Goal: Task Accomplishment & Management: Use online tool/utility

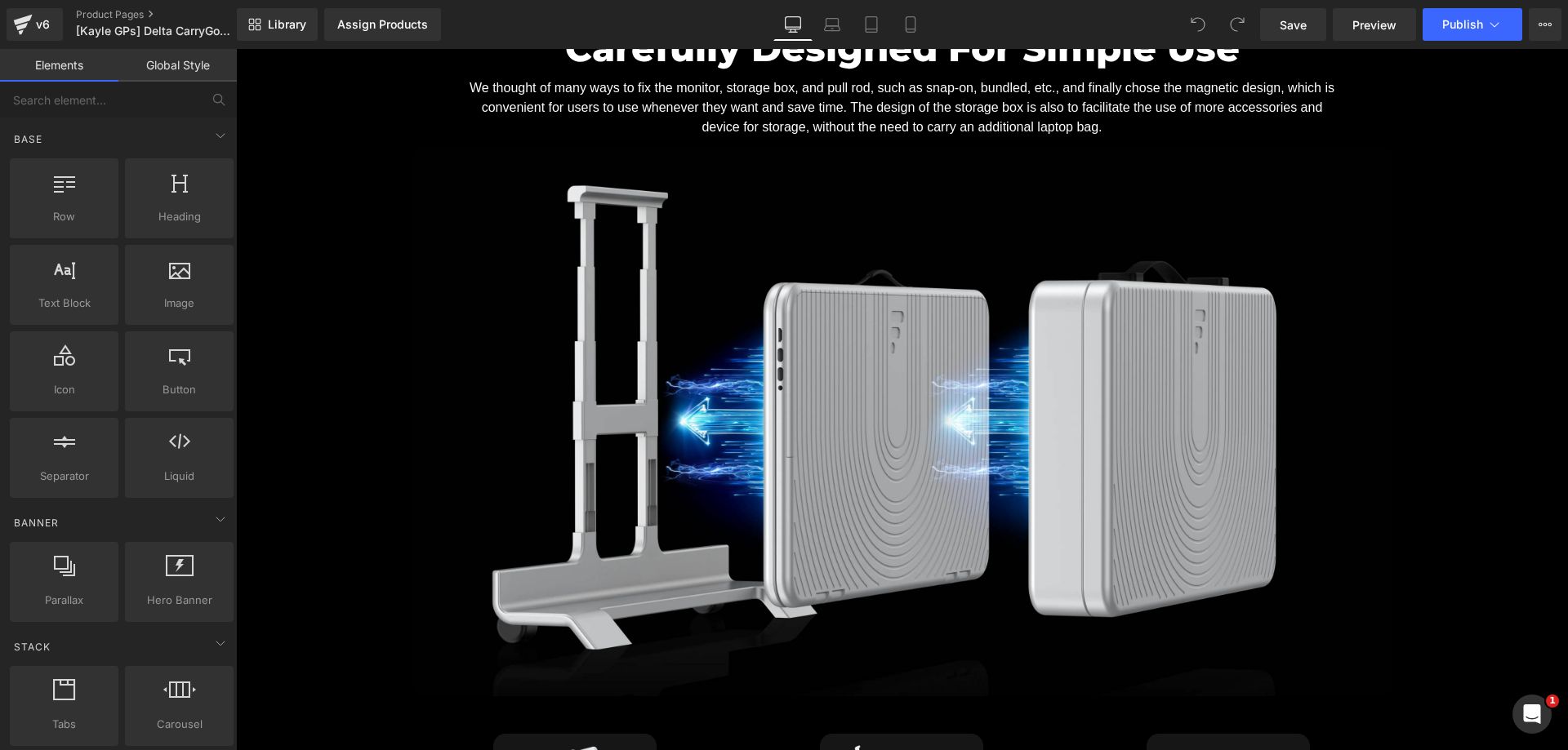
scroll to position [3592, 0]
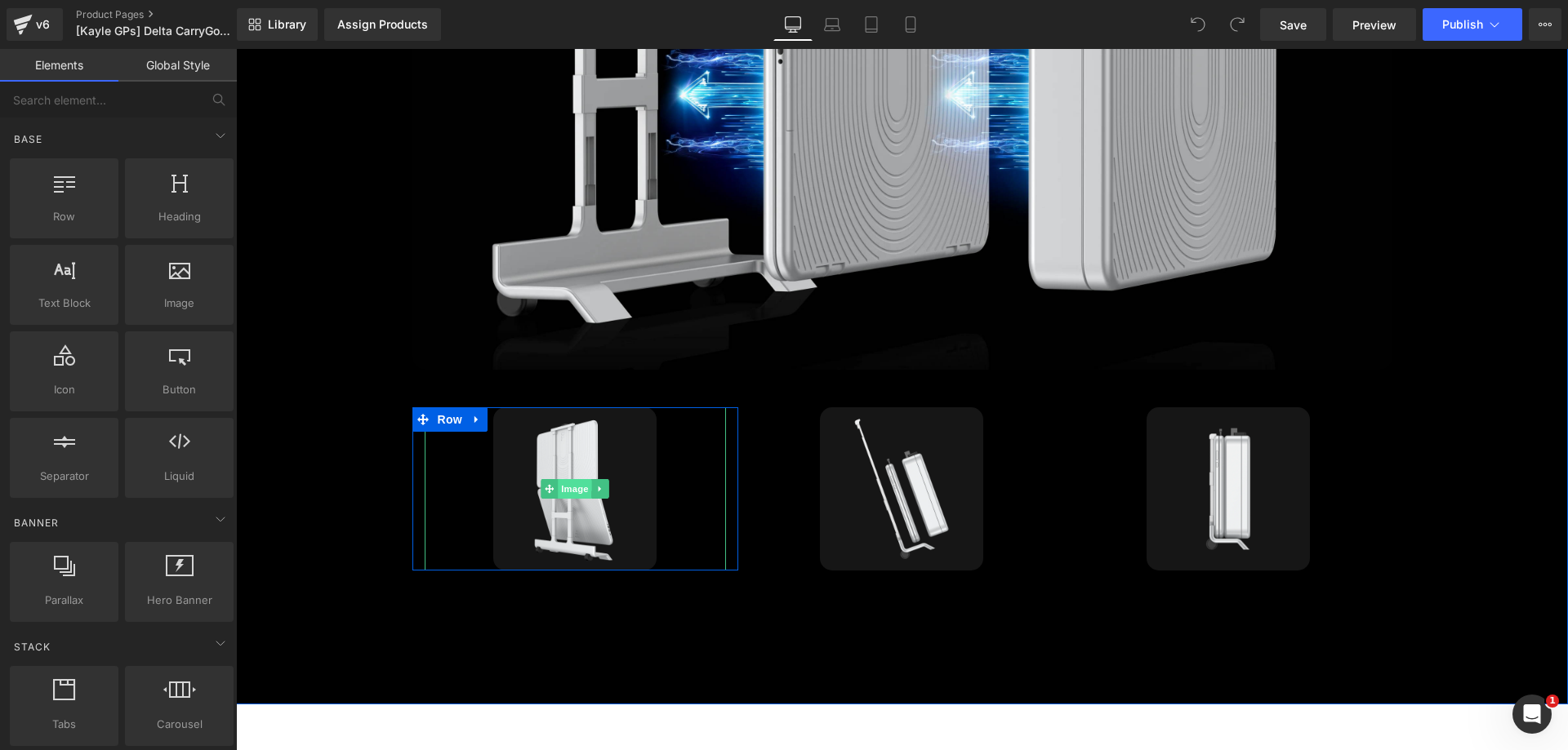
click at [559, 479] on span "Image" at bounding box center [576, 489] width 35 height 20
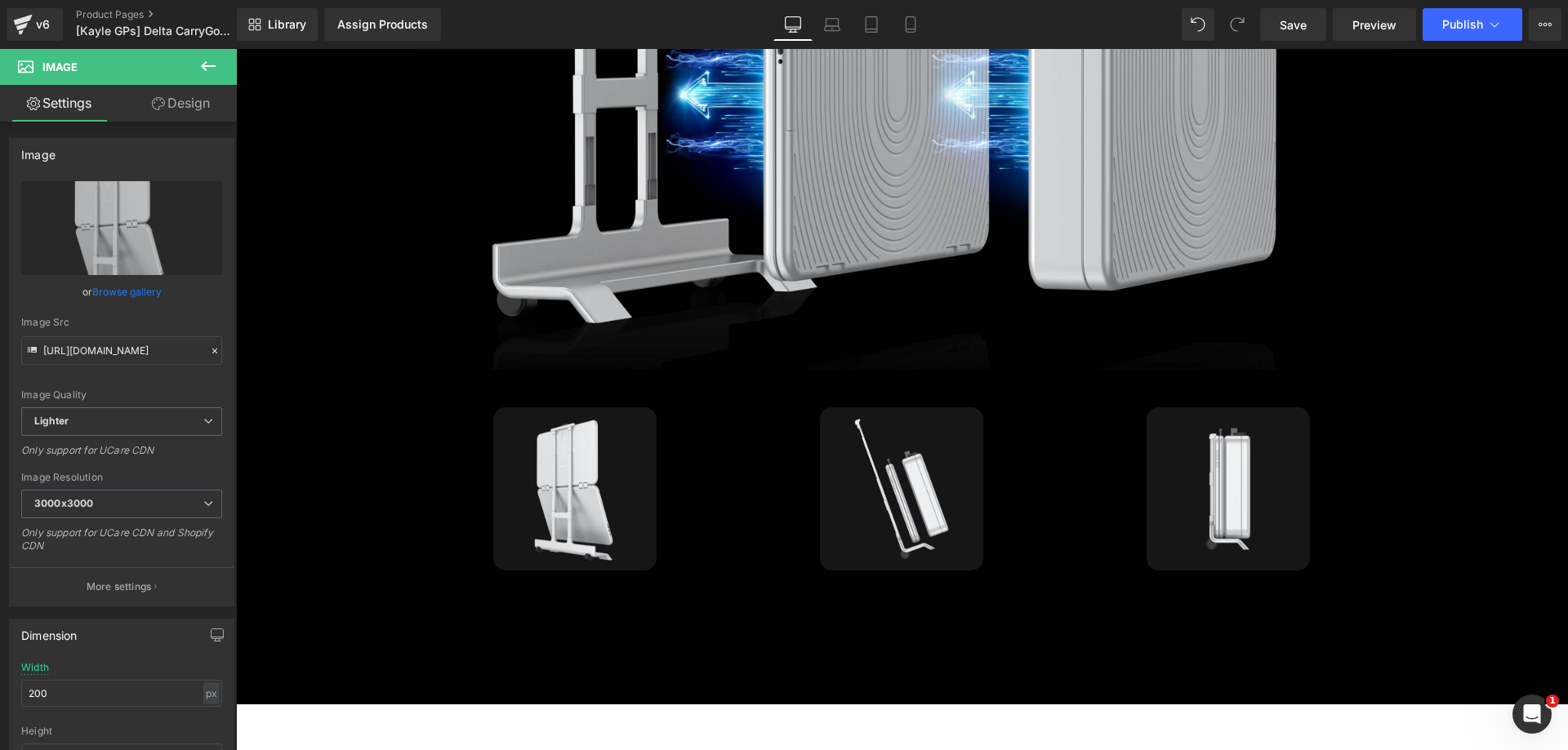
click at [205, 65] on icon at bounding box center [208, 66] width 15 height 10
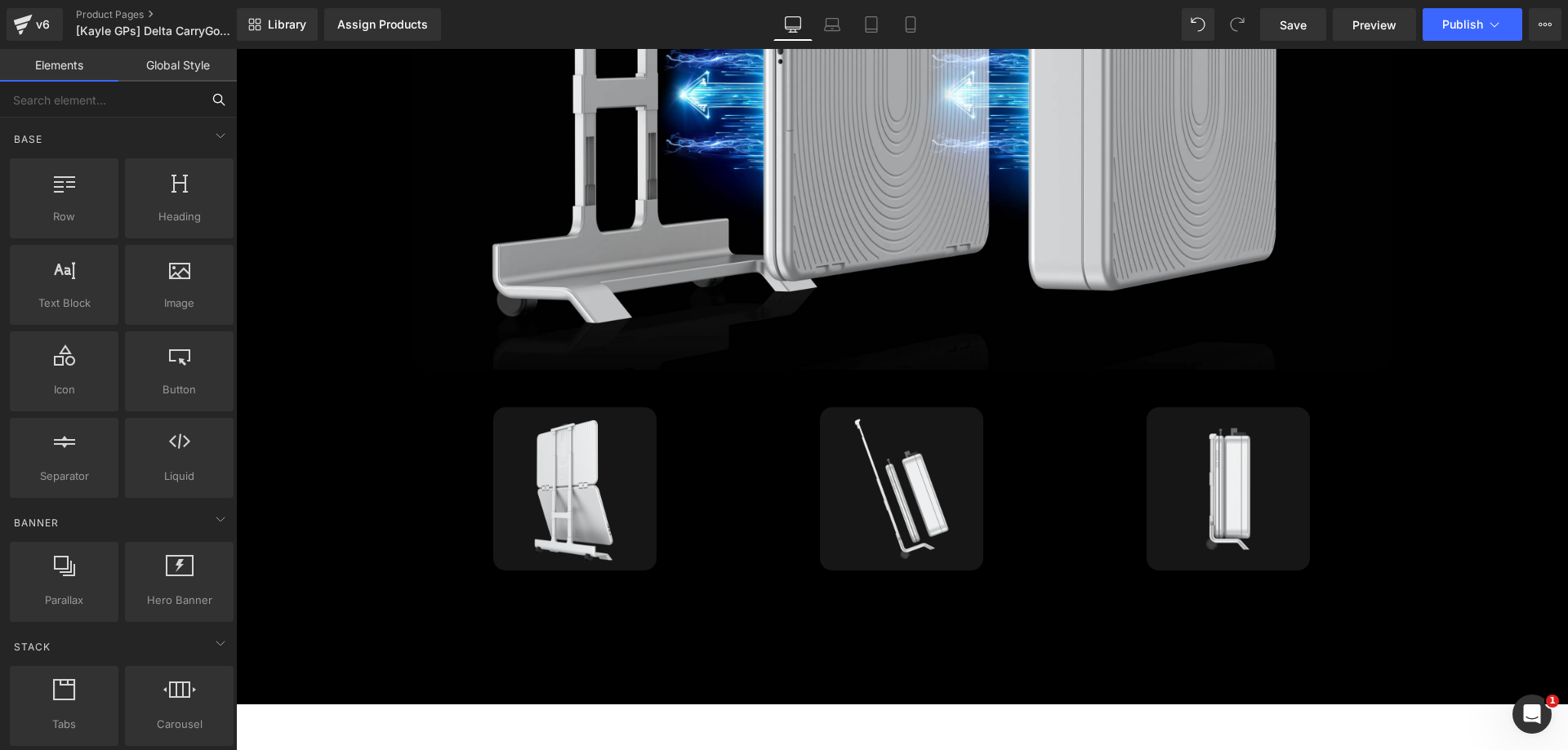
click at [73, 105] on input "text" at bounding box center [100, 100] width 201 height 36
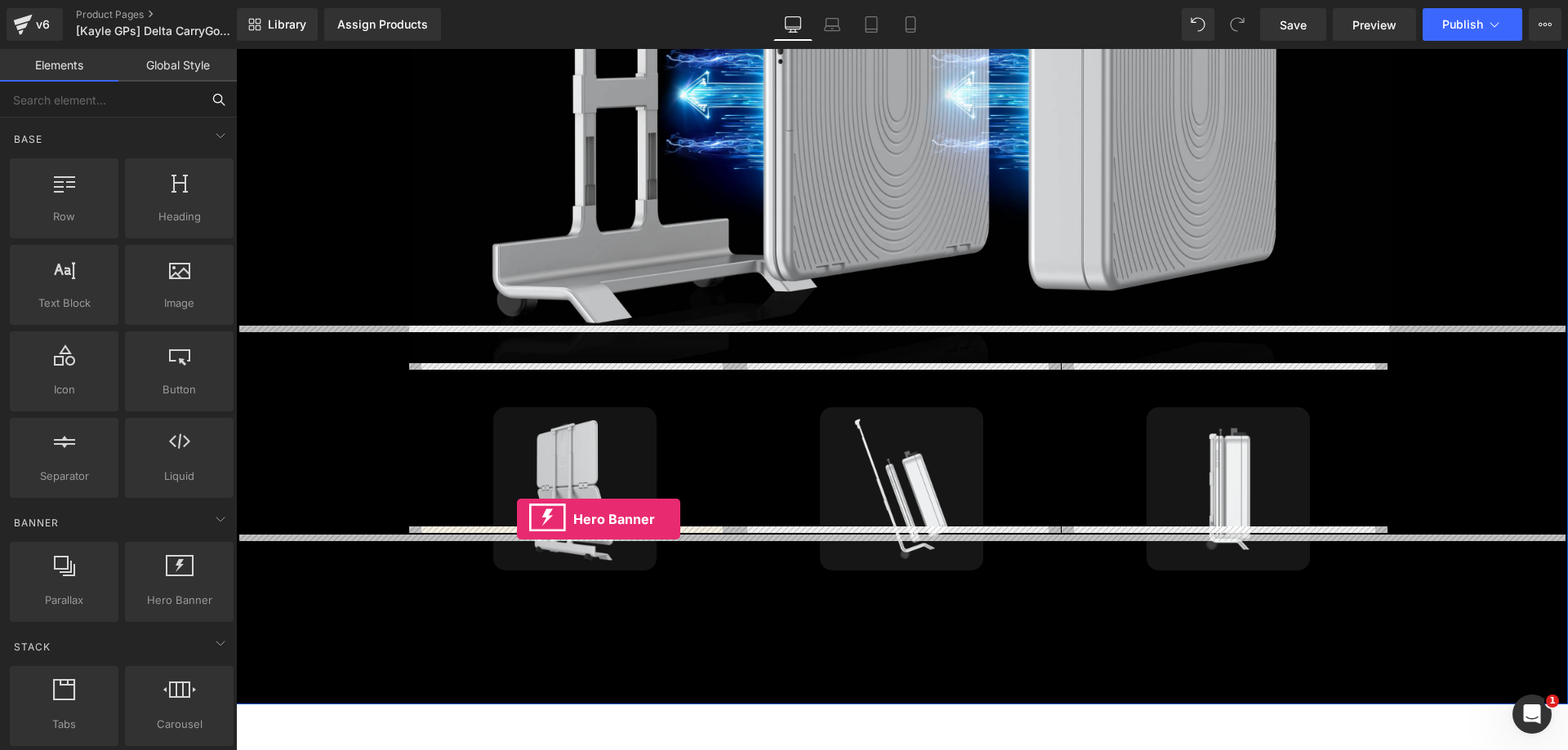
drag, startPoint x: 411, startPoint y: 635, endPoint x: 517, endPoint y: 519, distance: 157.1
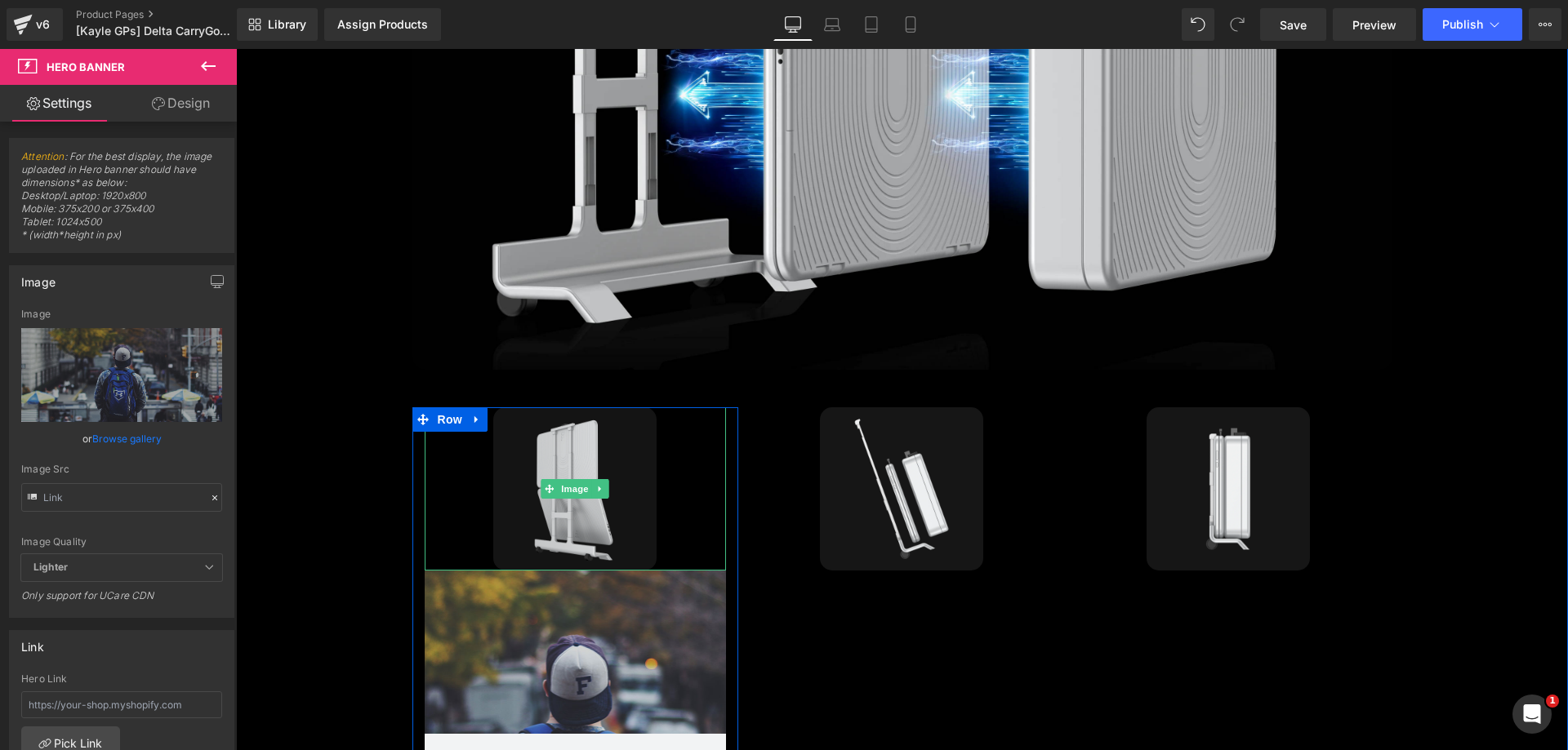
click at [606, 449] on img at bounding box center [575, 489] width 163 height 163
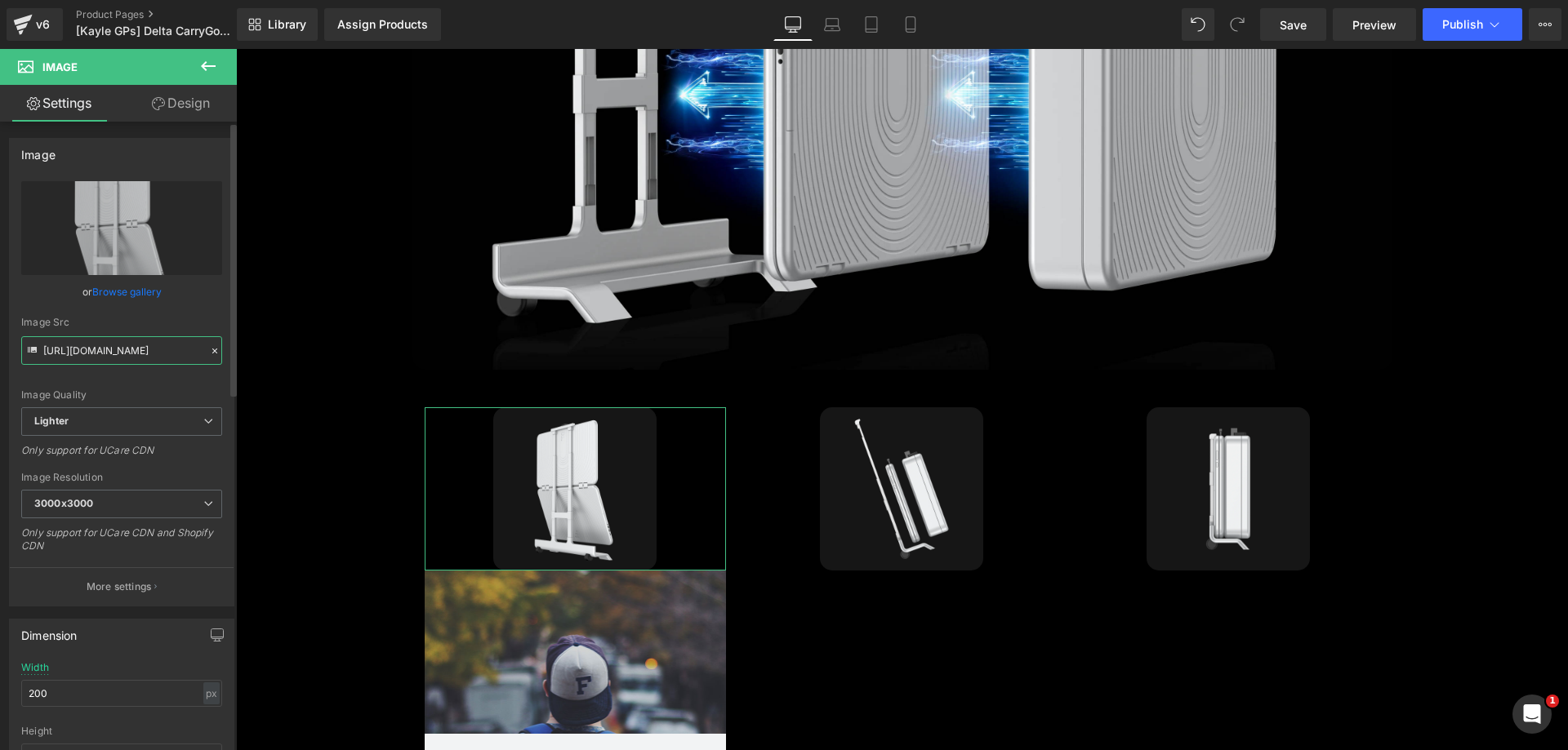
click at [83, 350] on input "[URL][DOMAIN_NAME]" at bounding box center [121, 351] width 201 height 29
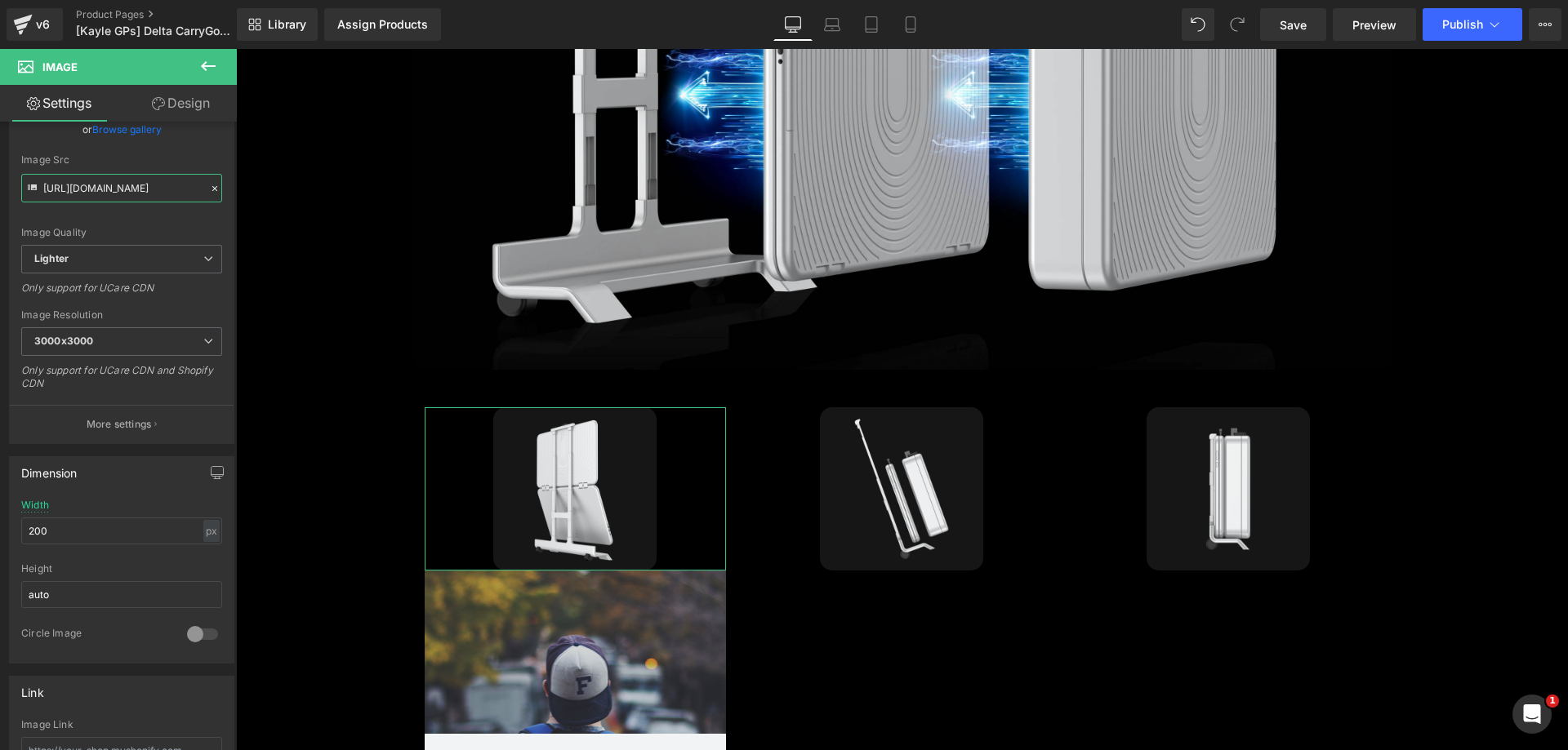
scroll to position [163, 0]
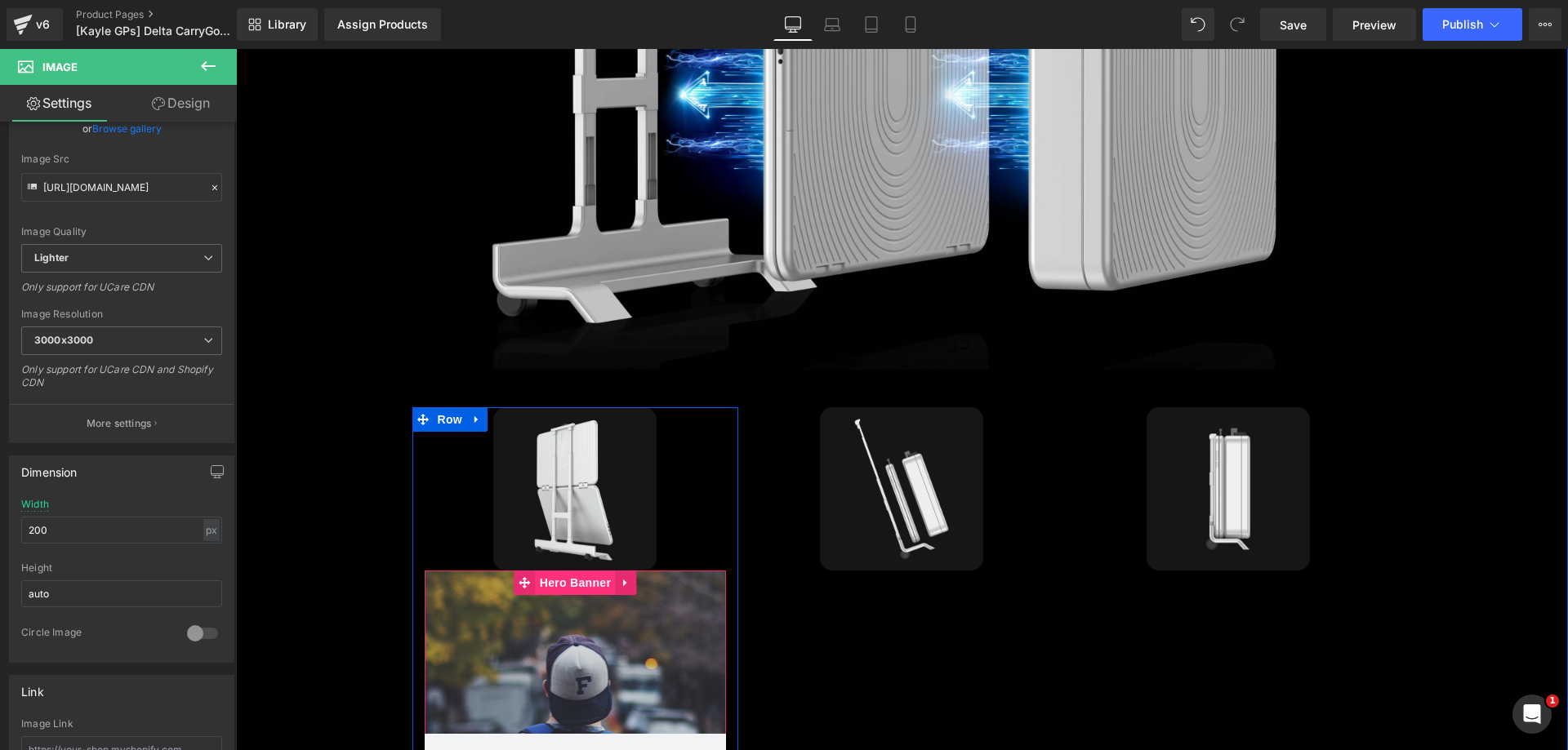
click at [580, 571] on span "Hero Banner" at bounding box center [575, 583] width 79 height 25
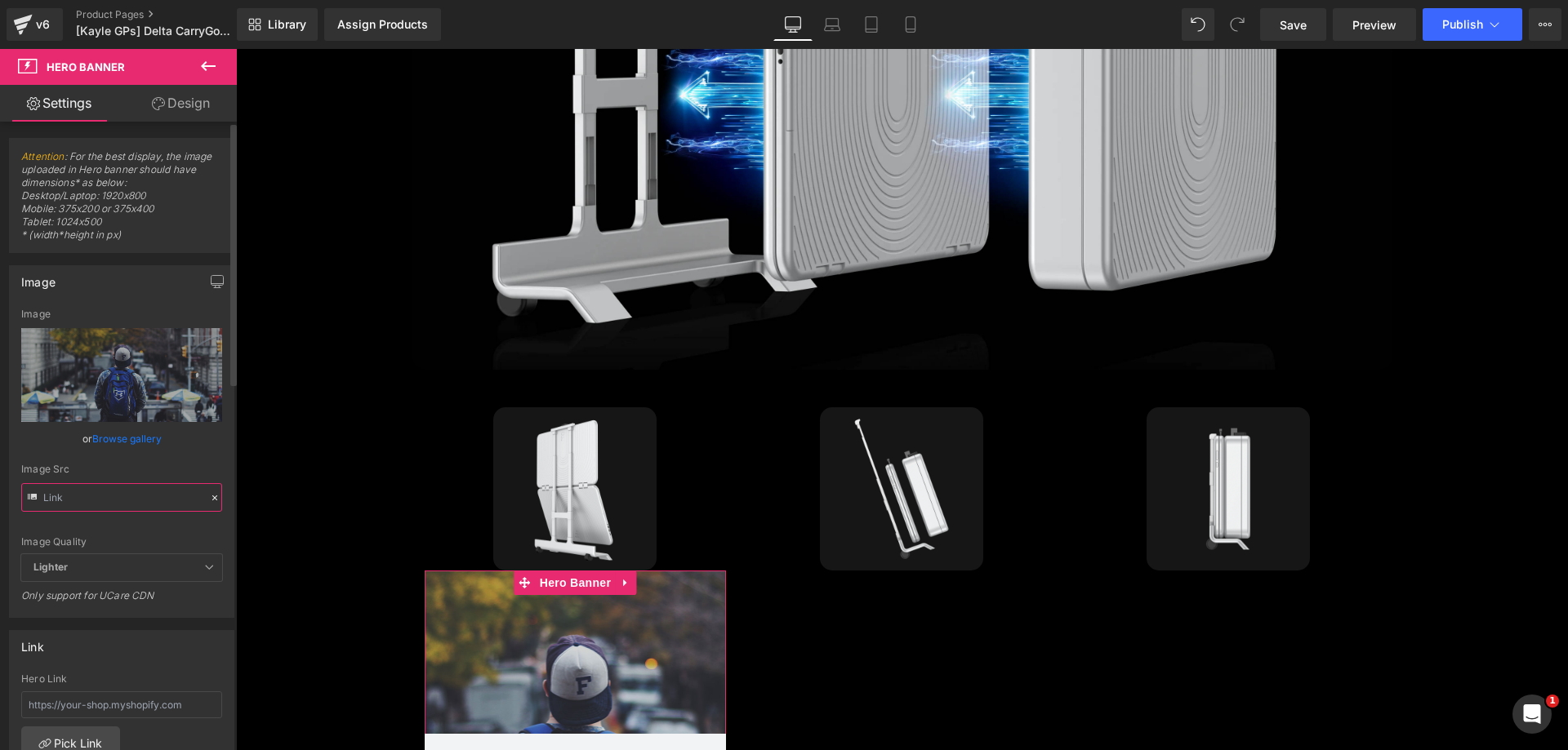
click at [144, 493] on input "text" at bounding box center [121, 498] width 201 height 29
paste input "[DOMAIN_NAME][URL]"
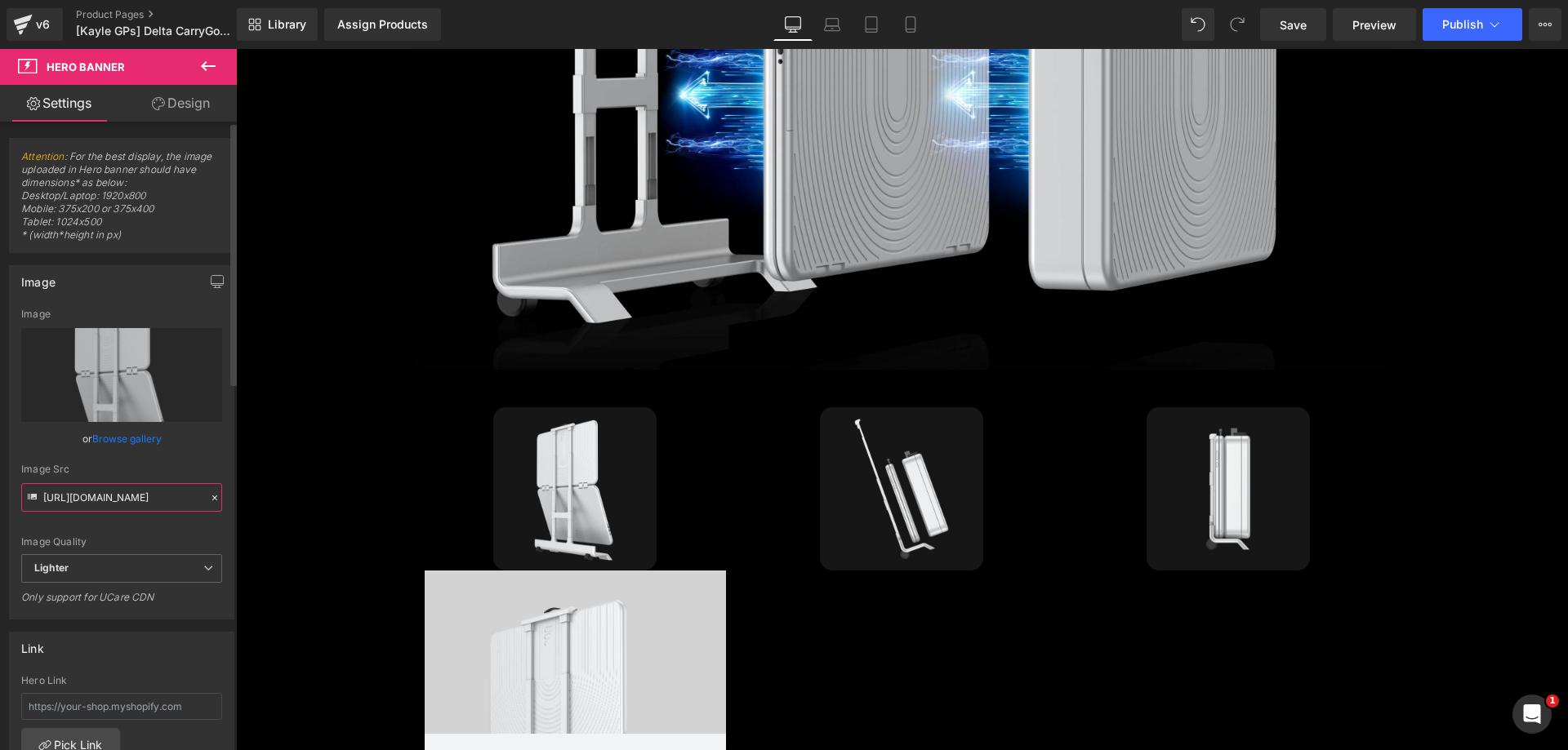
type input "[URL][DOMAIN_NAME]"
click at [158, 463] on div "Image Quality Lighter Lightest Lighter Lighter Lightest Only support for UCare …" at bounding box center [121, 432] width 201 height 246
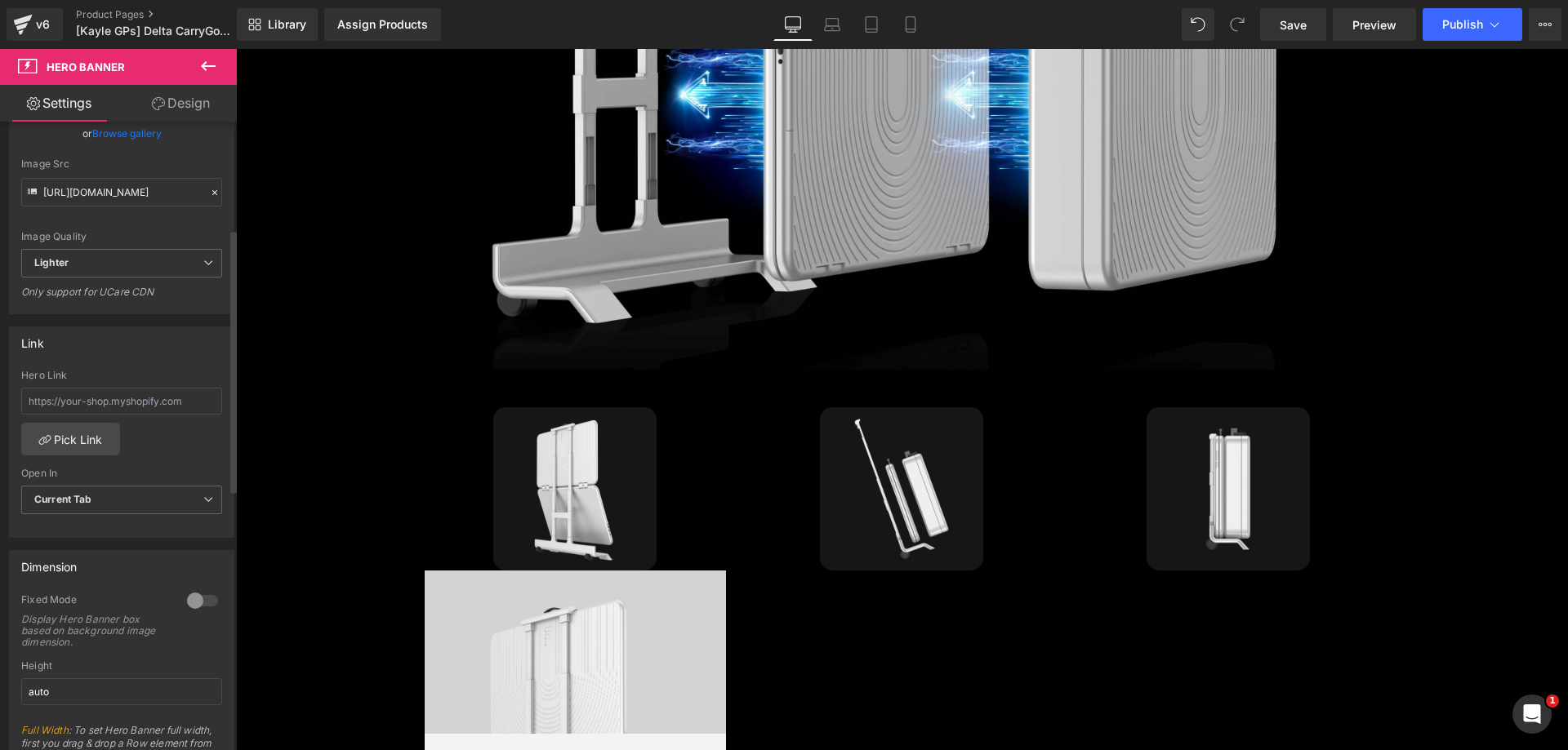
scroll to position [408, 0]
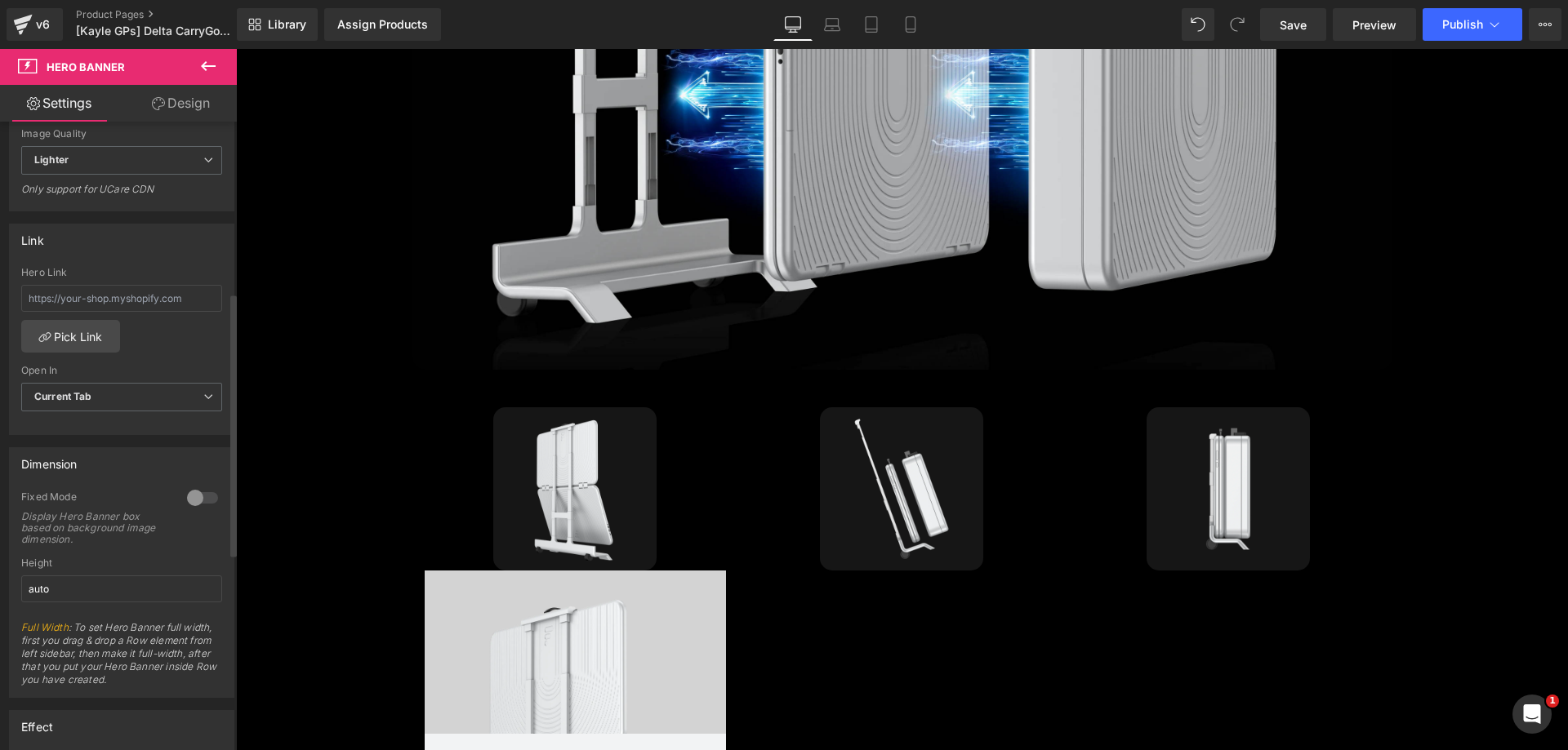
click at [207, 496] on div at bounding box center [203, 498] width 40 height 26
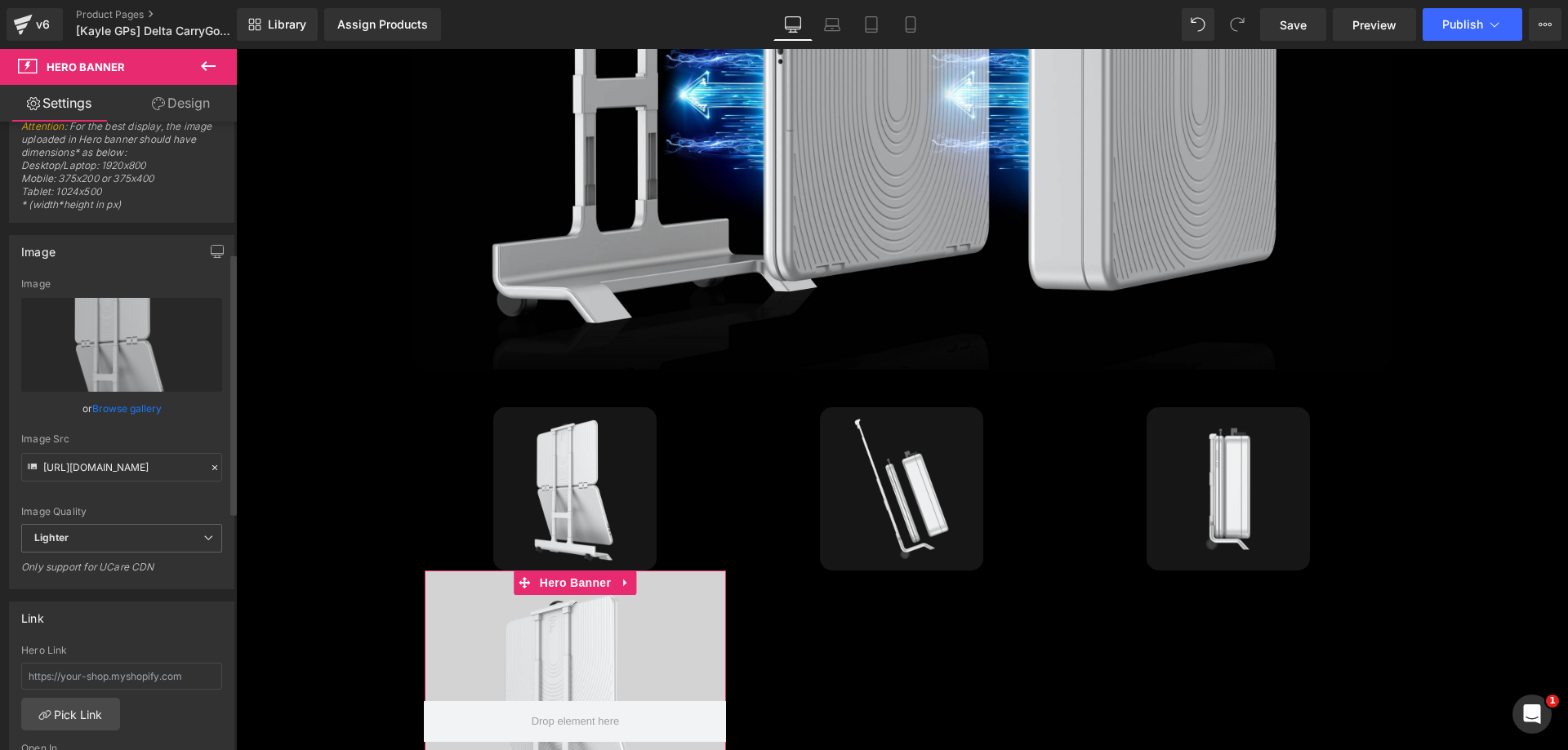
scroll to position [0, 0]
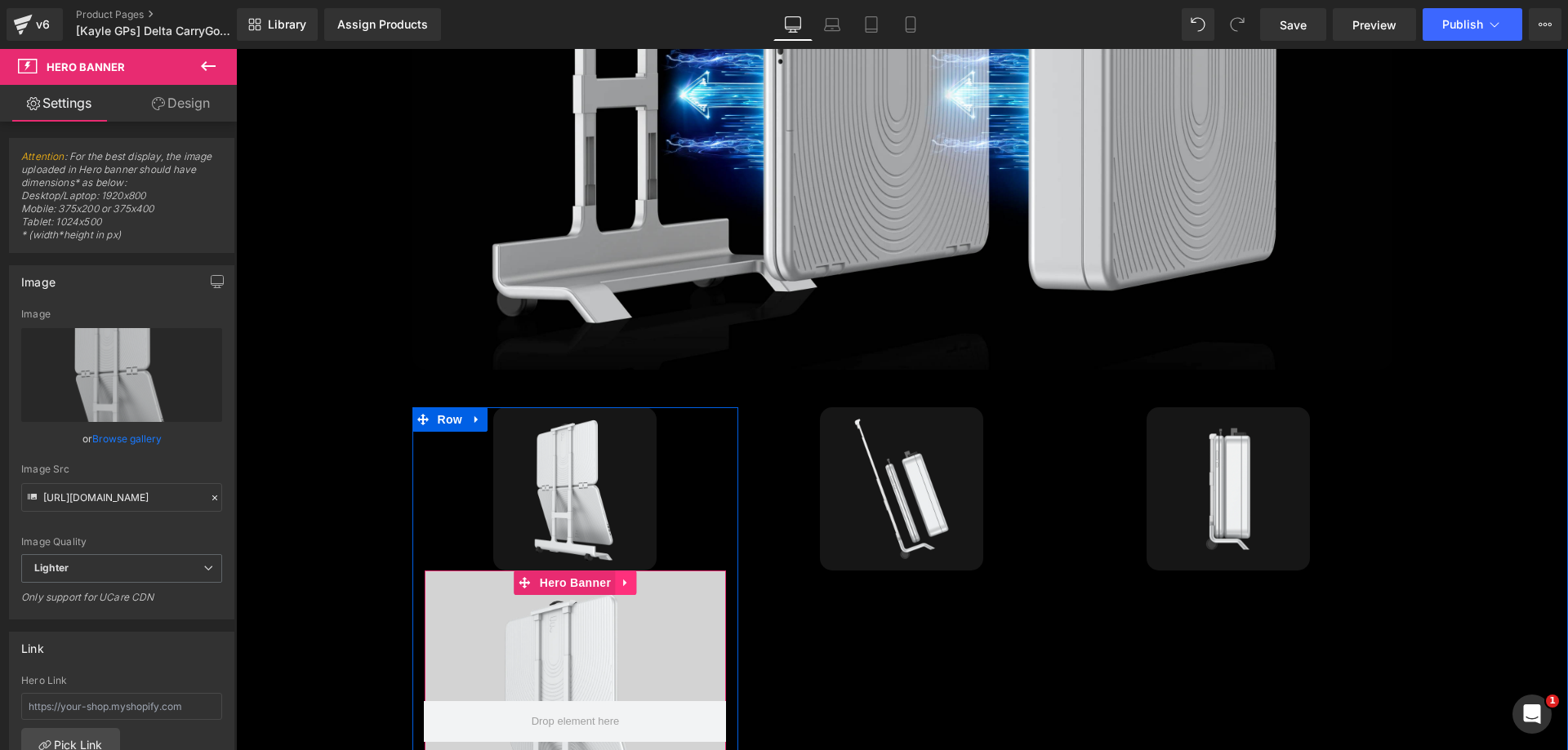
click at [620, 577] on icon at bounding box center [626, 583] width 12 height 12
click at [637, 571] on link at bounding box center [636, 583] width 21 height 25
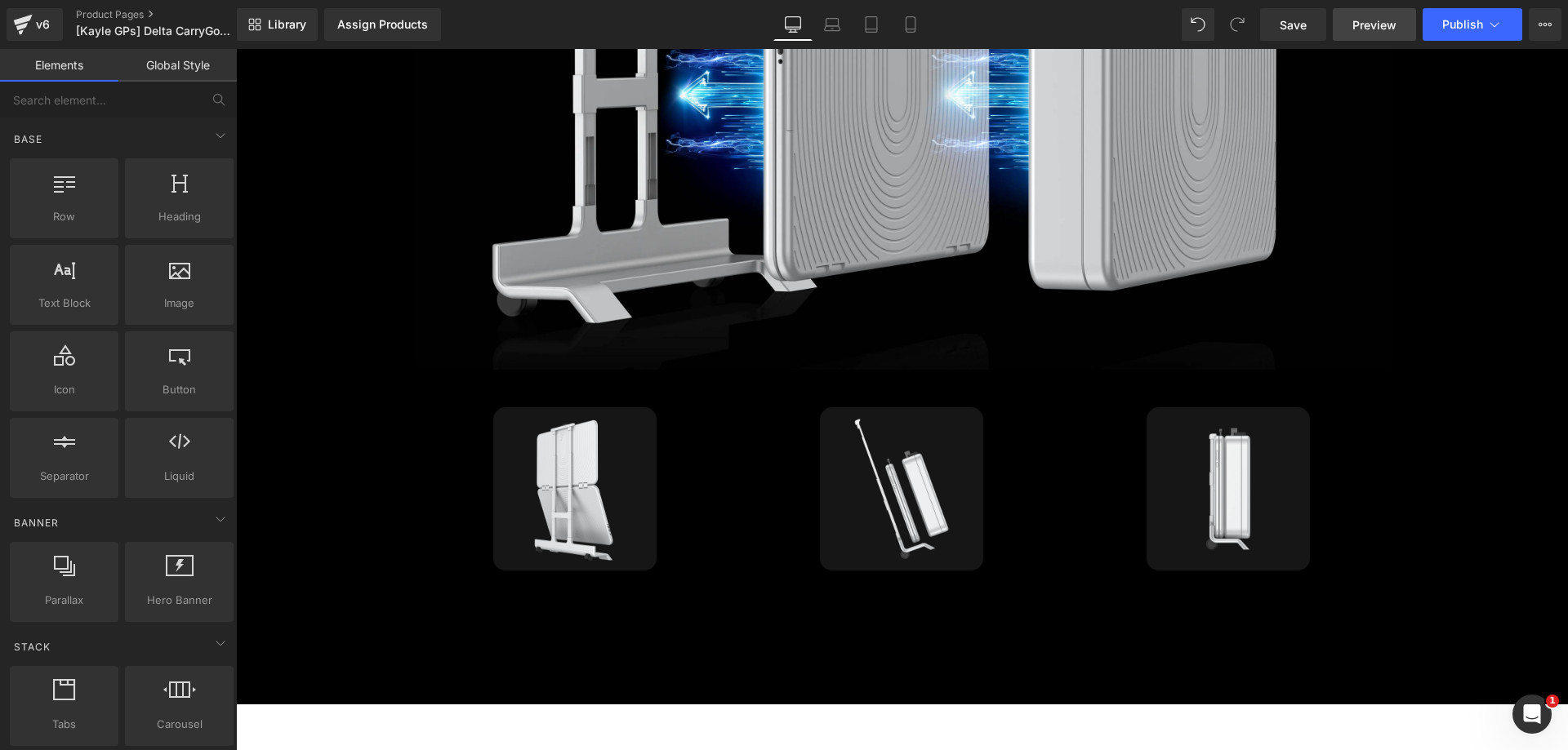
click at [1370, 31] on span "Preview" at bounding box center [1374, 25] width 44 height 17
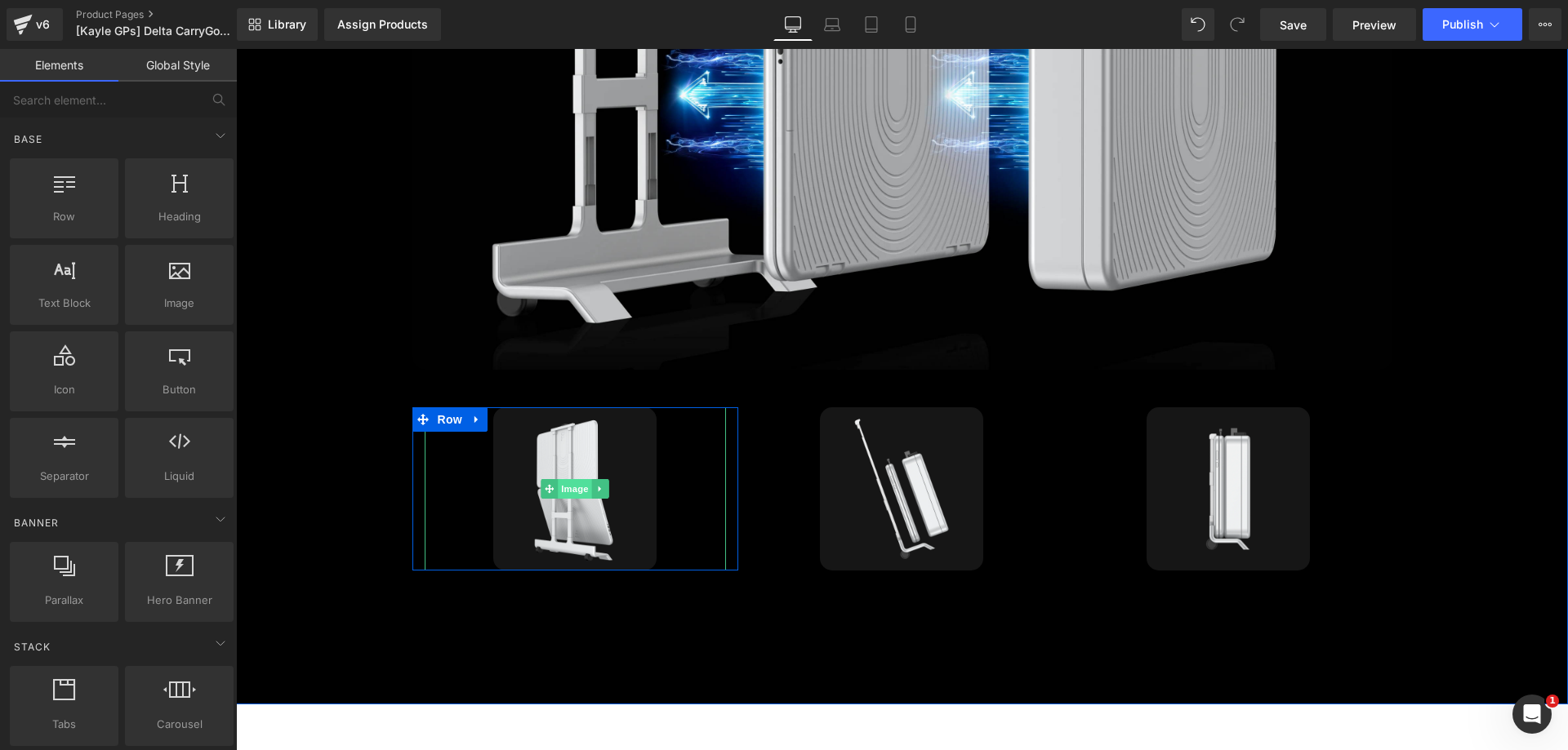
click at [571, 479] on span "Image" at bounding box center [576, 489] width 35 height 20
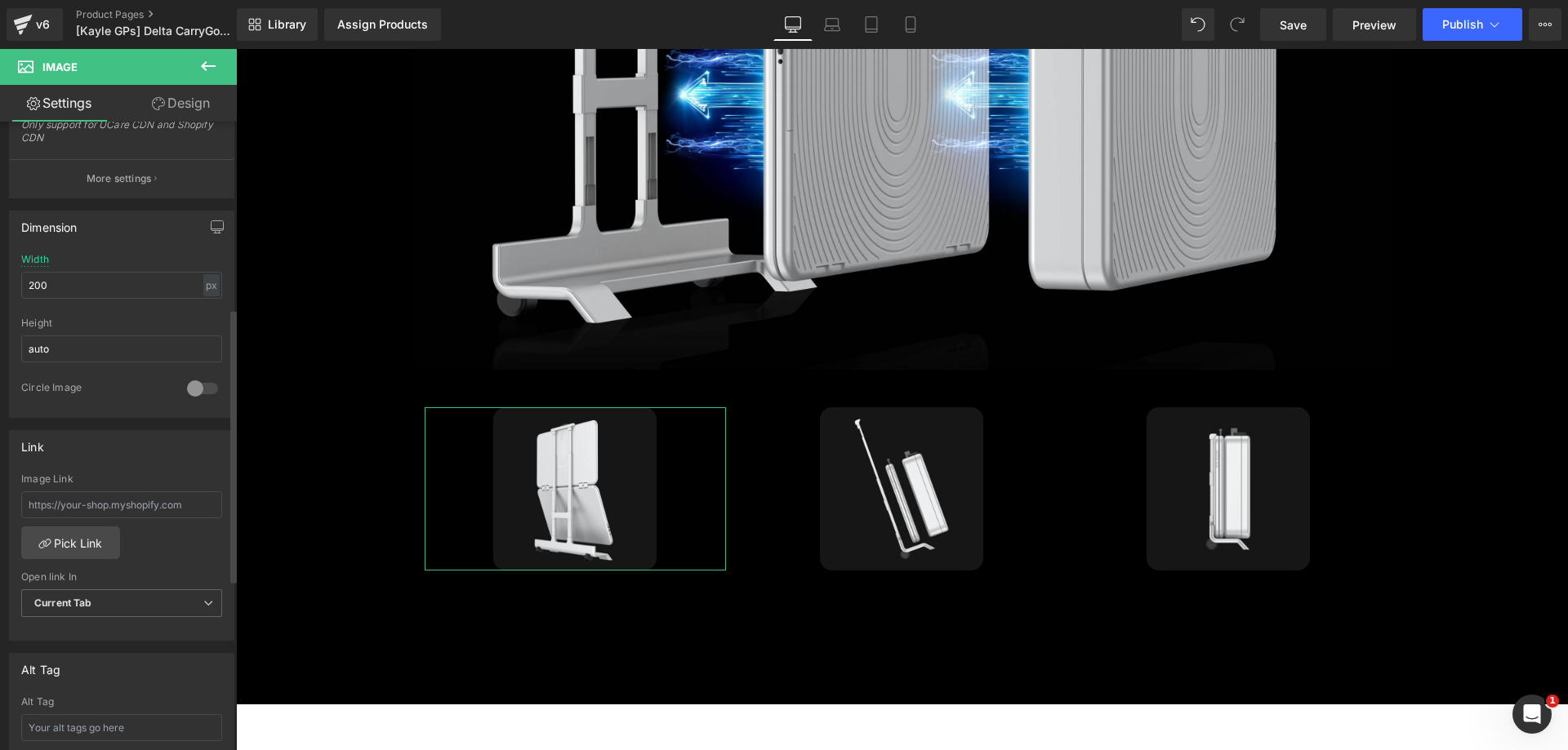
scroll to position [572, 0]
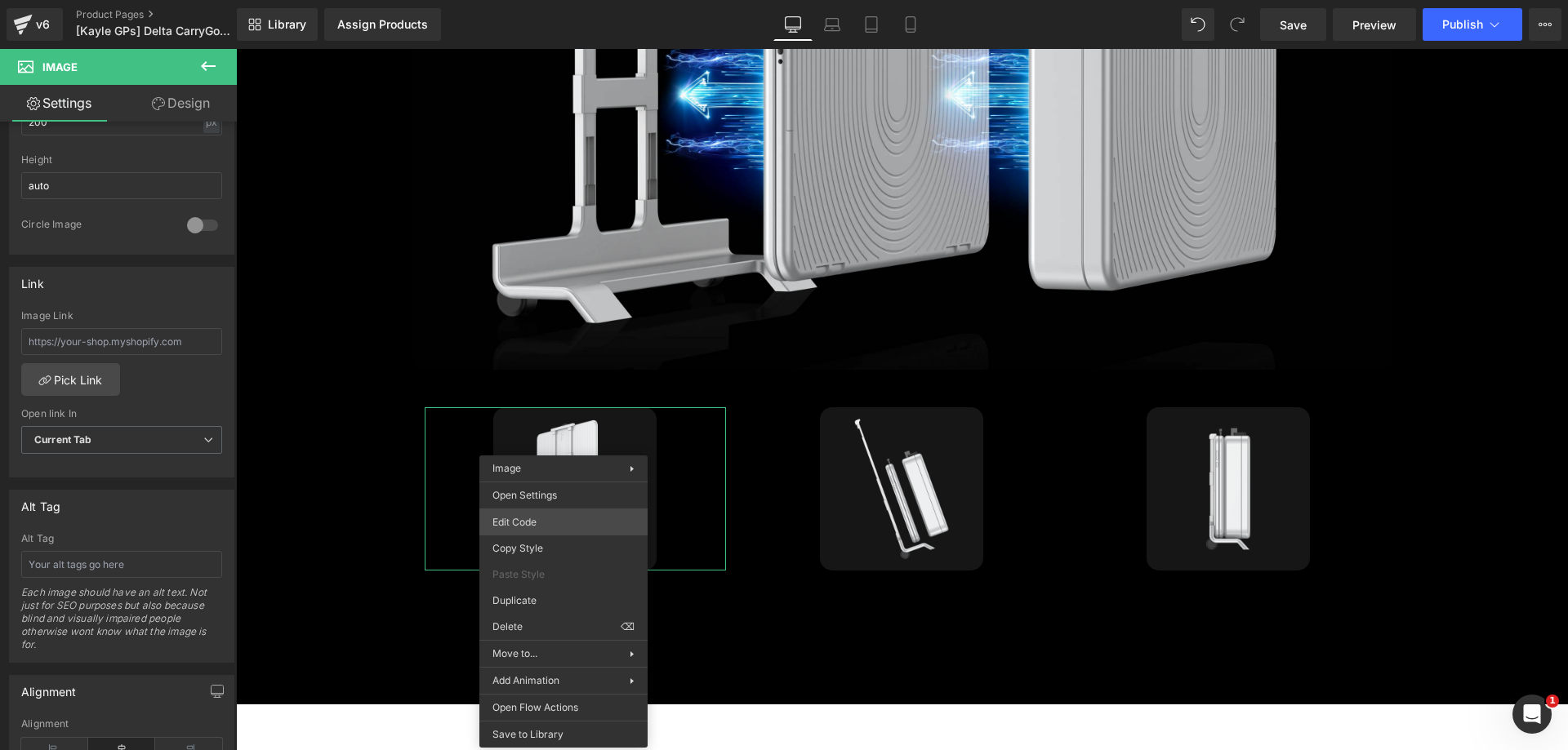
click at [553, 0] on div "Image You are previewing how the will restyle your page. You can not edit Eleme…" at bounding box center [784, 0] width 1568 height 0
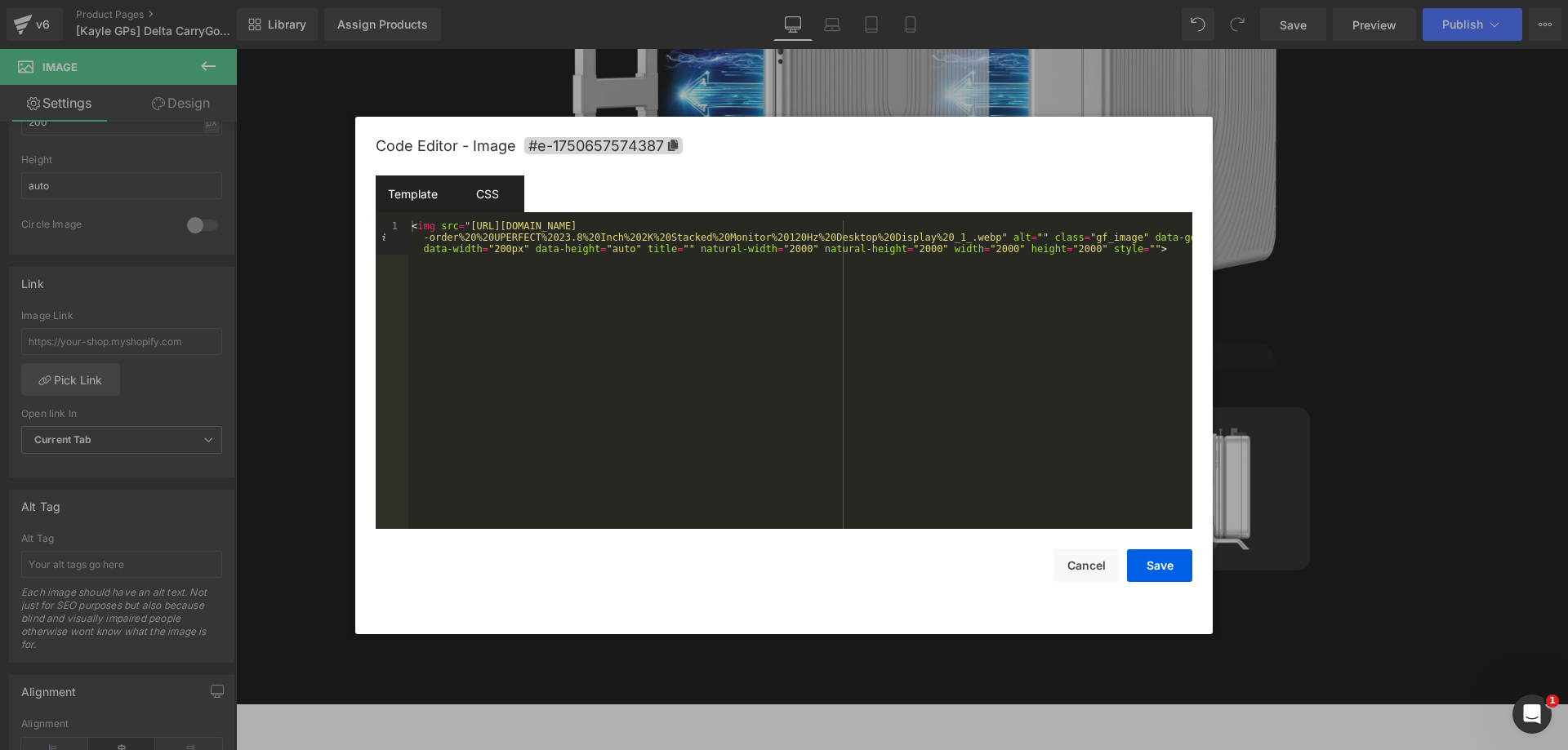
click at [491, 199] on div "CSS" at bounding box center [487, 194] width 74 height 37
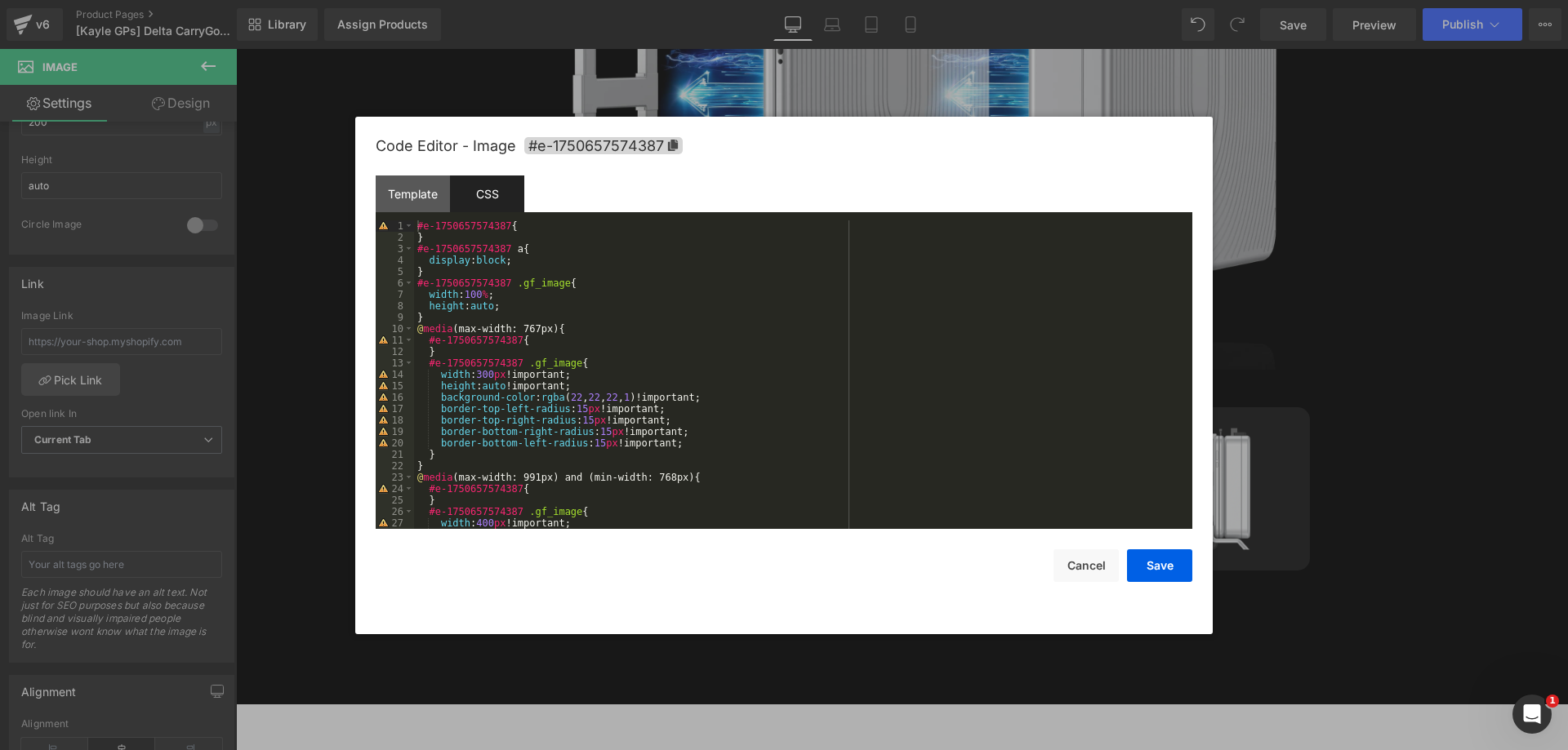
click at [504, 229] on div "#e-1750657574387 { } #e-1750657574387 a { display : block ; } #e-1750657574387 …" at bounding box center [800, 386] width 772 height 332
click at [629, 300] on div "#e-1750657574387 :hover { } #e-1750657574387 a { display : block ; } #e-1750657…" at bounding box center [800, 386] width 772 height 332
click at [530, 284] on div "#e-1750657574387 :hover { } #e-1750657574387 a { display : block ; } #e-1750657…" at bounding box center [800, 386] width 772 height 332
click at [542, 225] on div "#e-1750657574387 :hover { } #e-1750657574387 a { display : block ; } #e-1750657…" at bounding box center [800, 386] width 772 height 332
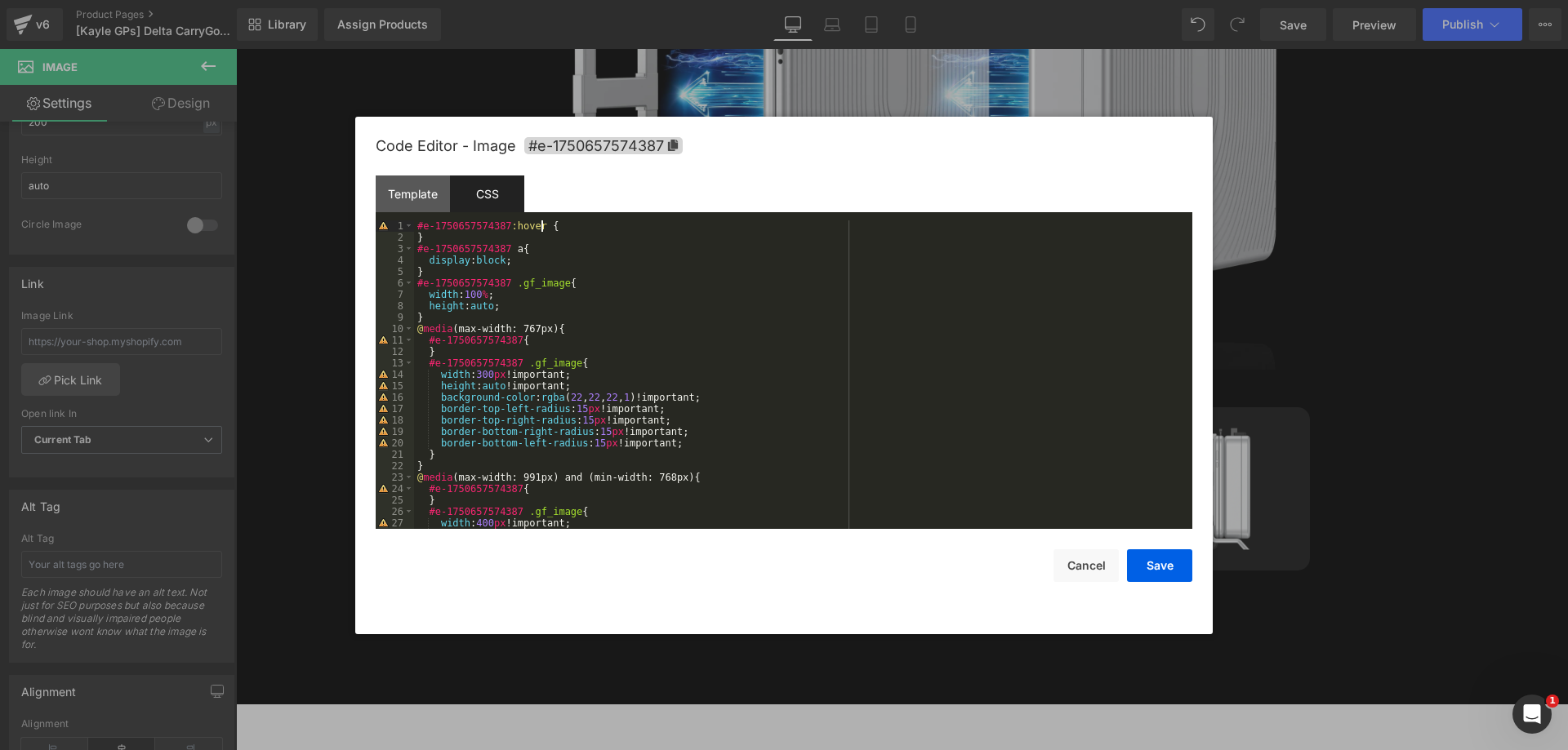
paste textarea
click at [542, 228] on div "#e-1750657574387 :hover gf_image { } #e-1750657574387 a { display : block ; } #…" at bounding box center [800, 386] width 772 height 332
click at [507, 302] on div "#e-1750657574387 :hover .gf_image { } #e-1750657574387 a { display : block ; } …" at bounding box center [800, 386] width 772 height 332
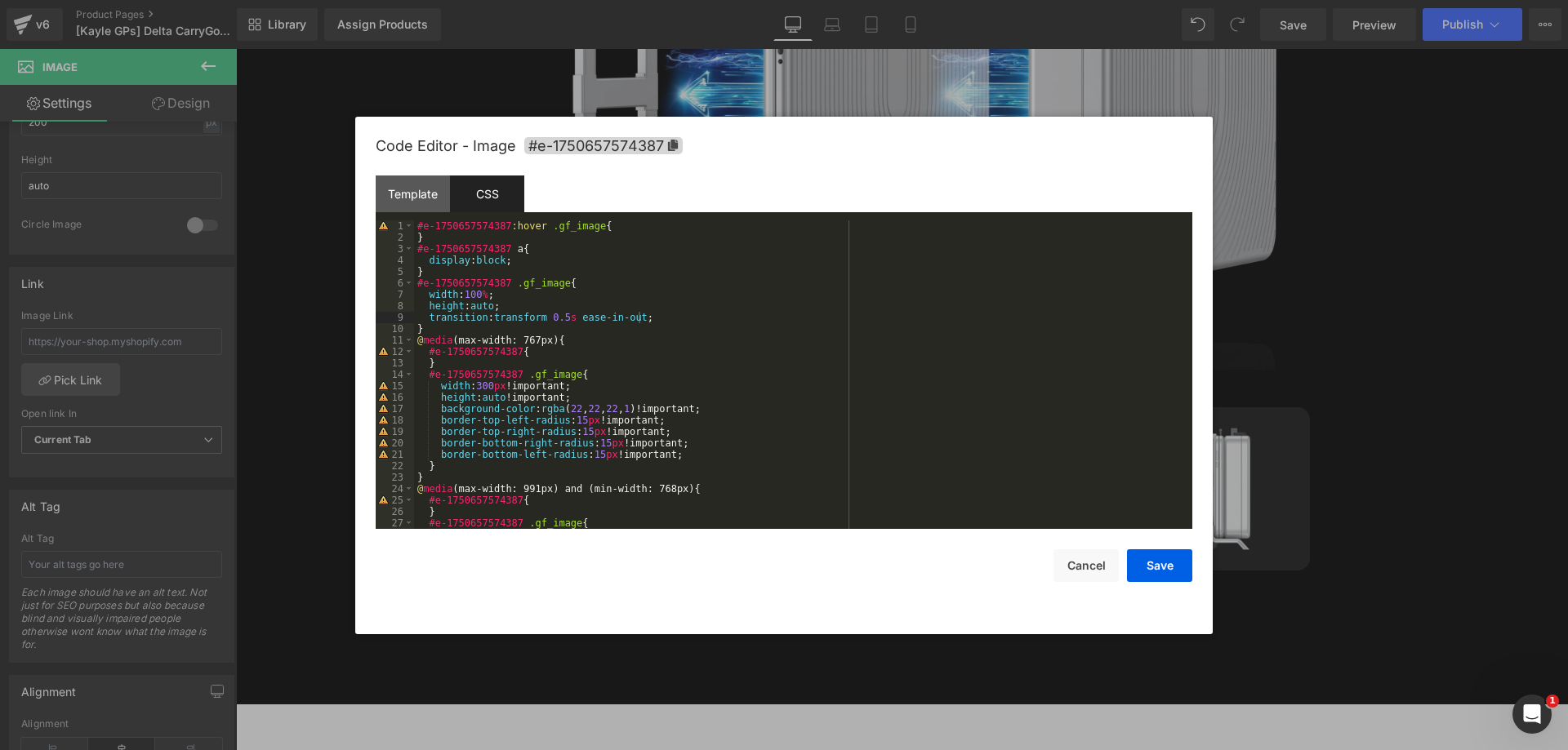
click at [621, 233] on div "#e-1750657574387 :hover .gf_image { } #e-1750657574387 a { display : block ; } …" at bounding box center [800, 386] width 772 height 332
click at [620, 228] on div "#e-1750657574387 :hover .gf_image { } #e-1750657574387 a { display : block ; } …" at bounding box center [800, 386] width 772 height 332
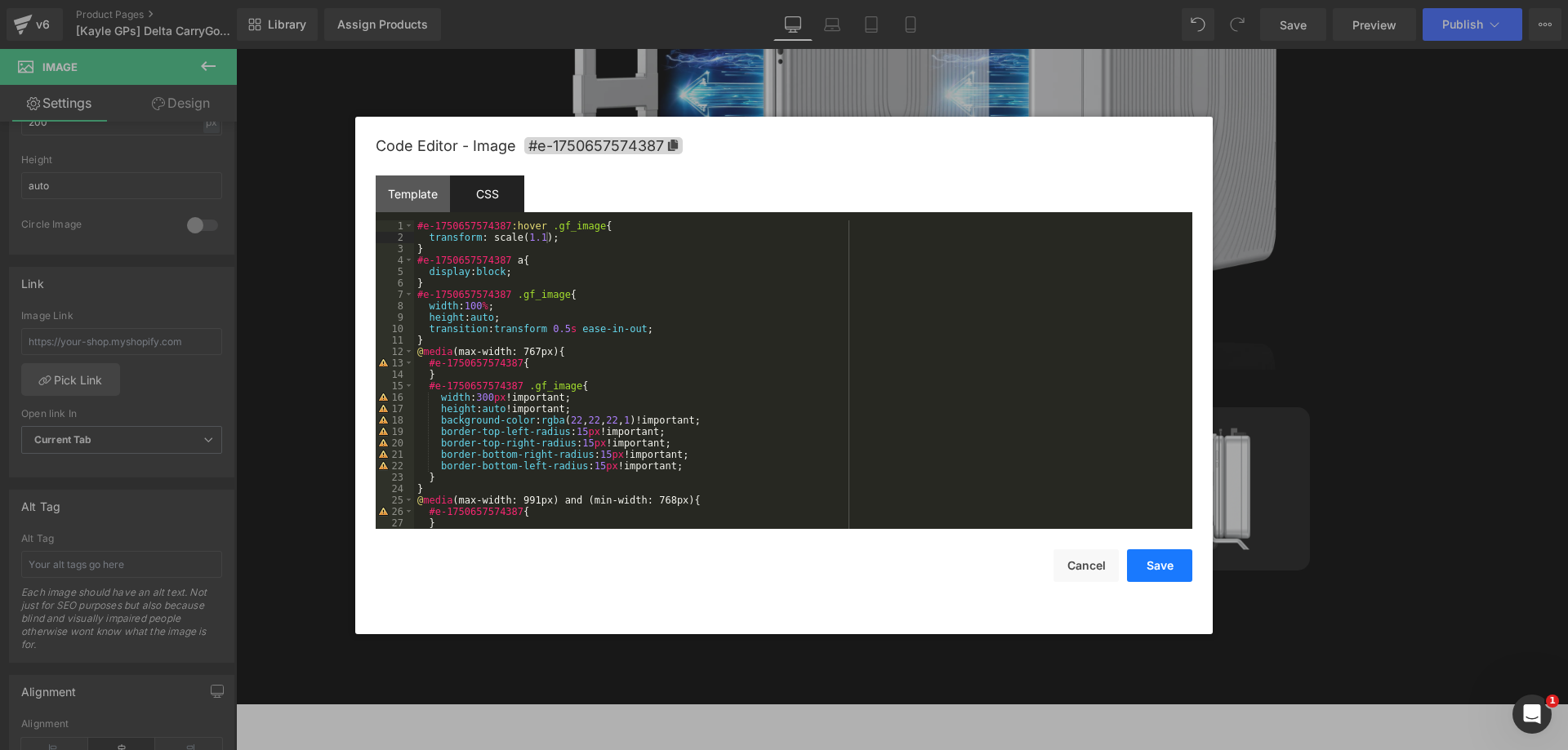
click at [1169, 573] on button "Save" at bounding box center [1159, 566] width 65 height 33
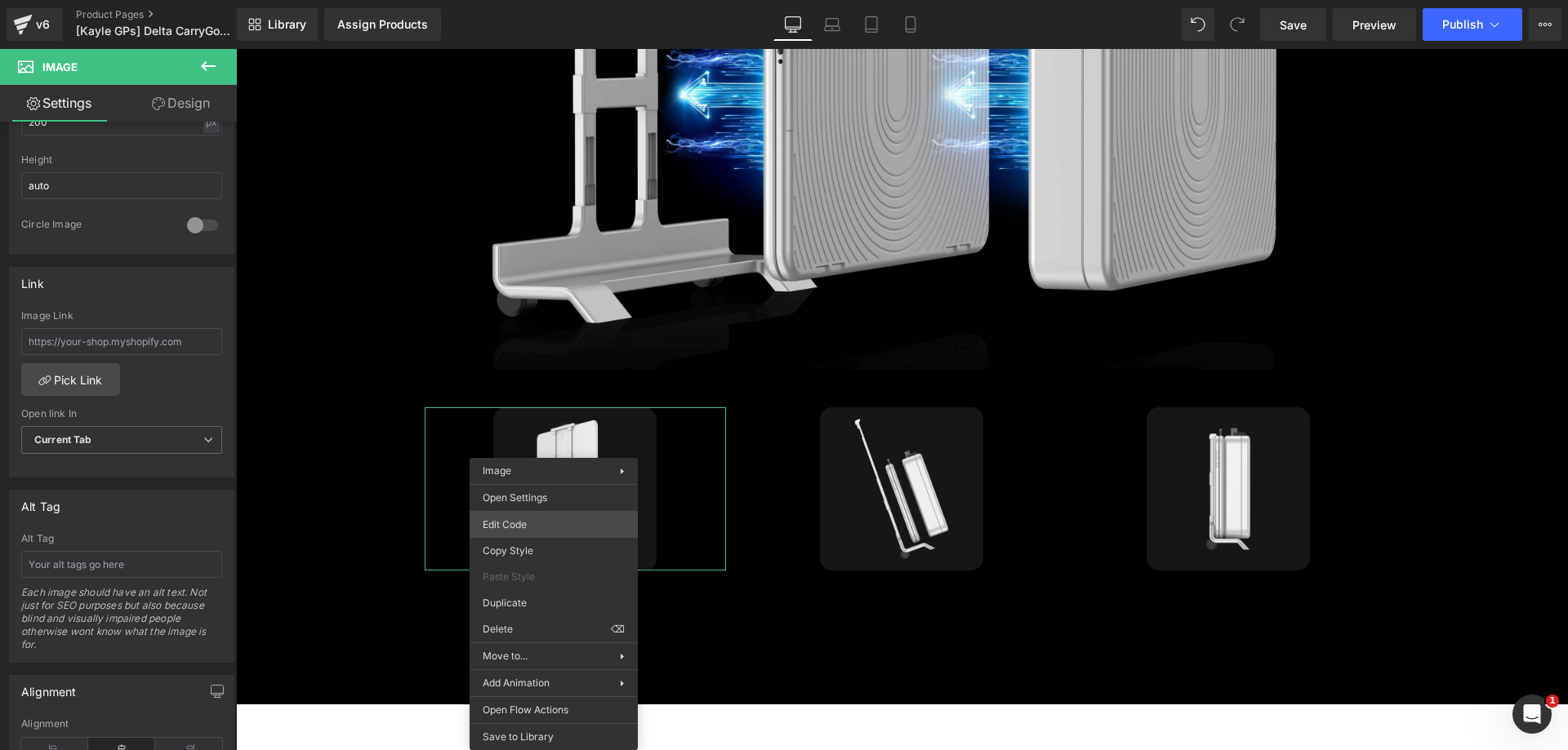
click at [526, 0] on div "Image You are previewing how the will restyle your page. You can not edit Eleme…" at bounding box center [784, 0] width 1568 height 0
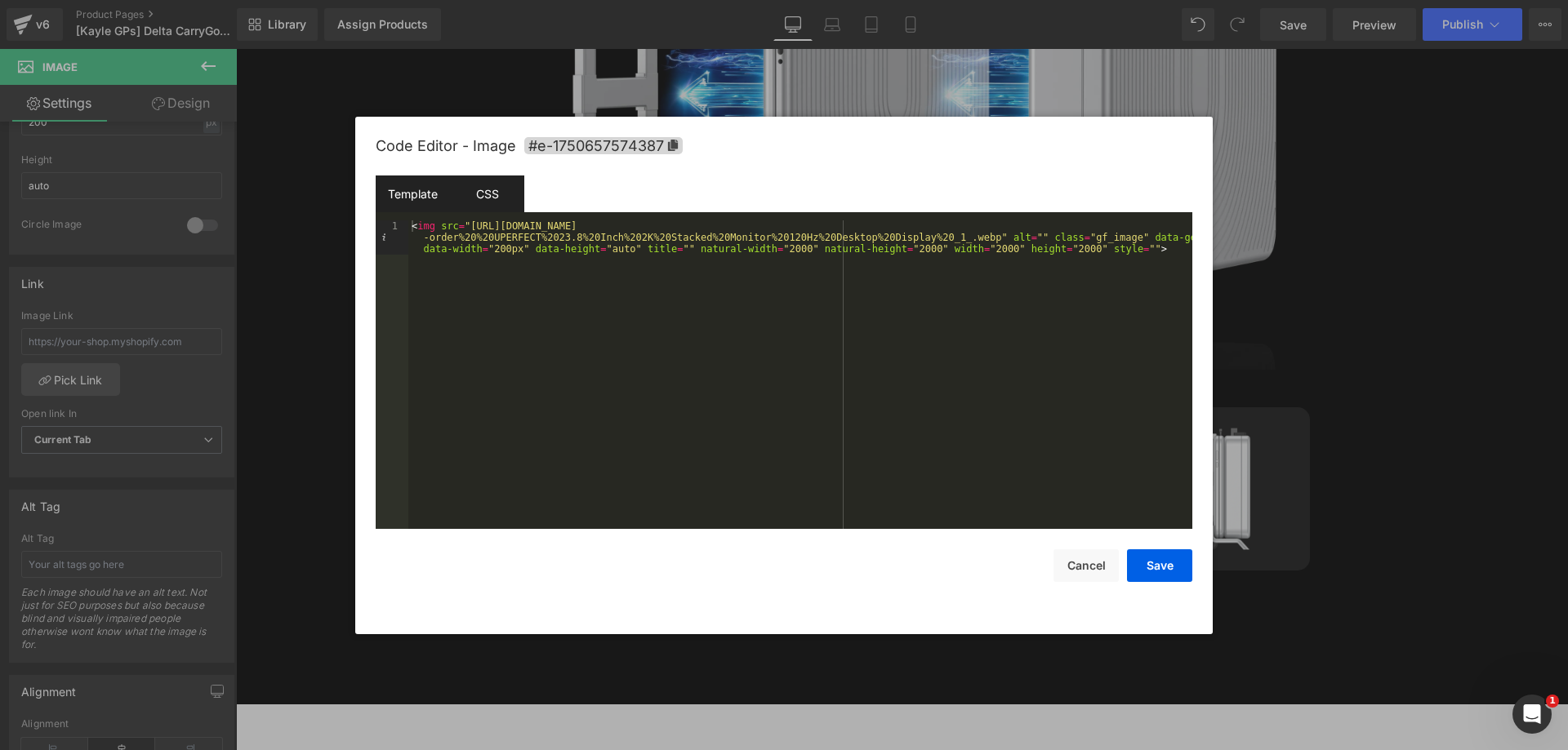
click at [484, 188] on div "CSS" at bounding box center [487, 194] width 74 height 37
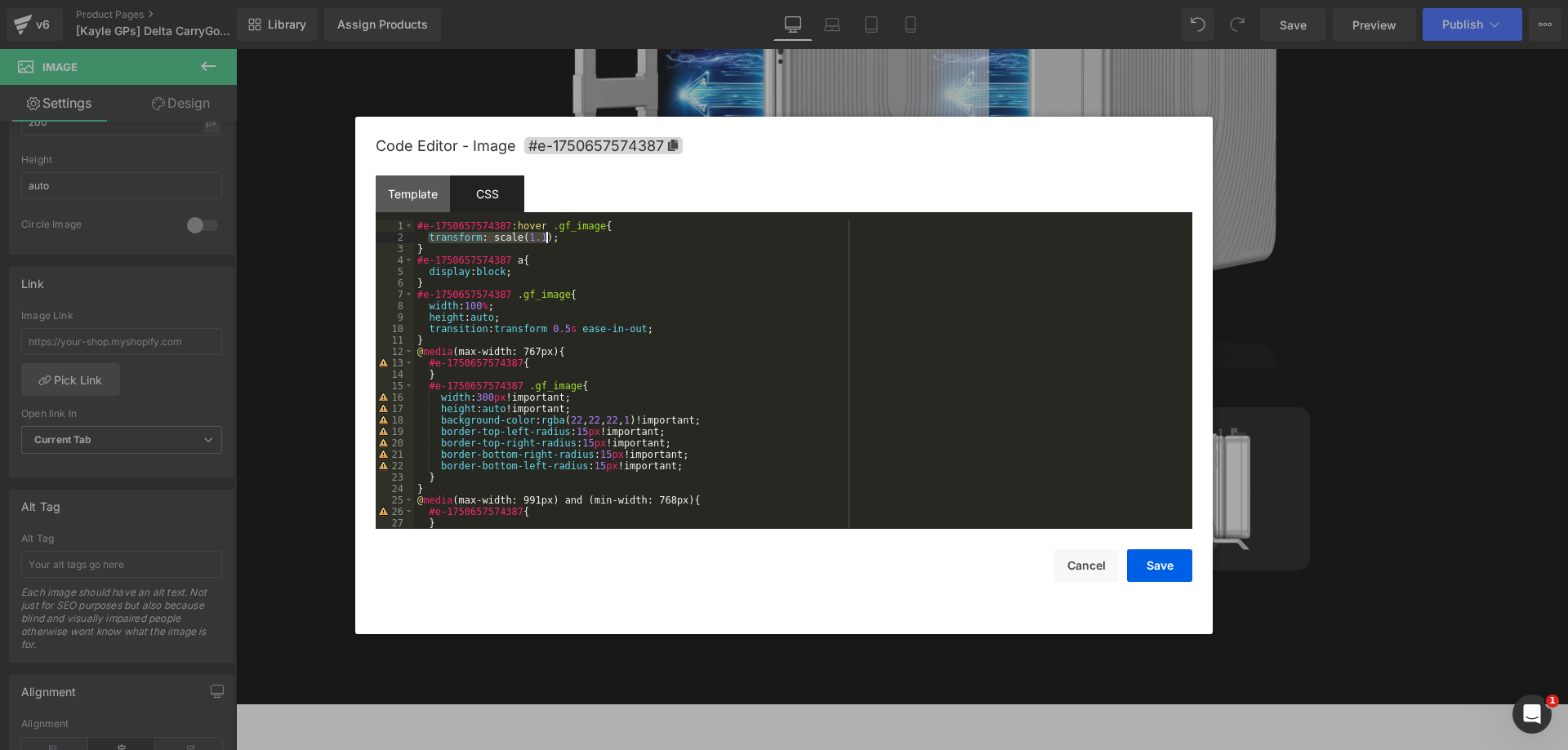
drag, startPoint x: 428, startPoint y: 238, endPoint x: 553, endPoint y: 238, distance: 125.0
click at [553, 238] on div "#e-1750657574387 :hover .gf_image { transform : scale( 1.1 ); } #e-175065757438…" at bounding box center [800, 386] width 772 height 332
drag, startPoint x: 428, startPoint y: 330, endPoint x: 601, endPoint y: 330, distance: 173.0
click at [601, 330] on div "#e-1750657574387 :hover .gf_image { transform : scale( 1.1 ); } #e-175065757438…" at bounding box center [800, 386] width 772 height 332
click at [843, 372] on div "#e-1750657574387 :hover .gf_image { transform : scale( 1.1 ); } #e-175065757438…" at bounding box center [800, 386] width 772 height 332
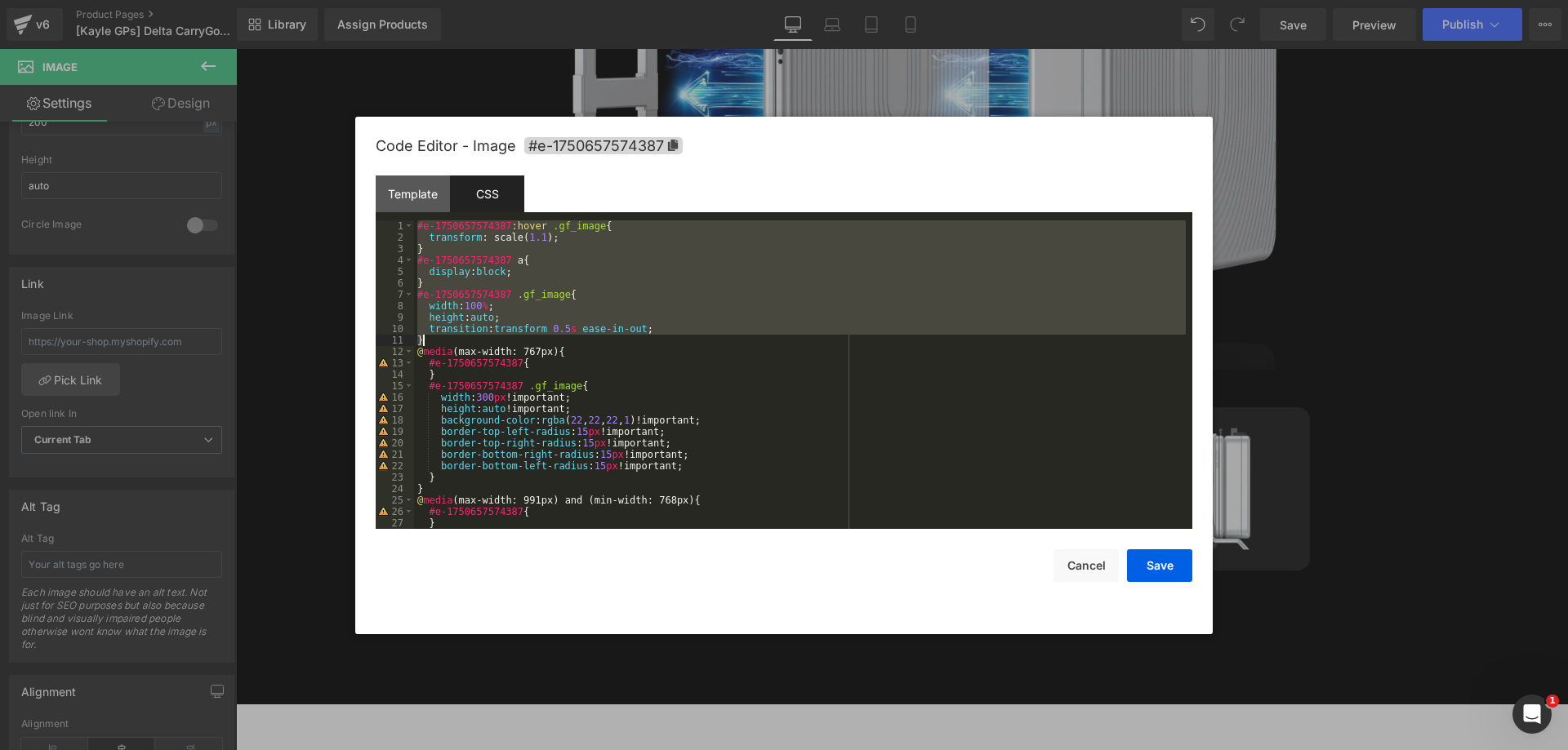
drag, startPoint x: 415, startPoint y: 224, endPoint x: 443, endPoint y: 337, distance: 116.4
click at [443, 337] on div "#e-1750657574387 :hover .gf_image { transform : scale( 1.1 ); } #e-175065757438…" at bounding box center [800, 386] width 772 height 332
click at [1150, 566] on button "Save" at bounding box center [1159, 566] width 65 height 33
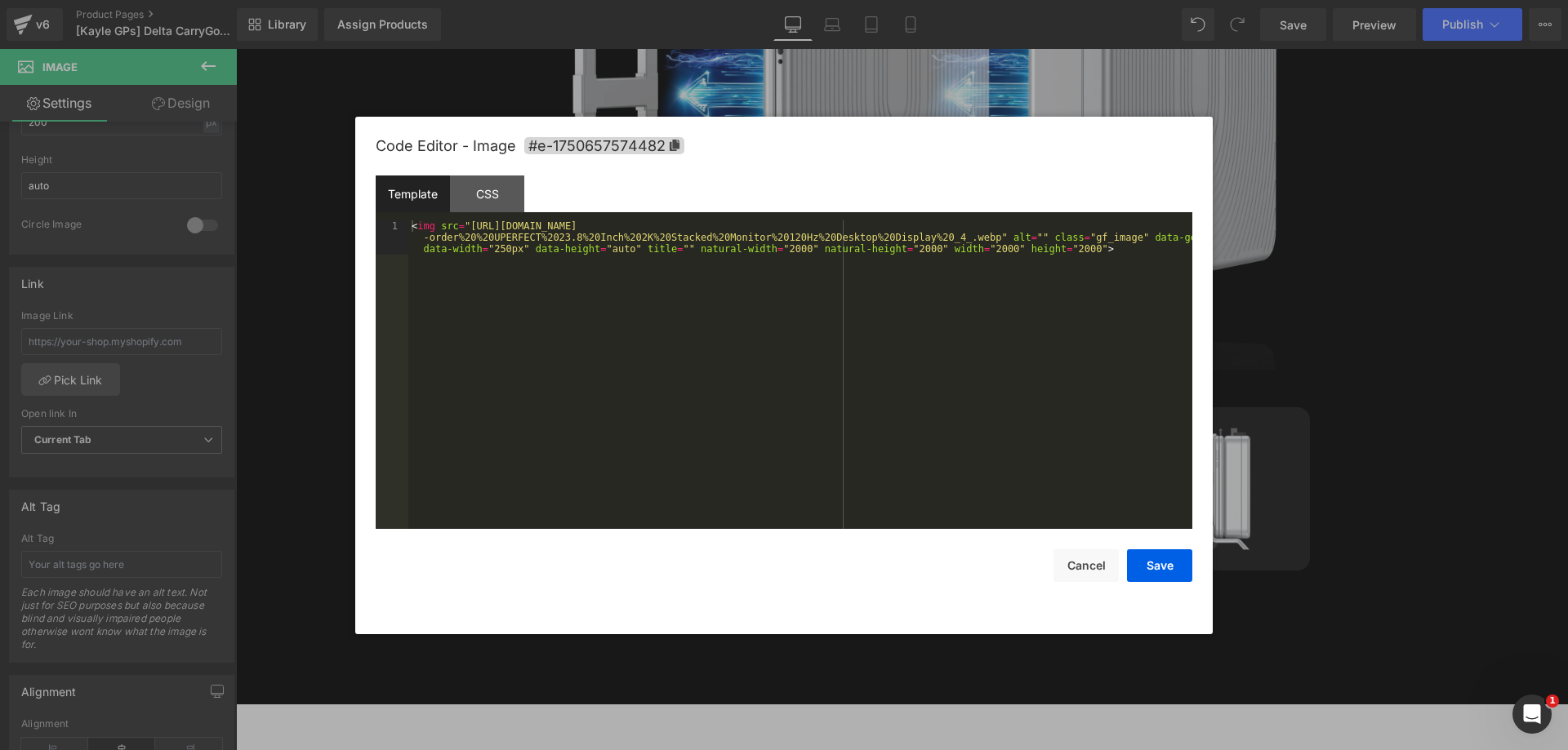
click at [875, 0] on div "Image You are previewing how the will restyle your page. You can not edit Eleme…" at bounding box center [784, 0] width 1568 height 0
click at [493, 192] on div "CSS" at bounding box center [487, 194] width 74 height 37
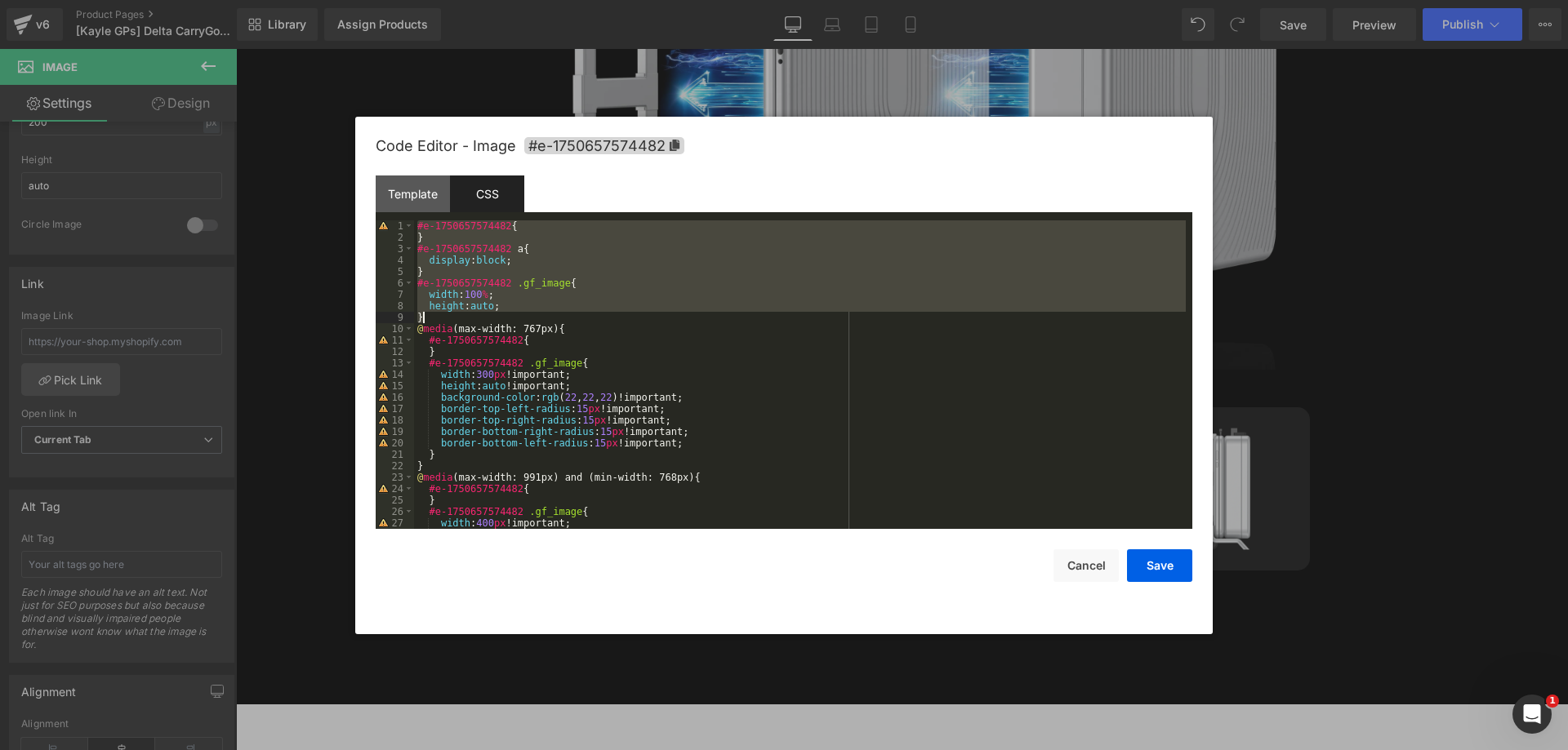
drag, startPoint x: 417, startPoint y: 226, endPoint x: 445, endPoint y: 313, distance: 91.4
click at [445, 313] on div "#e-1750657574482 { } #e-1750657574482 a { display : block ; } #e-1750657574482 …" at bounding box center [800, 386] width 772 height 332
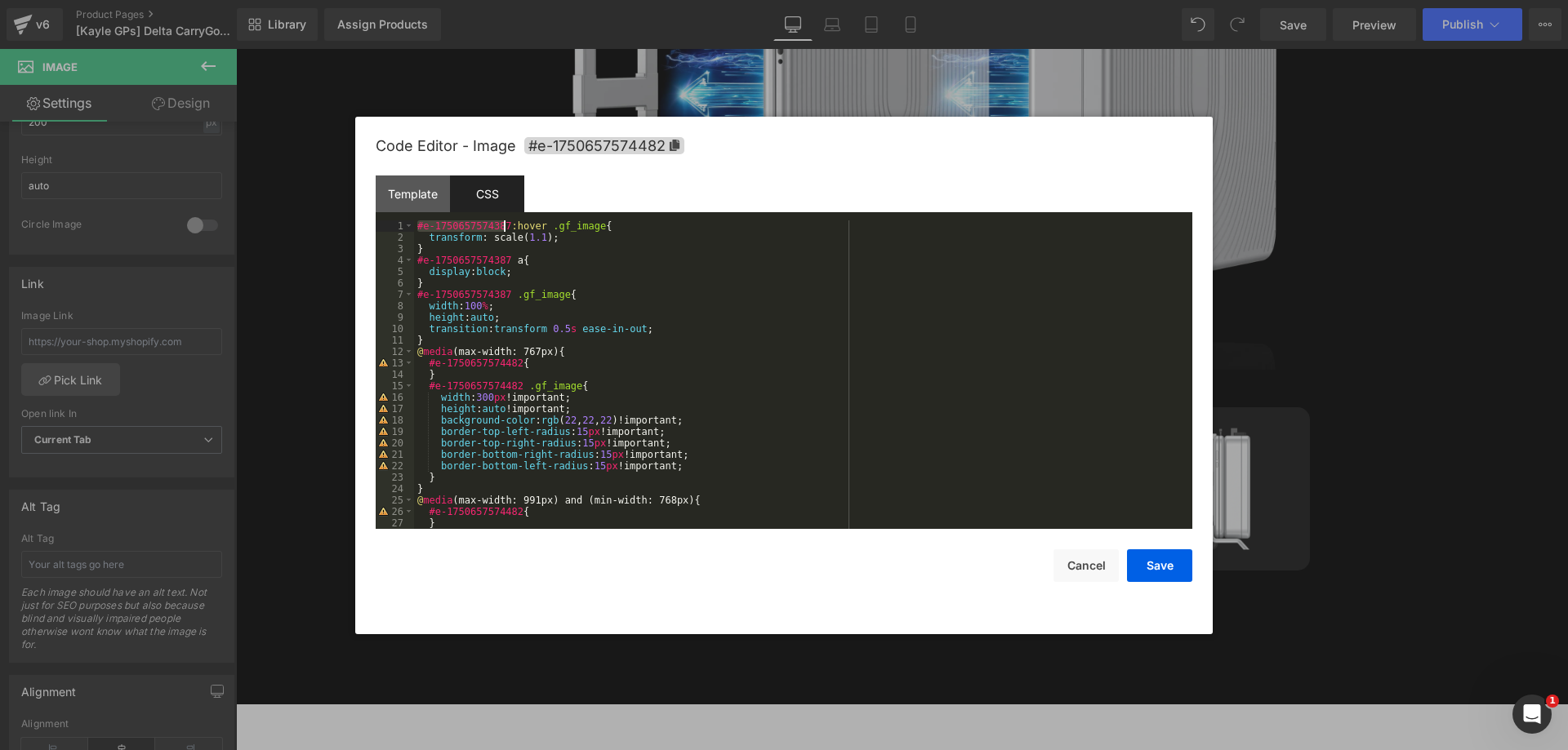
drag, startPoint x: 416, startPoint y: 230, endPoint x: 503, endPoint y: 226, distance: 87.1
click at [503, 226] on div "#e-1750657574387 :hover .gf_image { transform : scale( 1.1 ); } #e-175065757438…" at bounding box center [800, 386] width 772 height 332
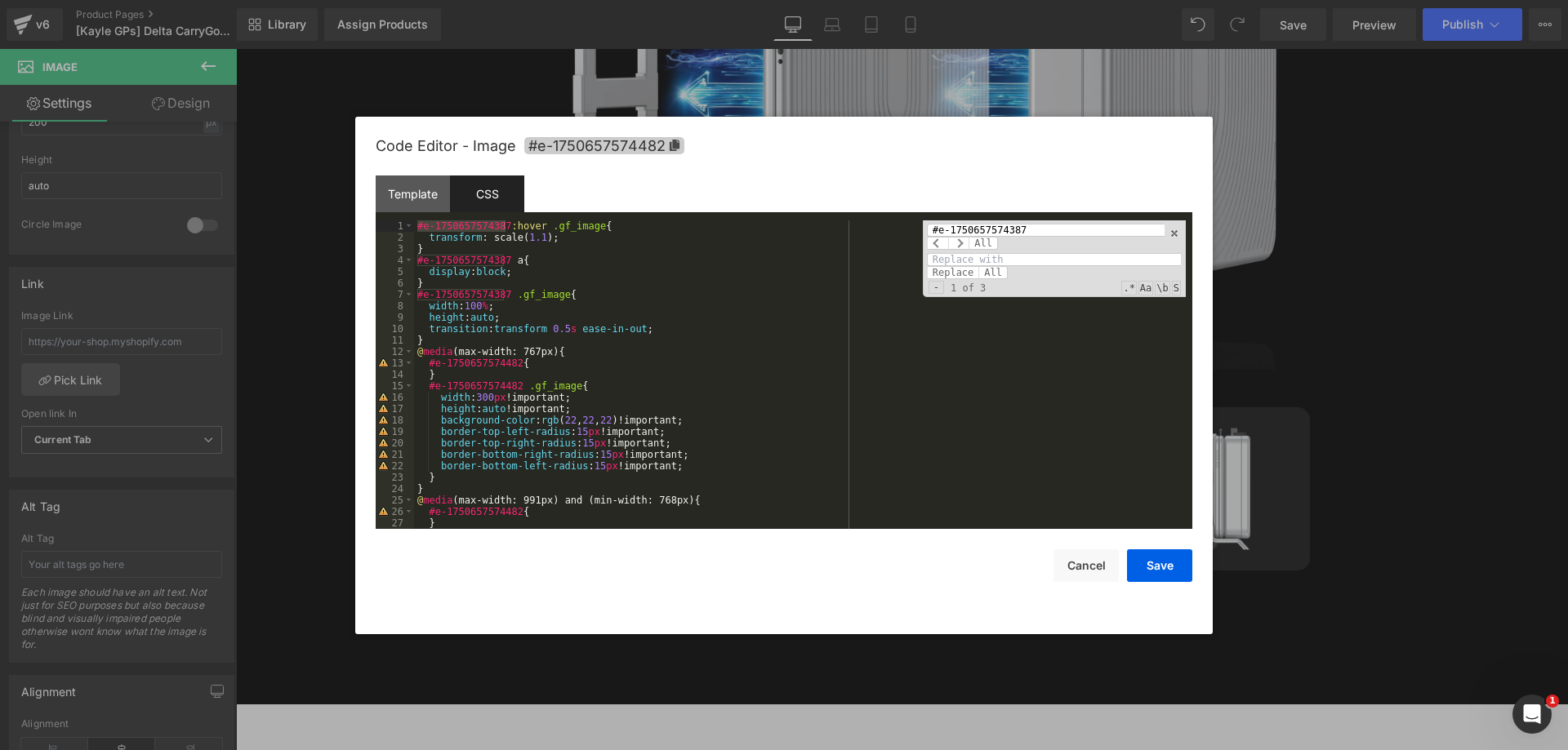
click at [673, 144] on icon at bounding box center [674, 145] width 10 height 12
click at [1001, 257] on input at bounding box center [1054, 261] width 254 height 13
paste input "#e-1750657574482"
type input "#e-1750657574482"
click at [994, 271] on span "All" at bounding box center [994, 273] width 30 height 13
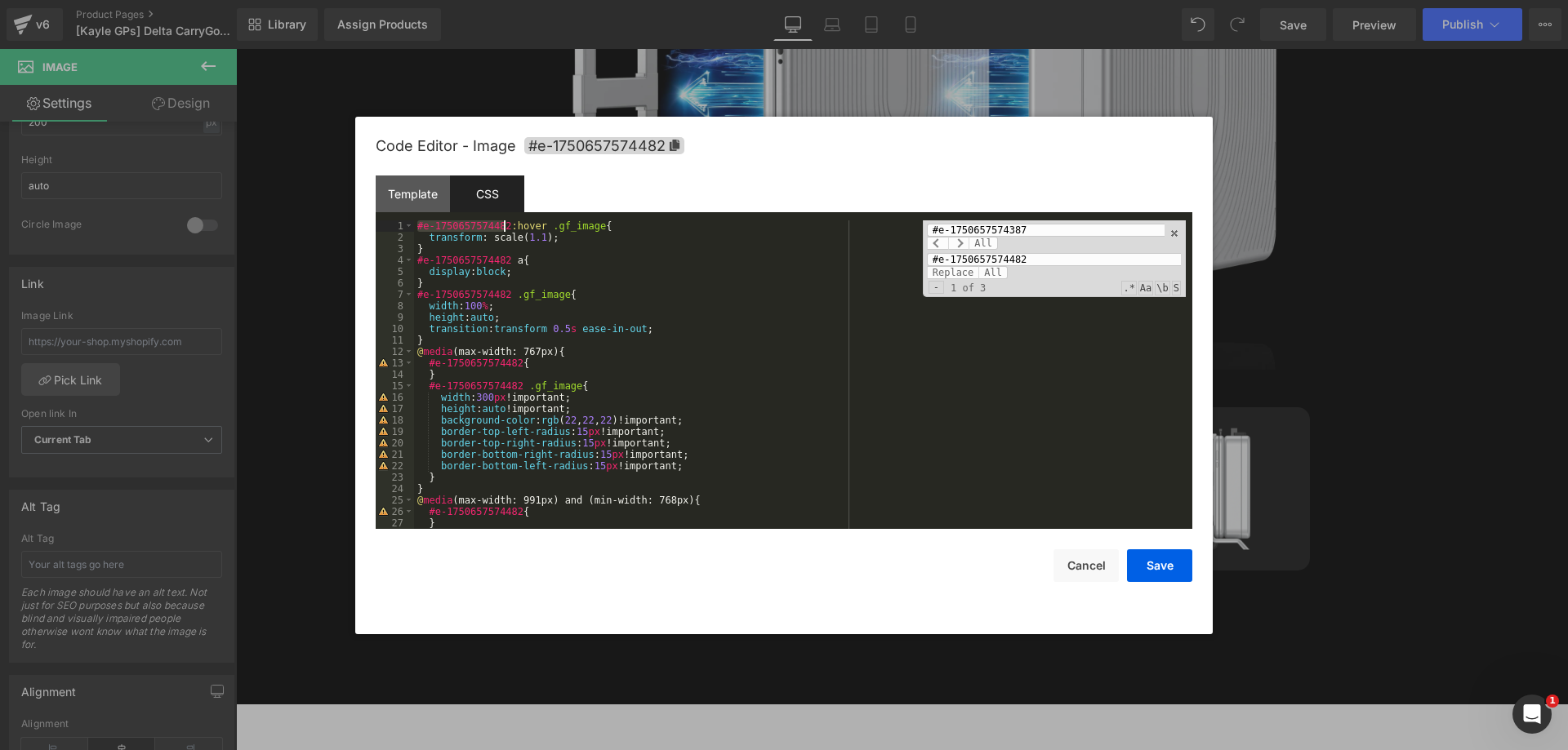
click at [416, 226] on div "#e-1750657574482 :hover .gf_image { transform : scale( 1.1 ); } #e-175065757448…" at bounding box center [800, 375] width 772 height 309
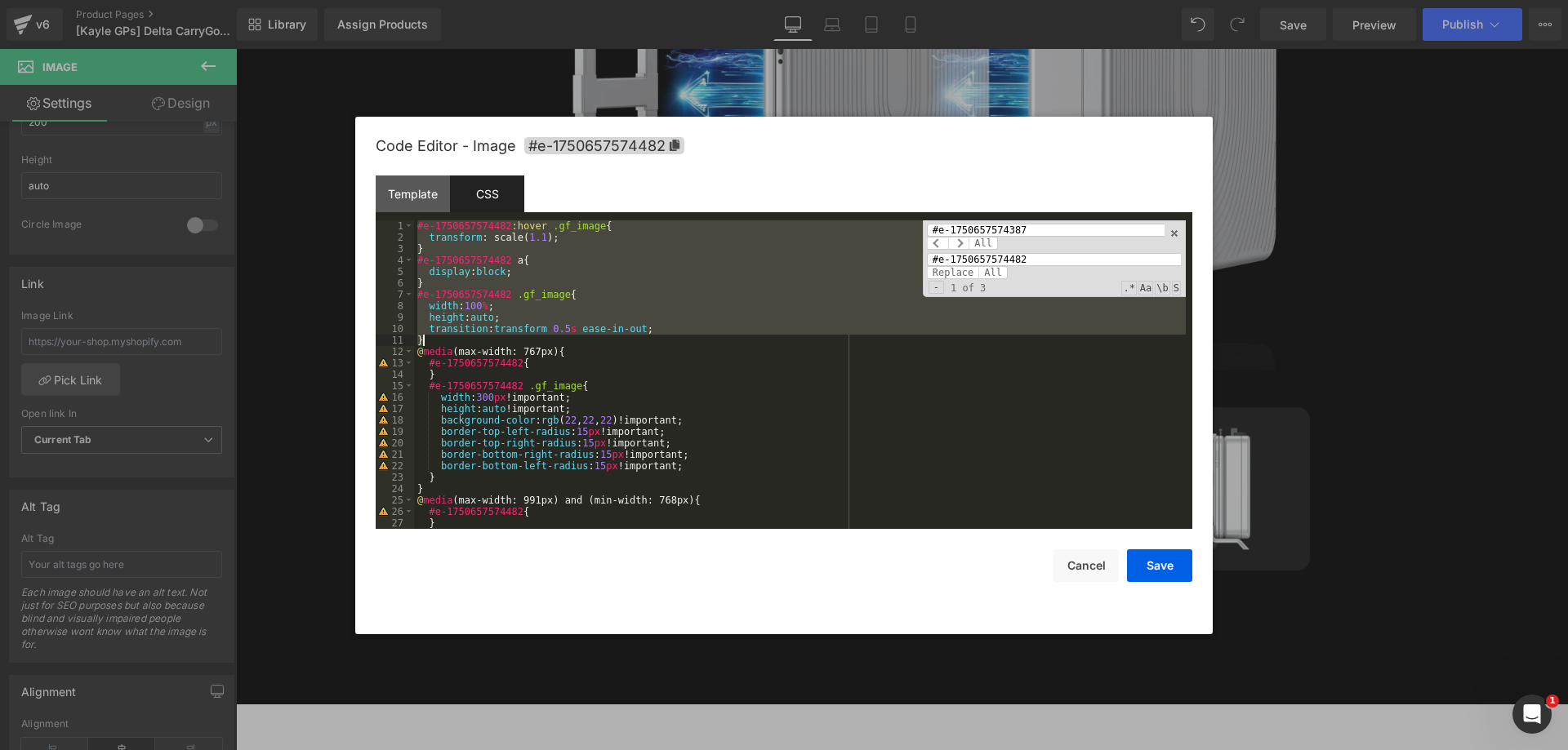
drag, startPoint x: 416, startPoint y: 226, endPoint x: 430, endPoint y: 336, distance: 110.9
click at [430, 336] on div "#e-1750657574482 :hover .gf_image { transform : scale( 1.1 ); } #e-175065757448…" at bounding box center [800, 386] width 772 height 332
click at [1159, 564] on button "Save" at bounding box center [1159, 566] width 65 height 33
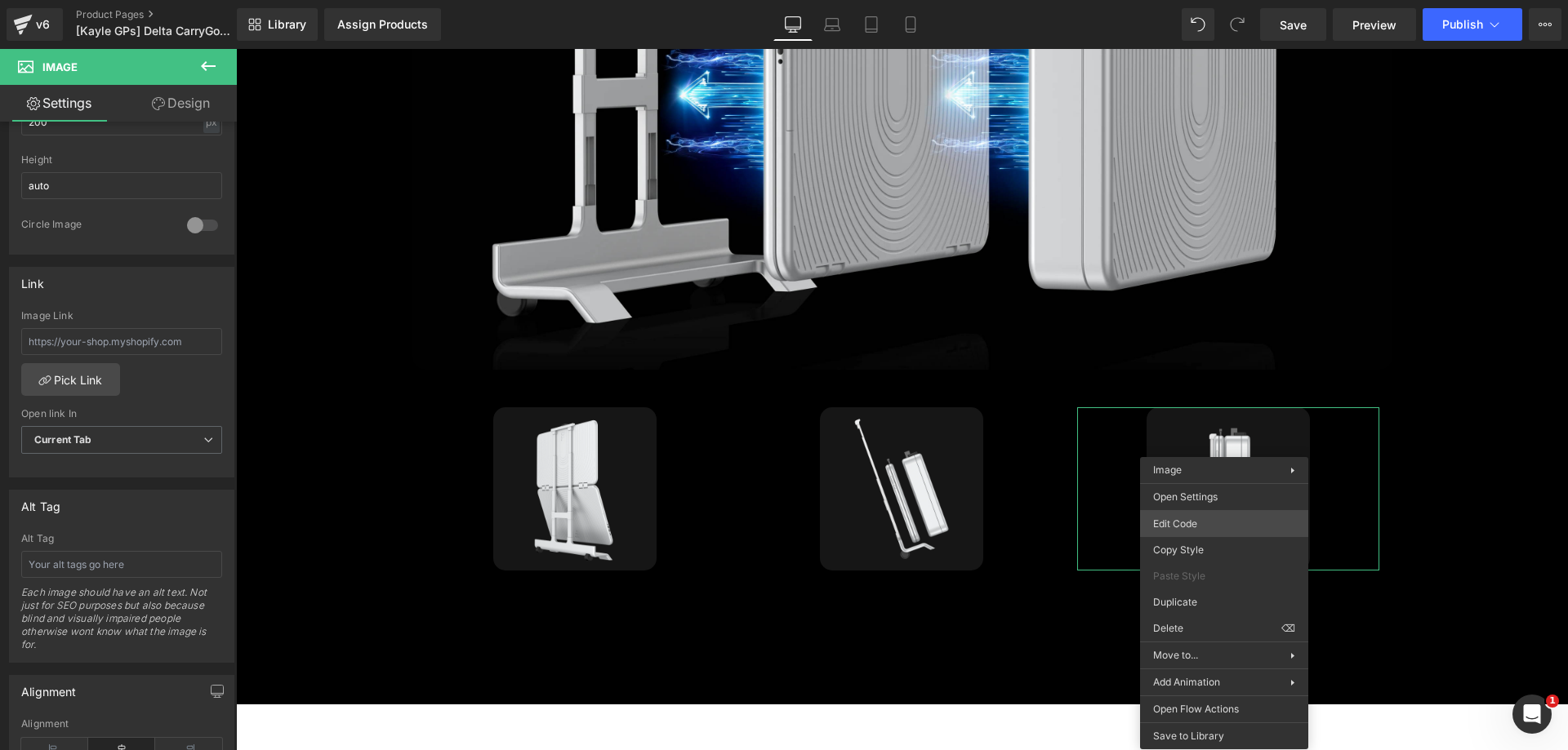
click at [1187, 0] on div "Image You are previewing how the will restyle your page. You can not edit Eleme…" at bounding box center [784, 0] width 1568 height 0
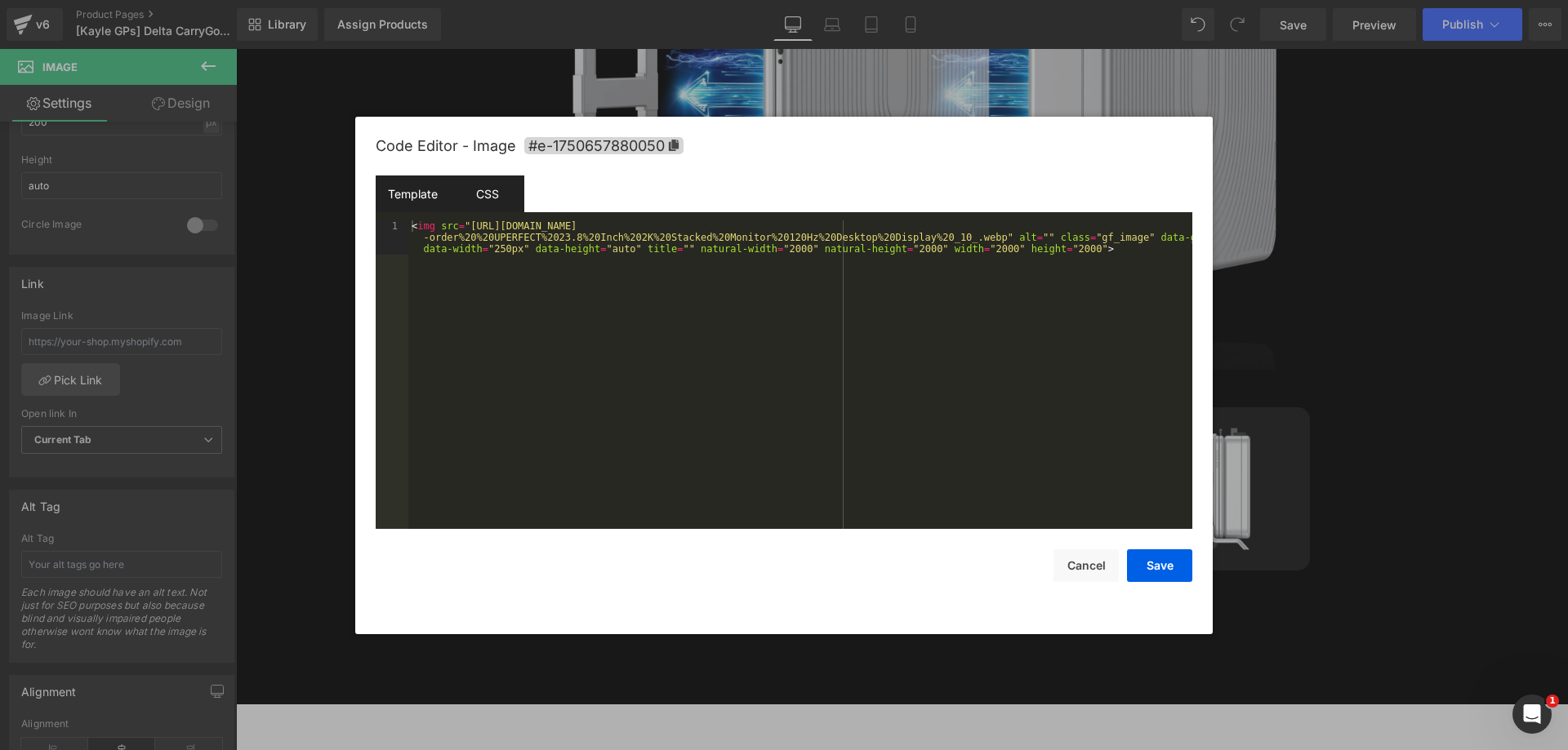
click at [497, 193] on div "CSS" at bounding box center [487, 194] width 74 height 37
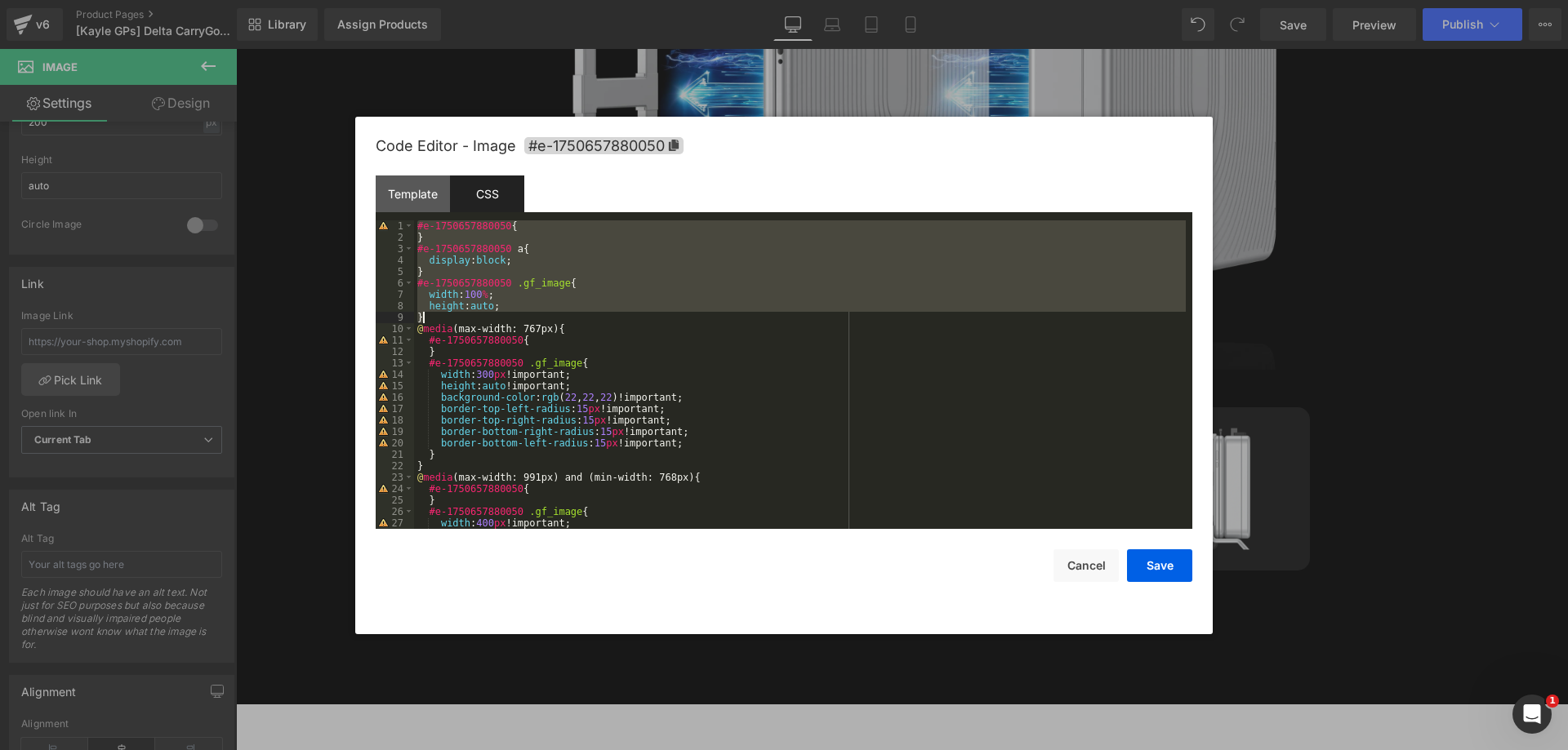
drag, startPoint x: 415, startPoint y: 222, endPoint x: 438, endPoint y: 316, distance: 96.8
click at [438, 316] on div "#e-1750657880050 { } #e-1750657880050 a { display : block ; } #e-1750657880050 …" at bounding box center [800, 386] width 772 height 332
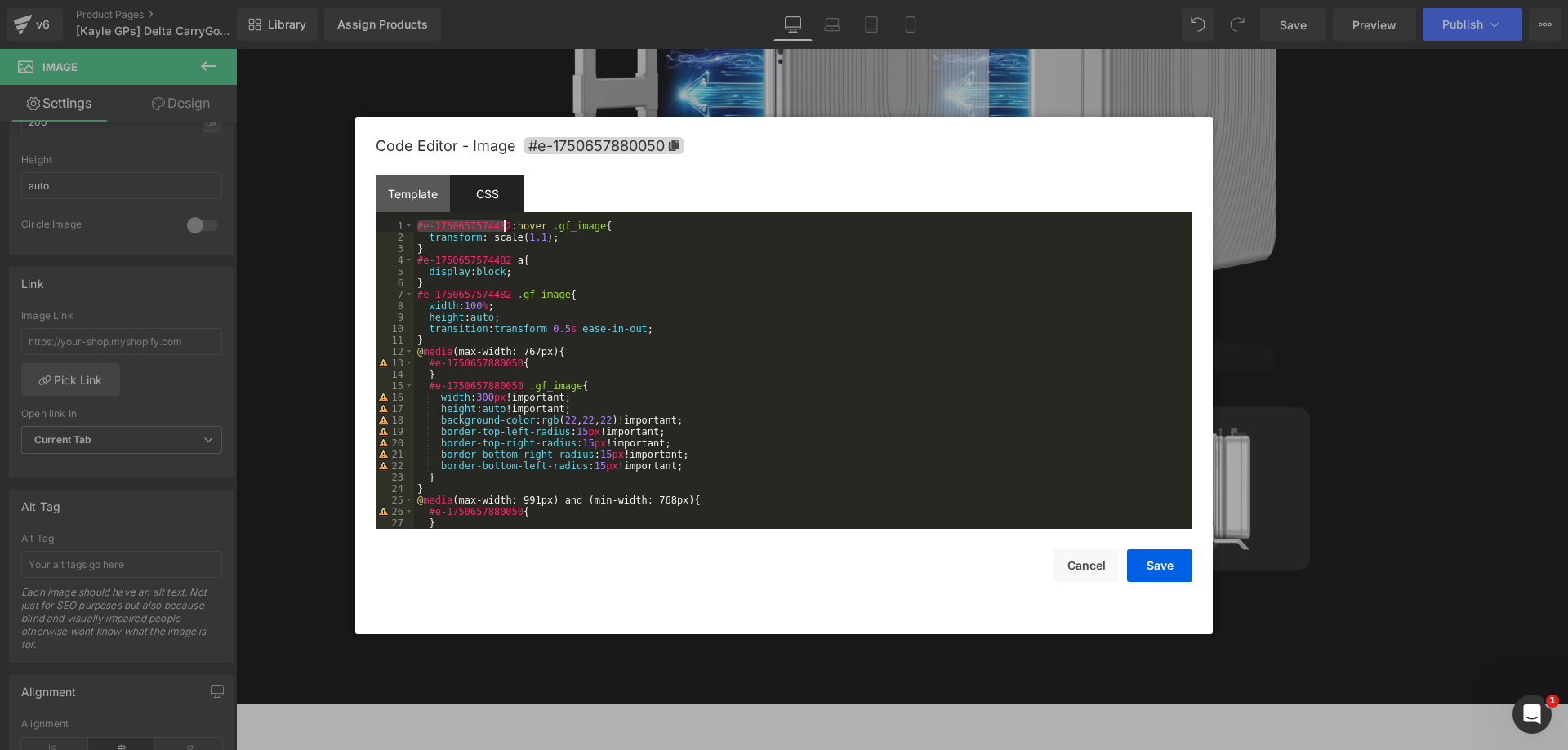
drag, startPoint x: 418, startPoint y: 224, endPoint x: 503, endPoint y: 224, distance: 85.0
click at [503, 224] on div "#e-1750657574482 :hover .gf_image { transform : scale( 1.1 ); } #e-175065757448…" at bounding box center [800, 386] width 772 height 332
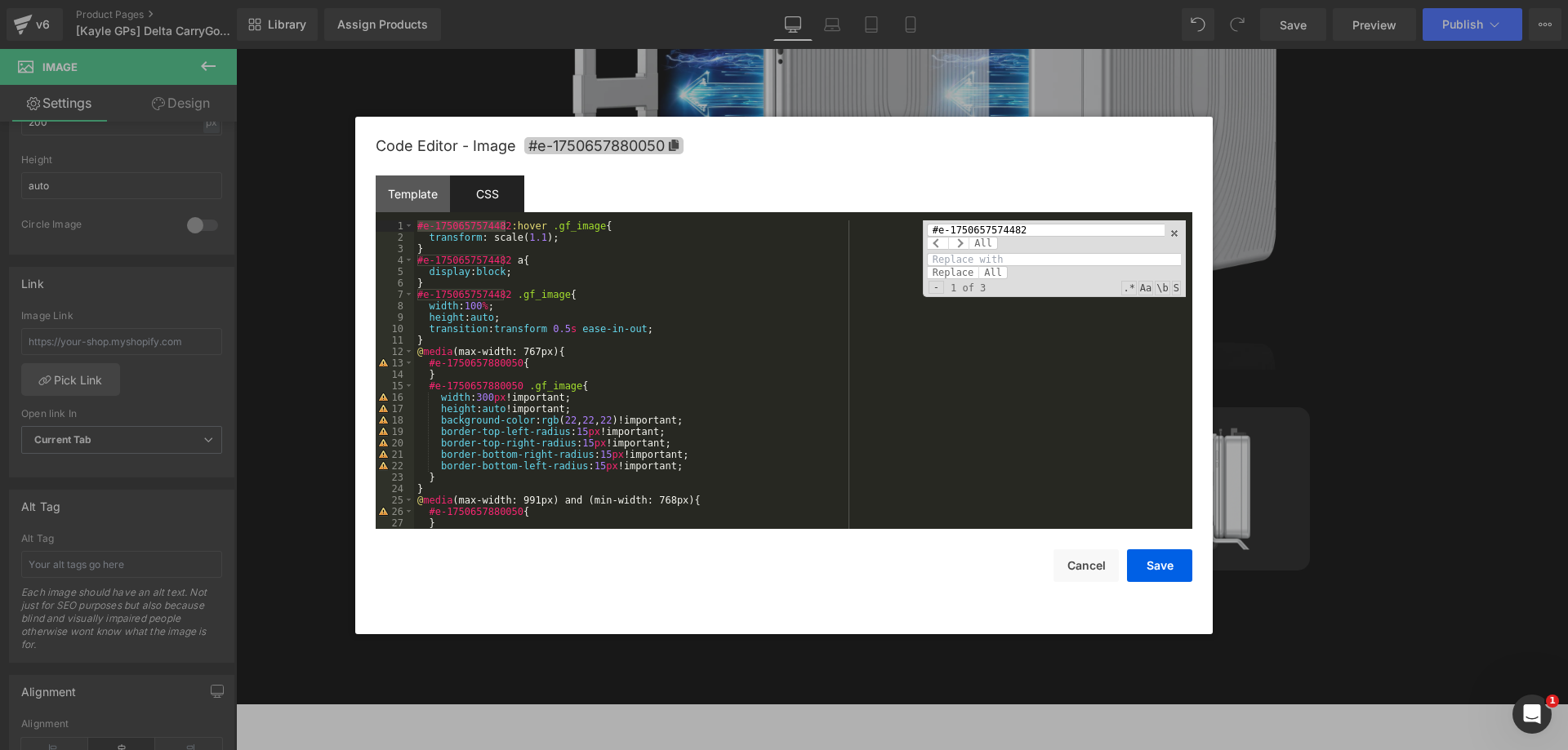
click at [673, 147] on icon at bounding box center [673, 145] width 10 height 12
click at [1022, 259] on input at bounding box center [1054, 261] width 254 height 13
paste input "#e-1750657880050"
type input "#e-1750657880050"
click at [986, 271] on span "All" at bounding box center [994, 273] width 30 height 13
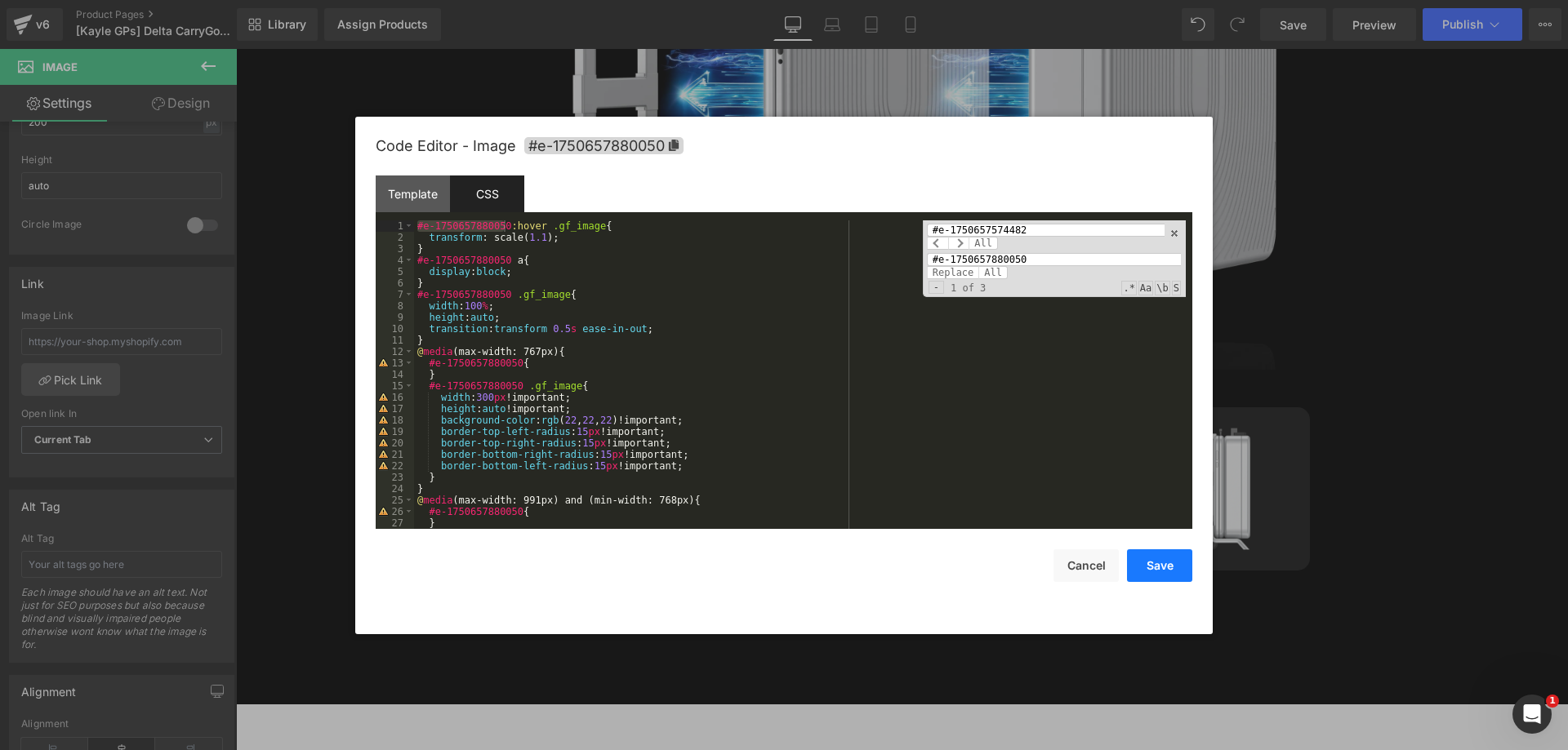
click at [1152, 568] on button "Save" at bounding box center [1159, 566] width 65 height 33
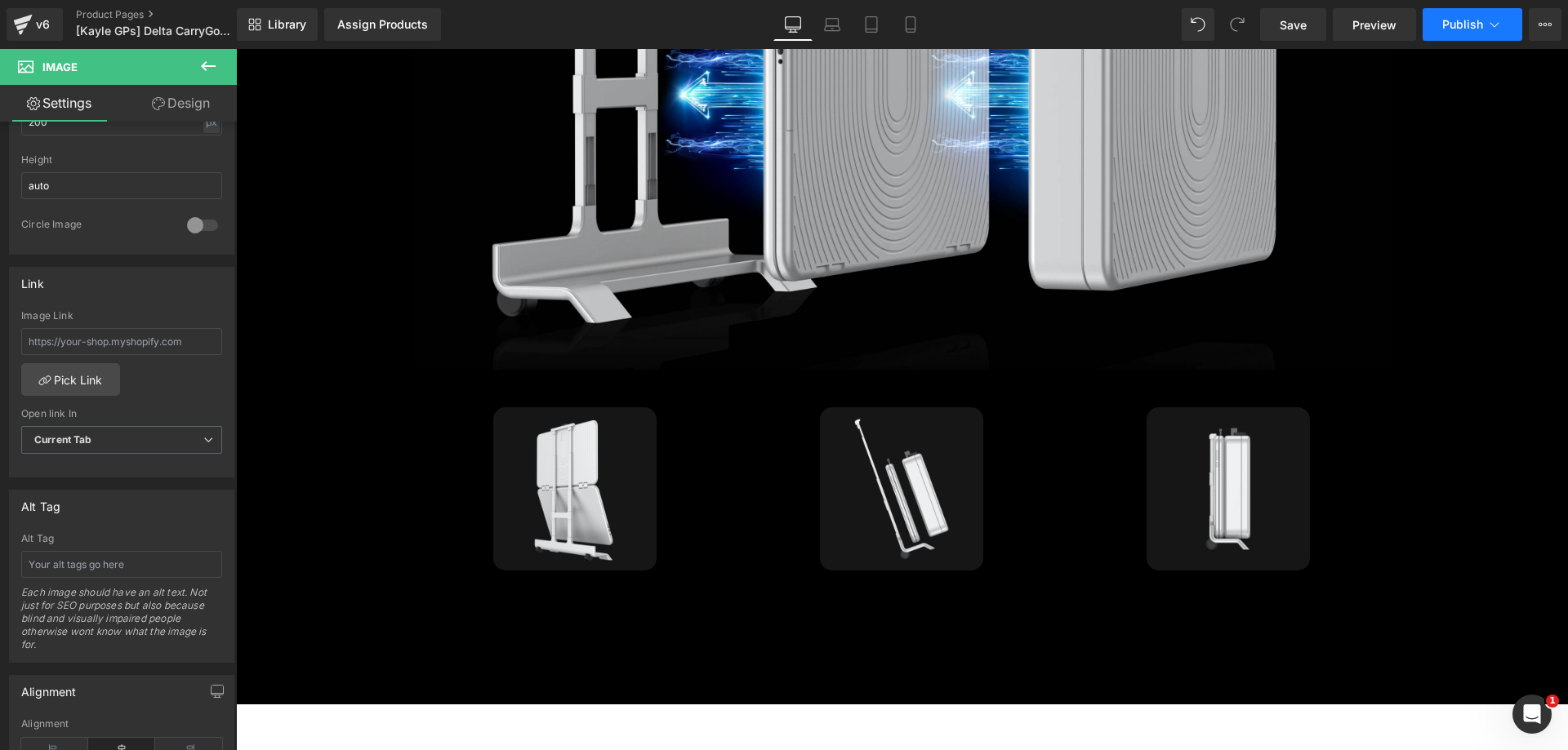
click at [1459, 13] on button "Publish" at bounding box center [1472, 25] width 100 height 33
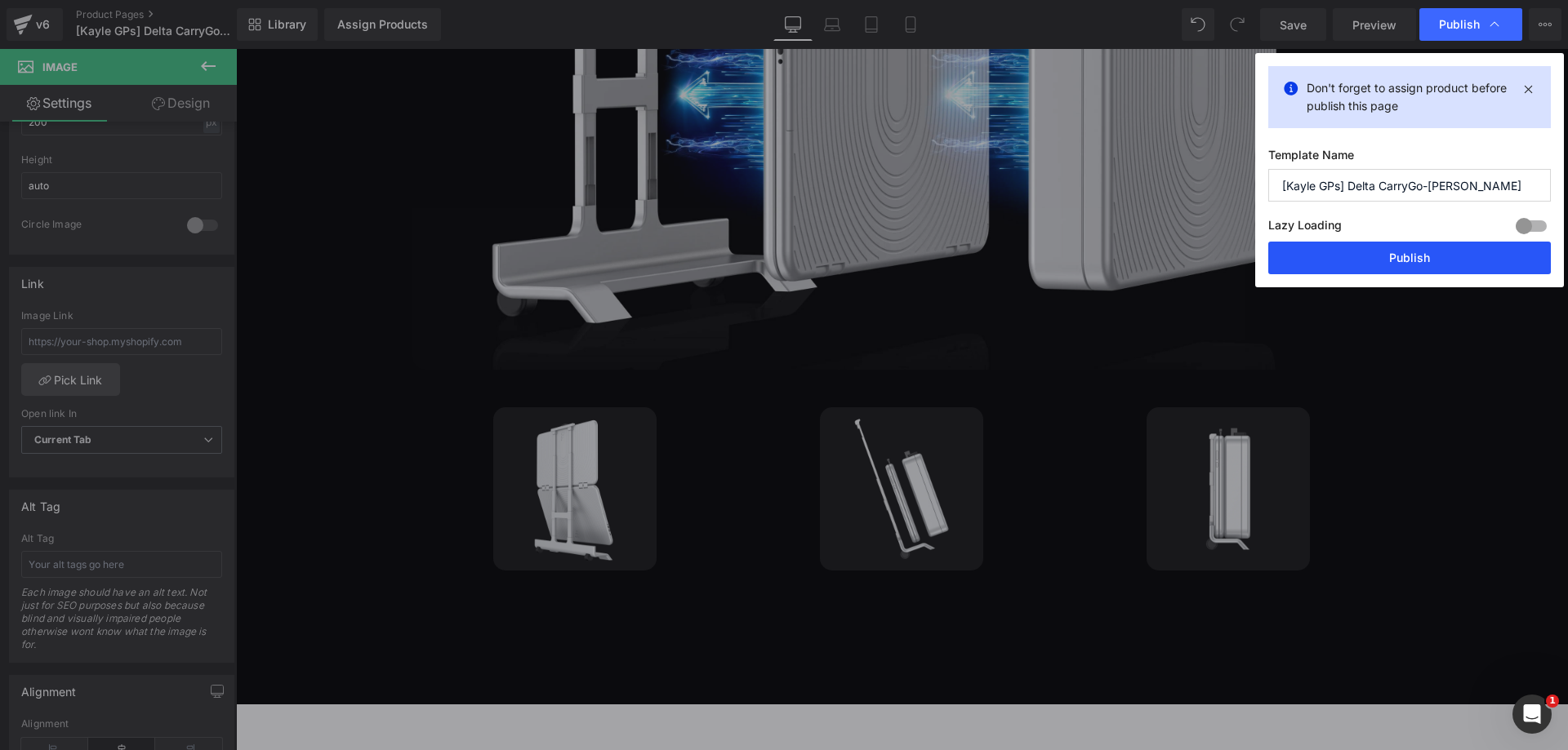
click at [1401, 251] on button "Publish" at bounding box center [1410, 258] width 282 height 33
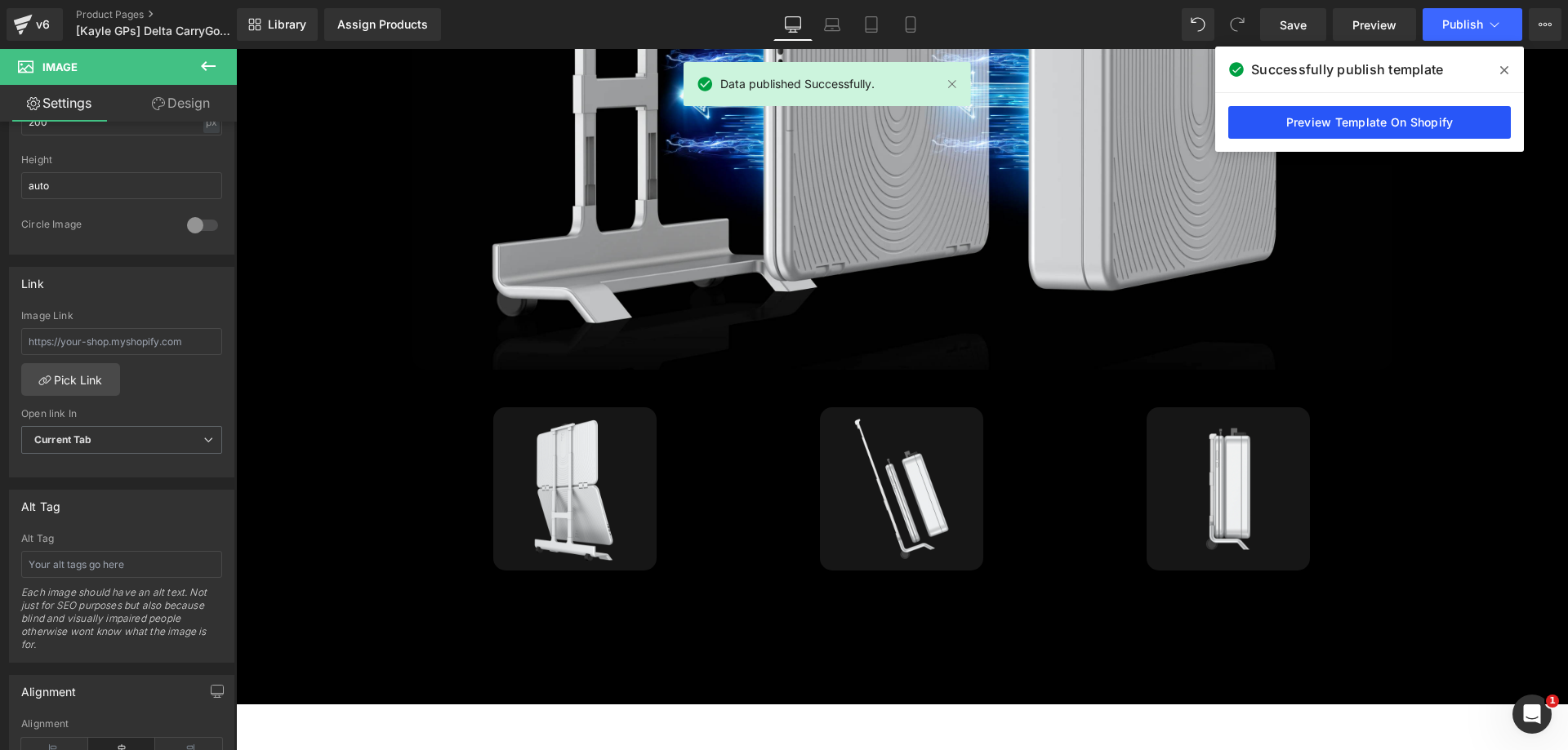
click at [1278, 113] on link "Preview Template On Shopify" at bounding box center [1369, 123] width 282 height 33
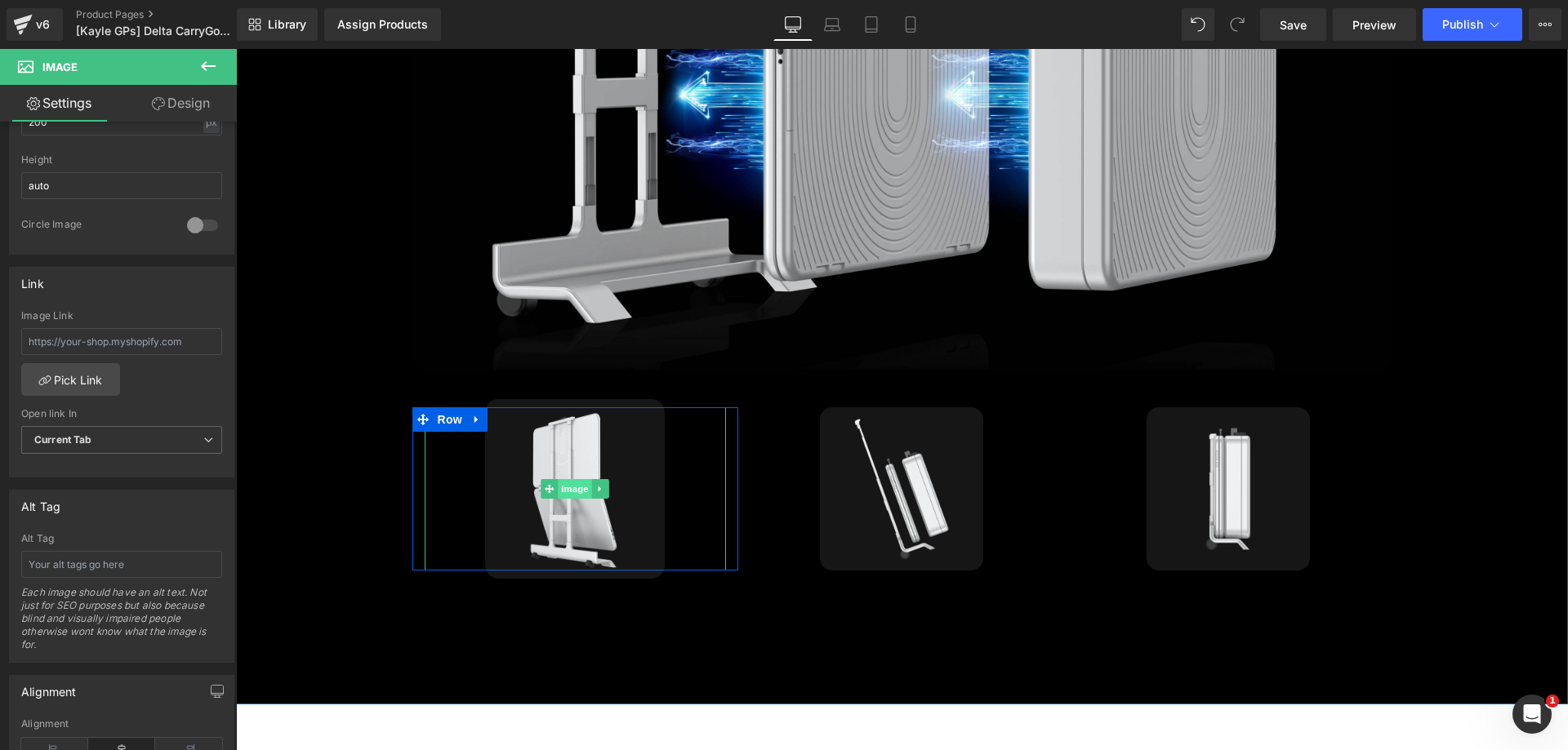
click at [564, 479] on span "Image" at bounding box center [576, 489] width 35 height 20
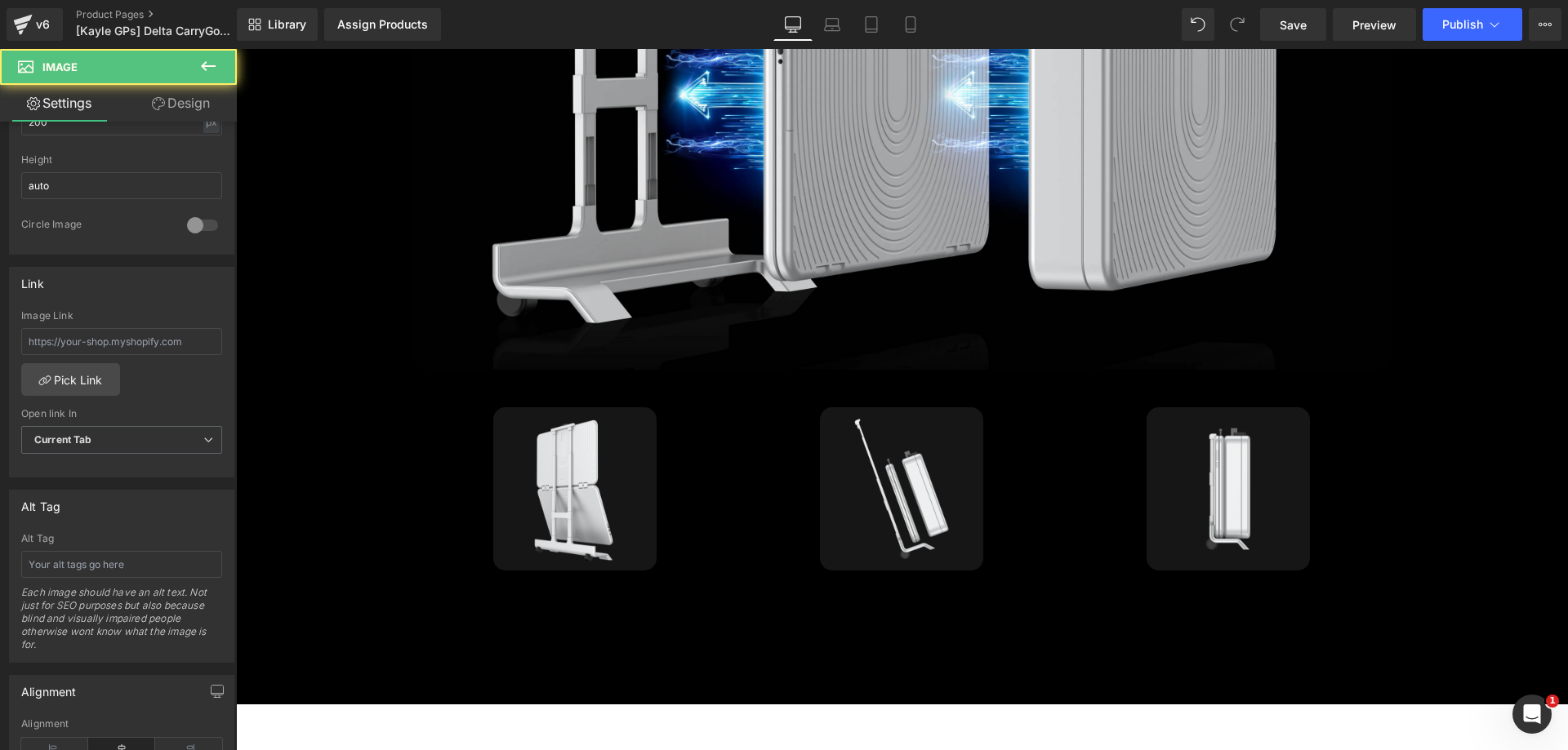
click at [178, 106] on link "Design" at bounding box center [180, 103] width 118 height 37
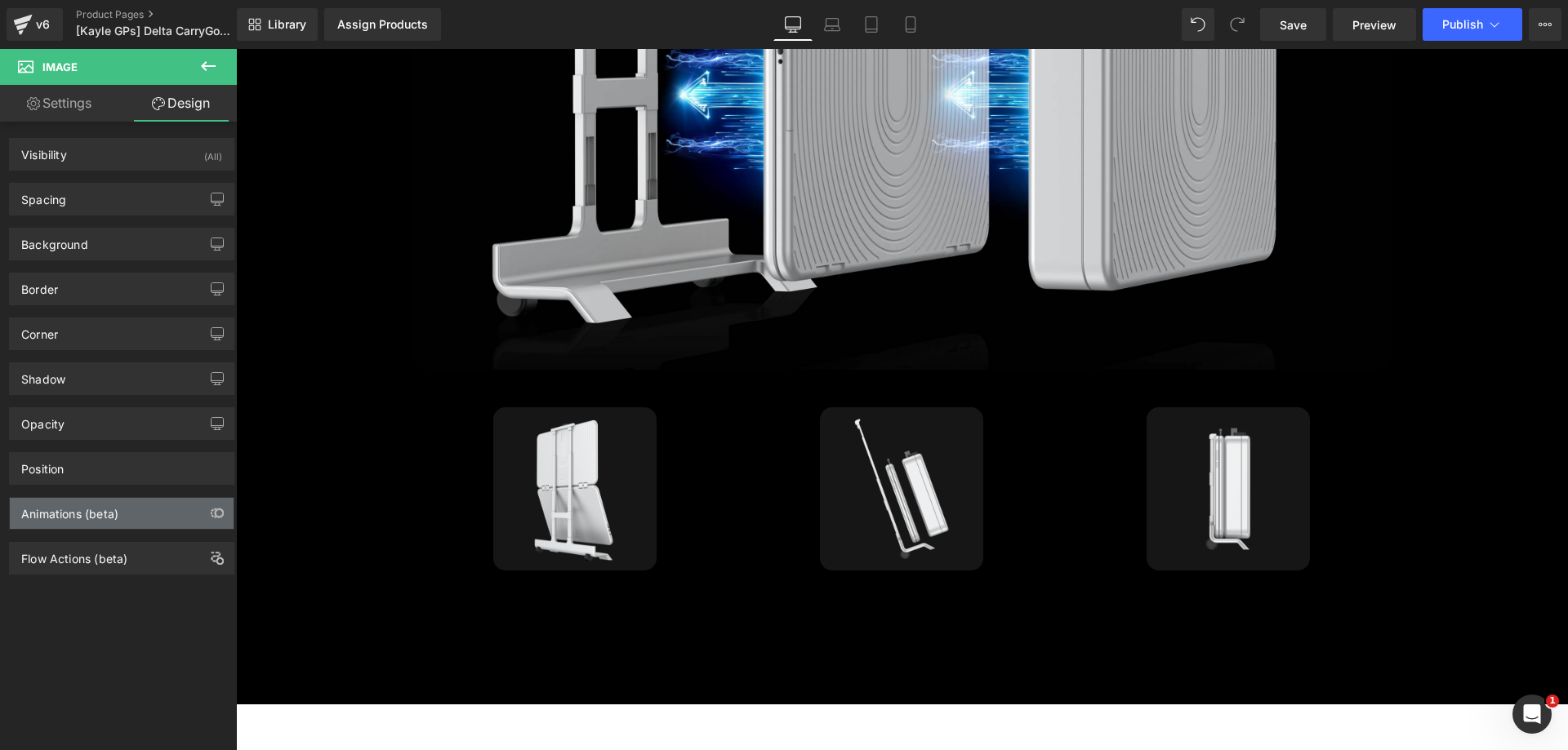
click at [91, 517] on div "Animations (beta)" at bounding box center [70, 510] width 97 height 23
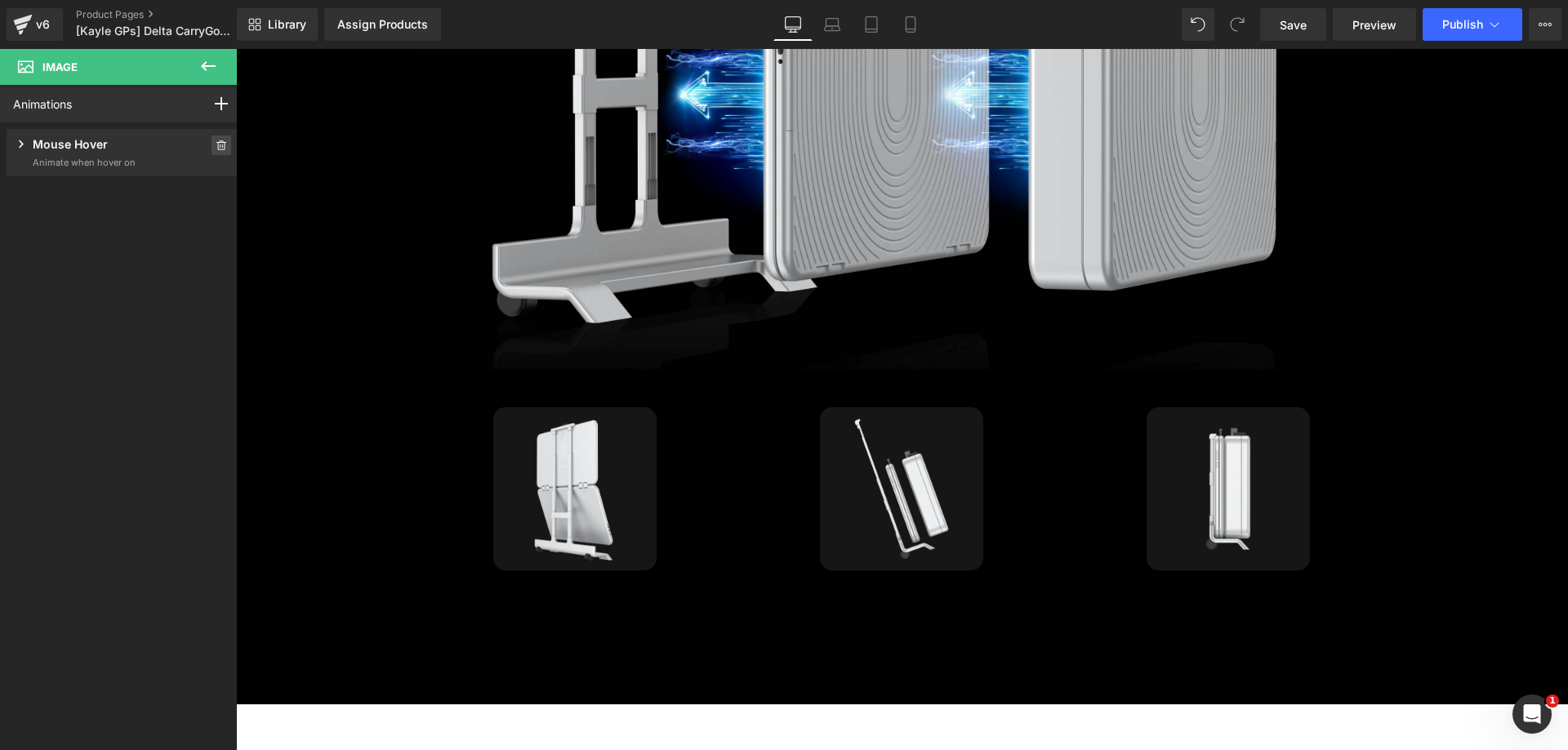
click at [216, 144] on icon at bounding box center [221, 145] width 12 height 10
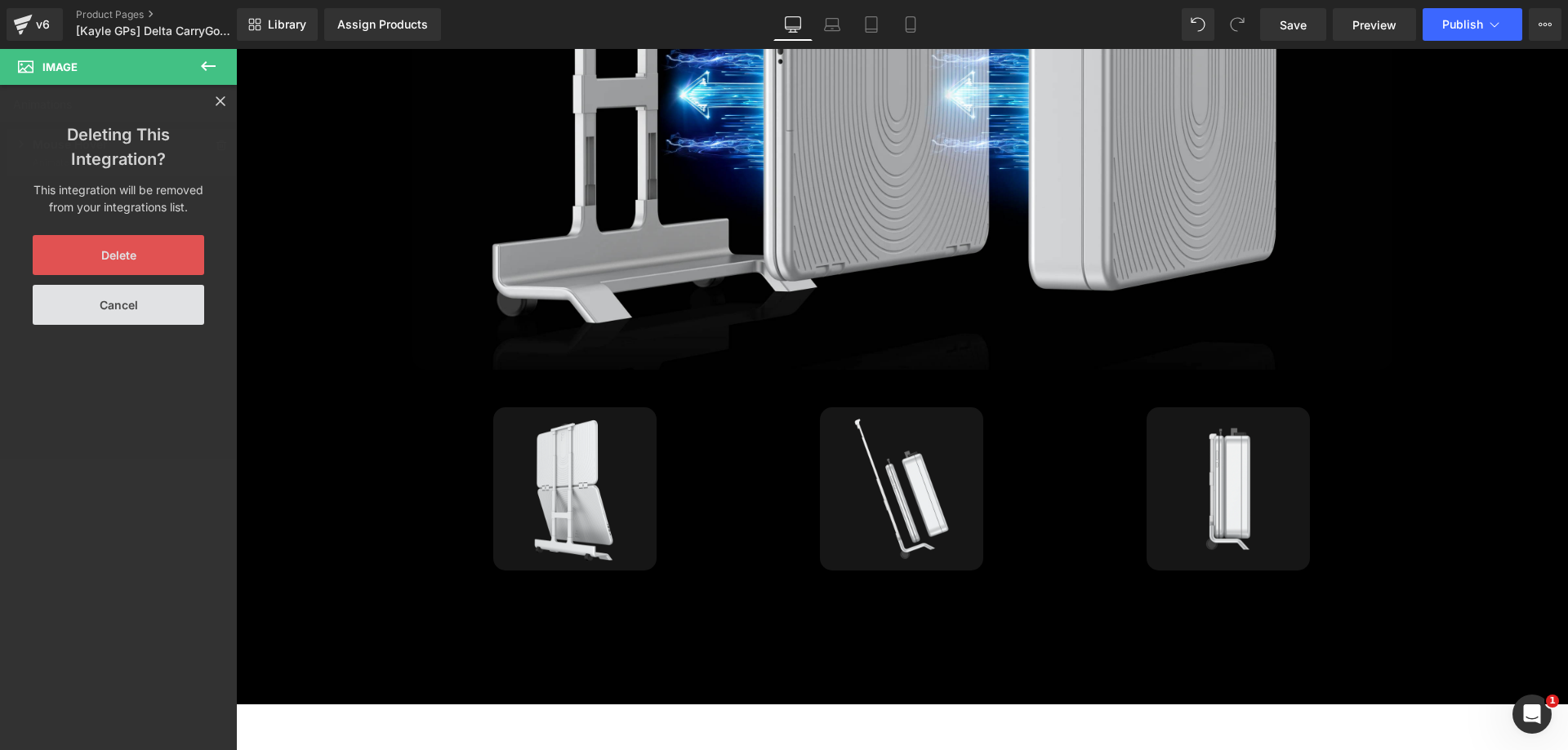
click at [130, 257] on button "Delete" at bounding box center [119, 255] width 172 height 40
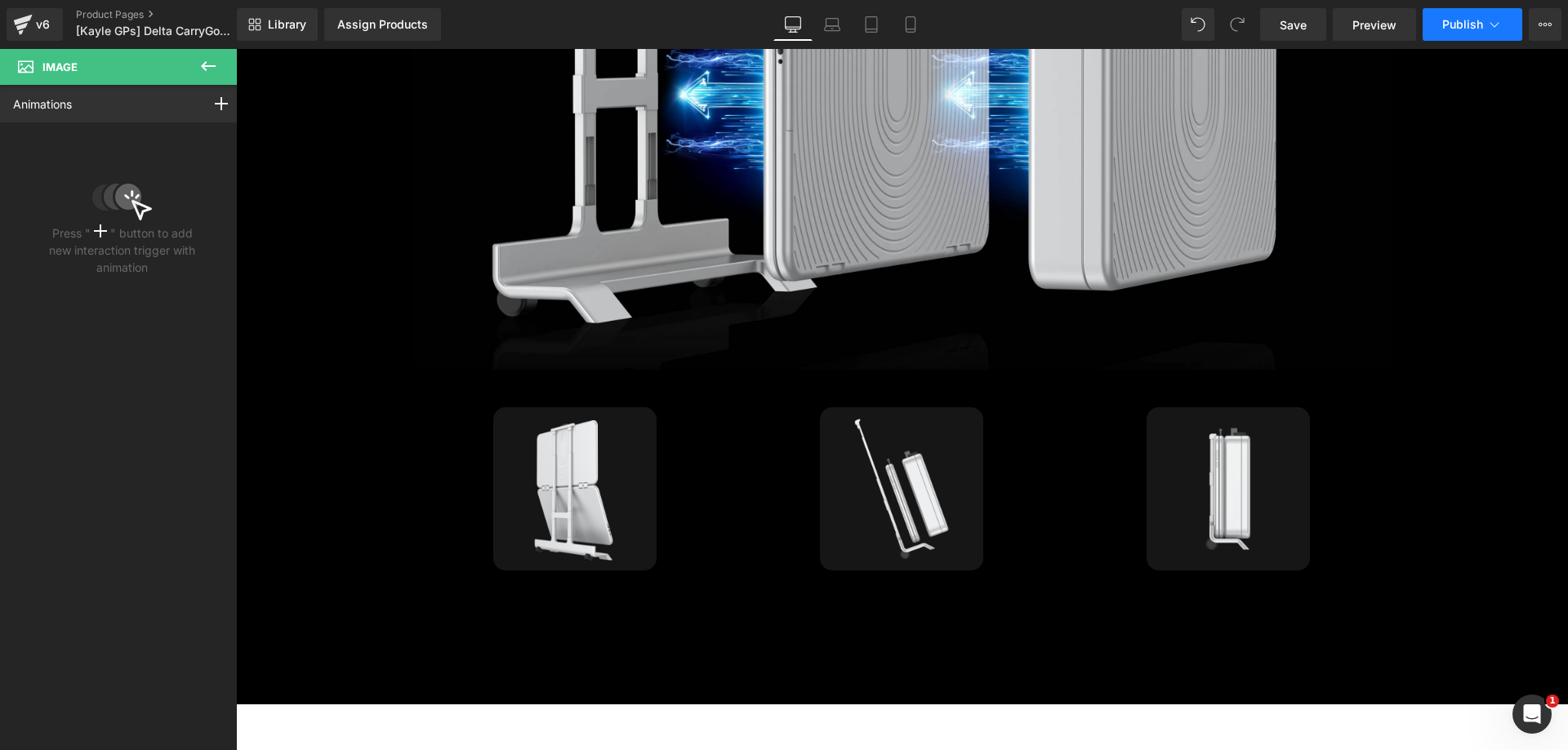
click at [1447, 21] on span "Publish" at bounding box center [1462, 25] width 40 height 13
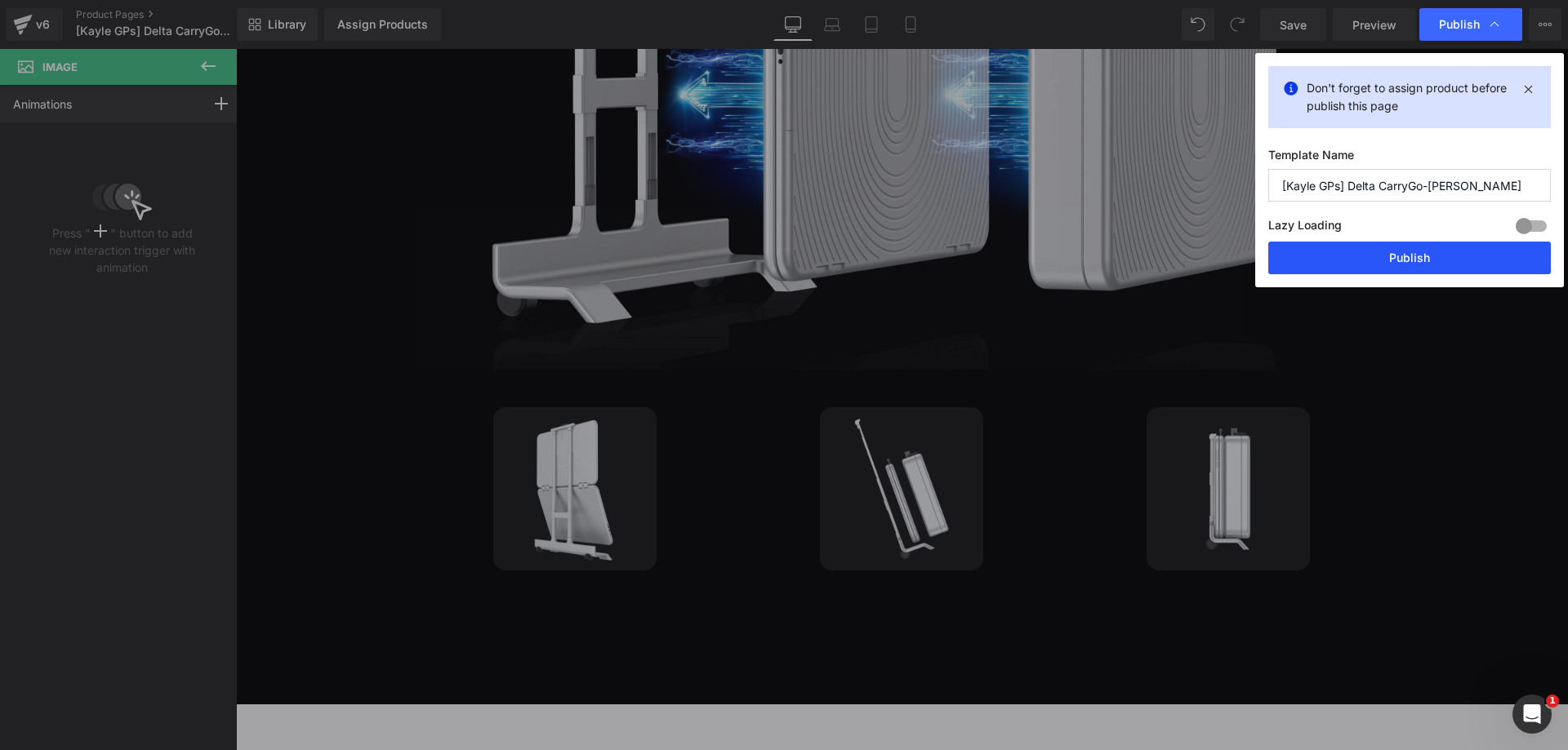
click at [1370, 257] on button "Publish" at bounding box center [1410, 258] width 282 height 33
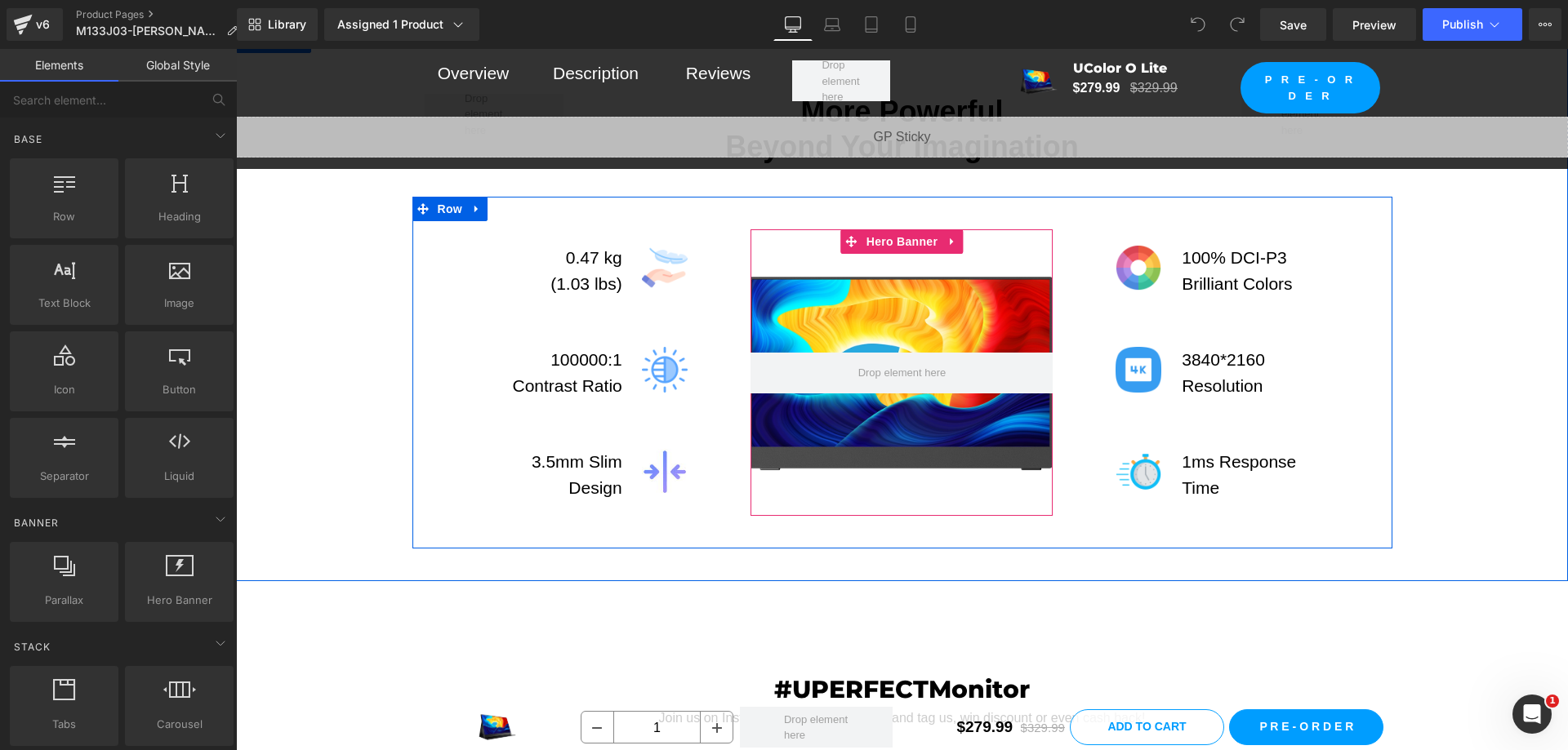
scroll to position [4752, 0]
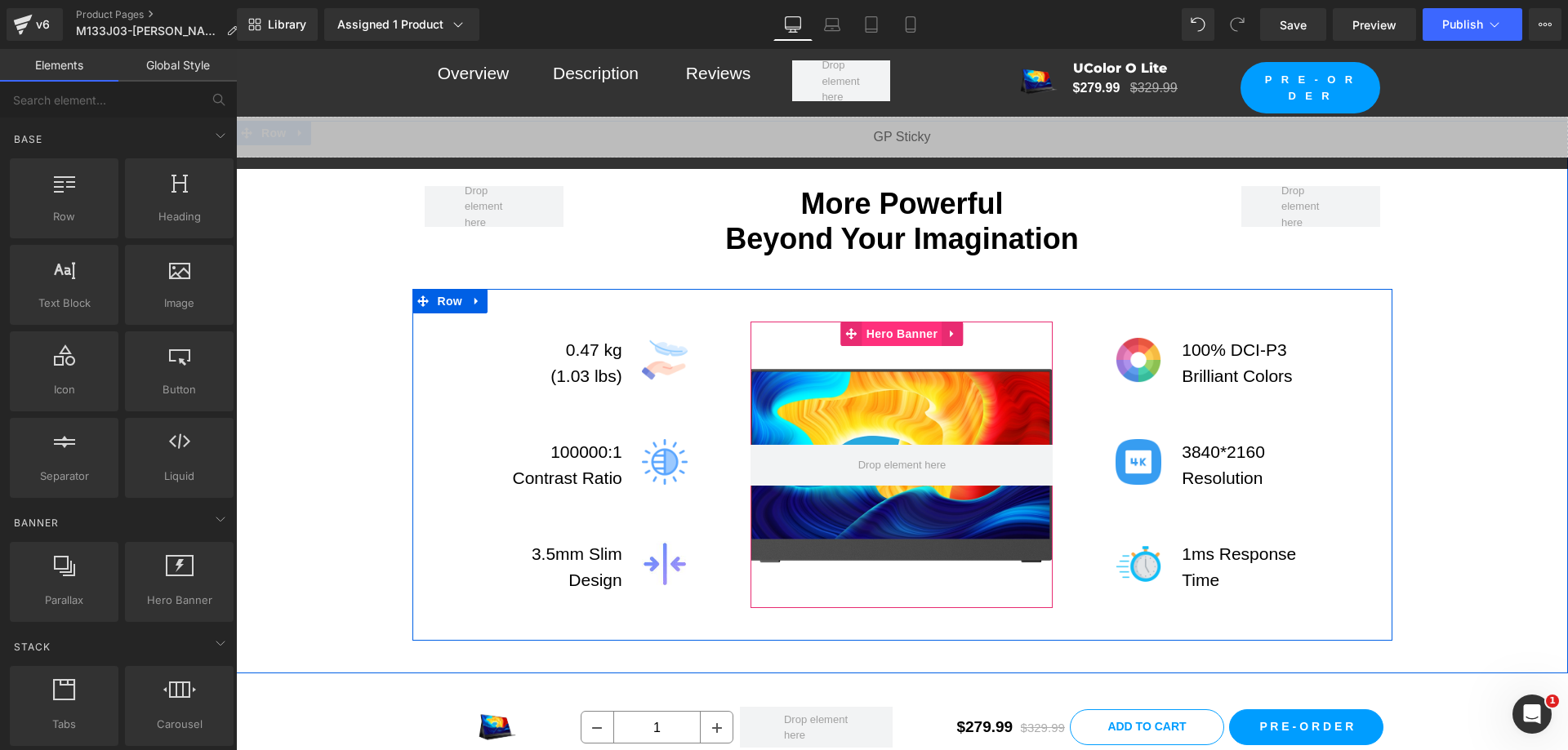
click at [899, 322] on span "Hero Banner" at bounding box center [902, 334] width 79 height 25
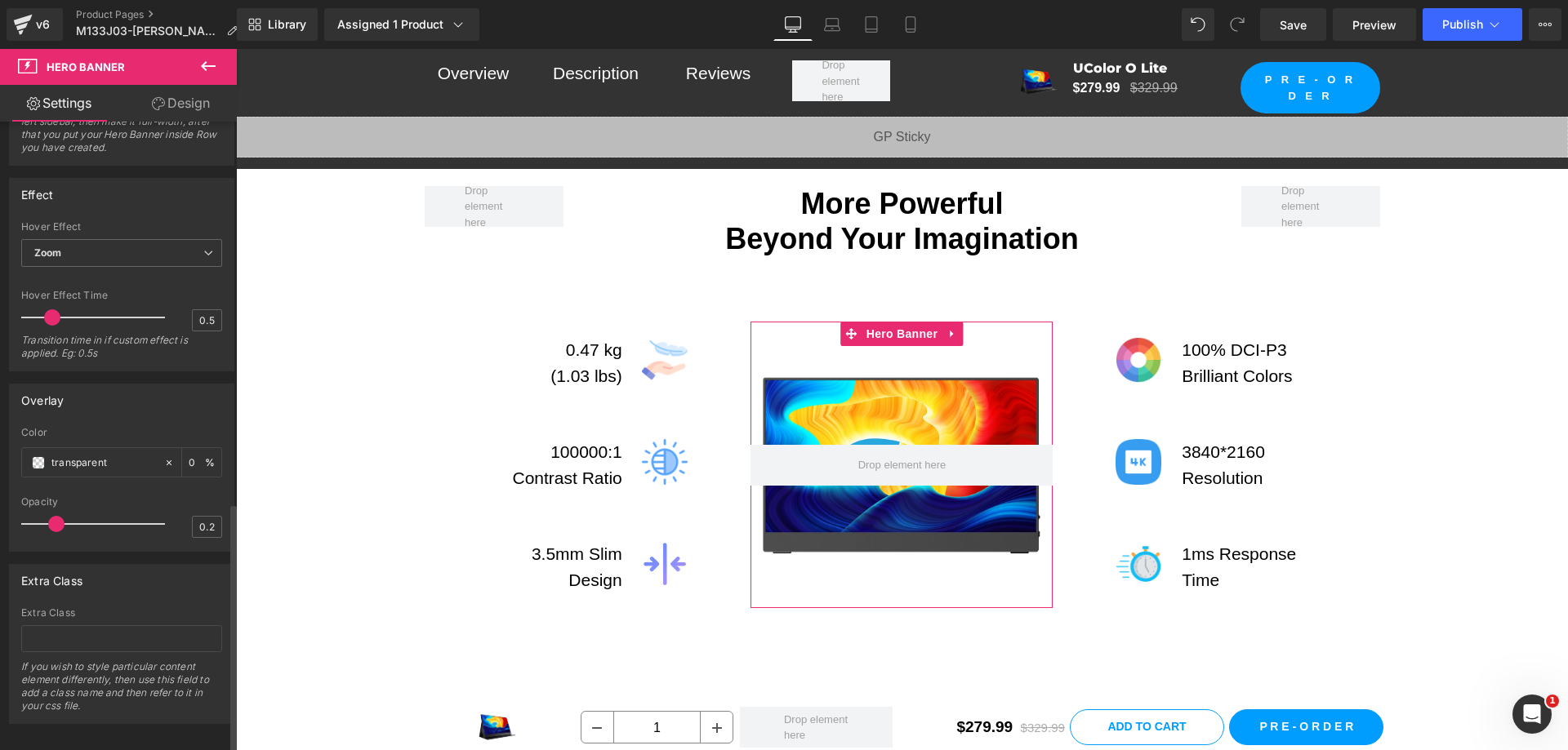
scroll to position [960, 0]
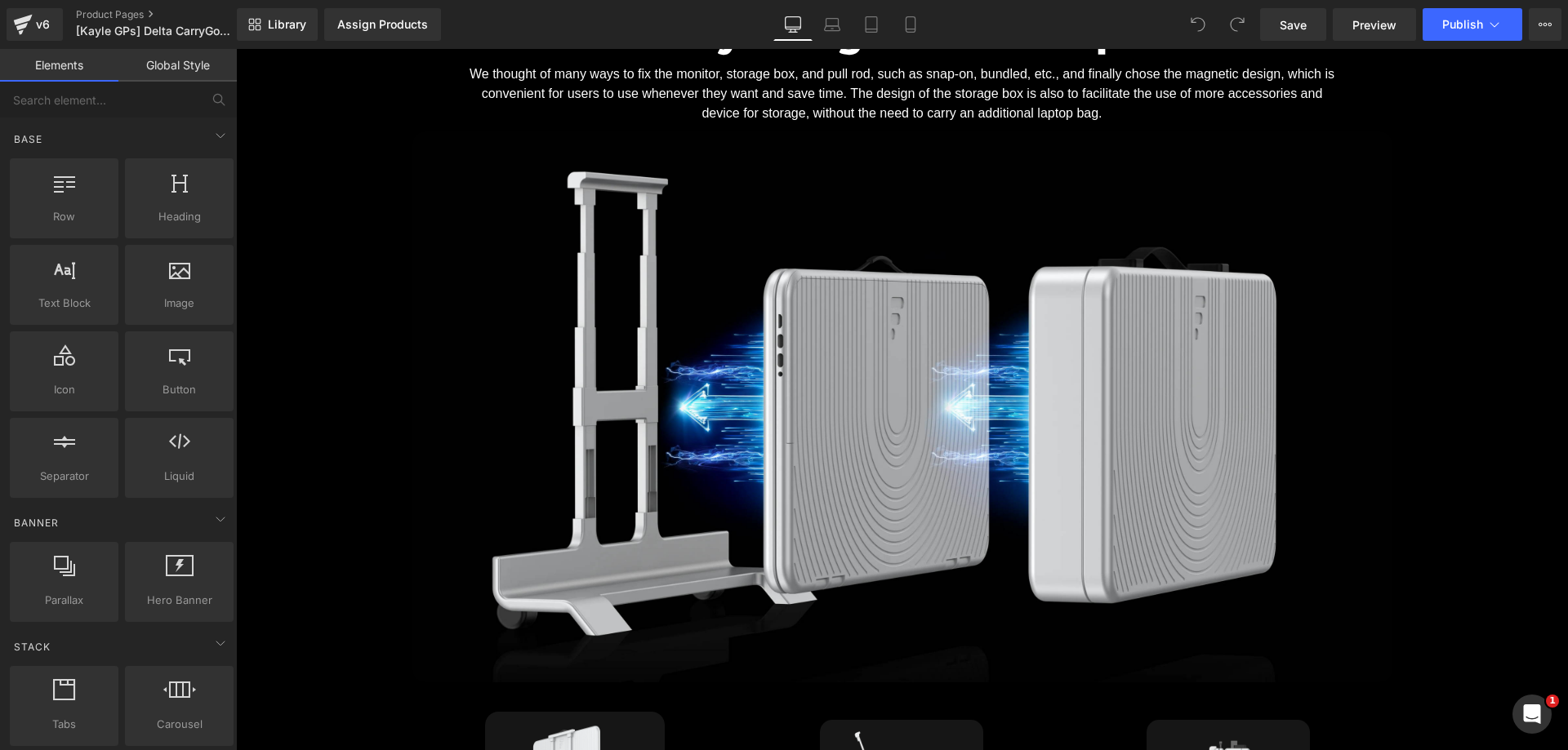
scroll to position [3756, 0]
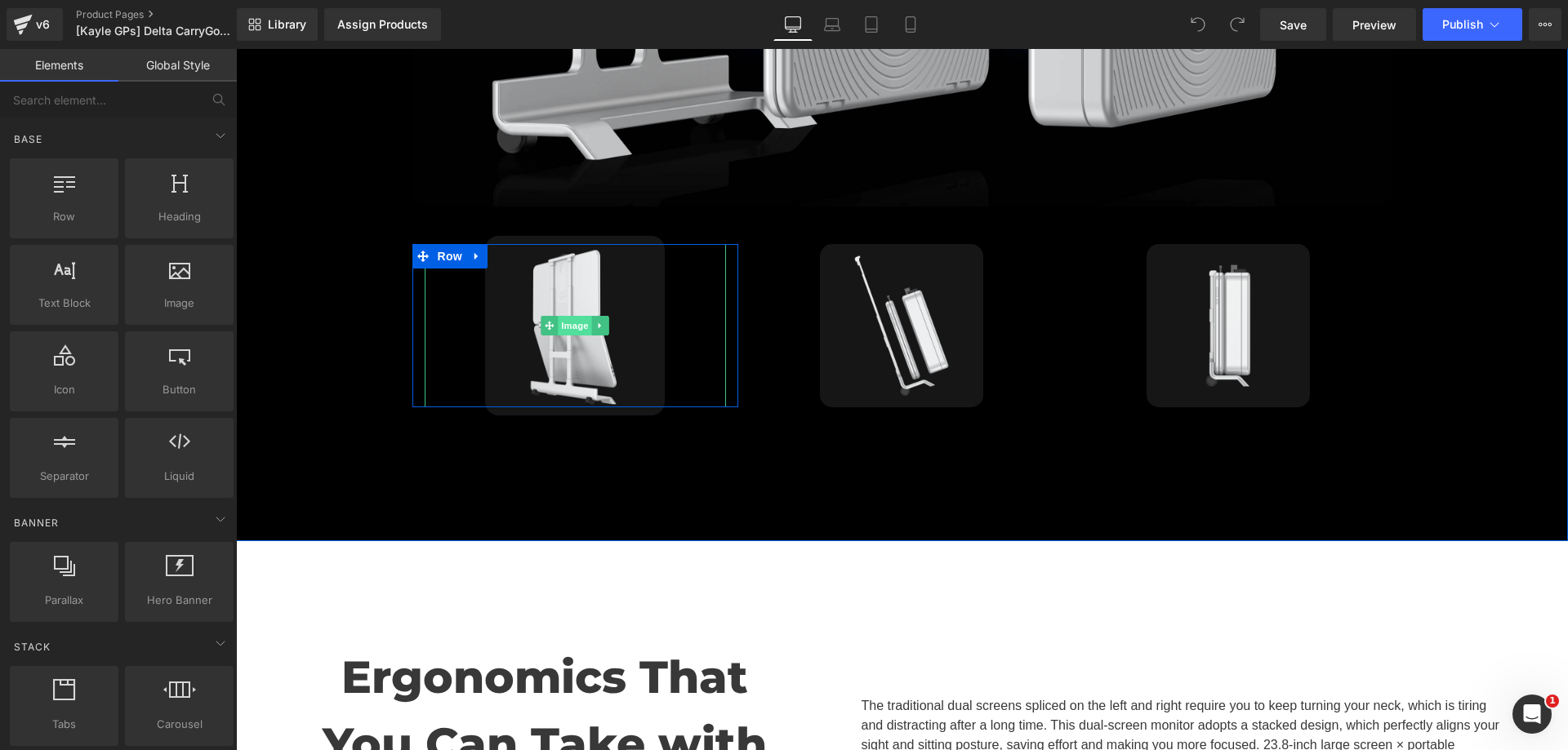
click at [573, 316] on span "Image" at bounding box center [576, 326] width 35 height 20
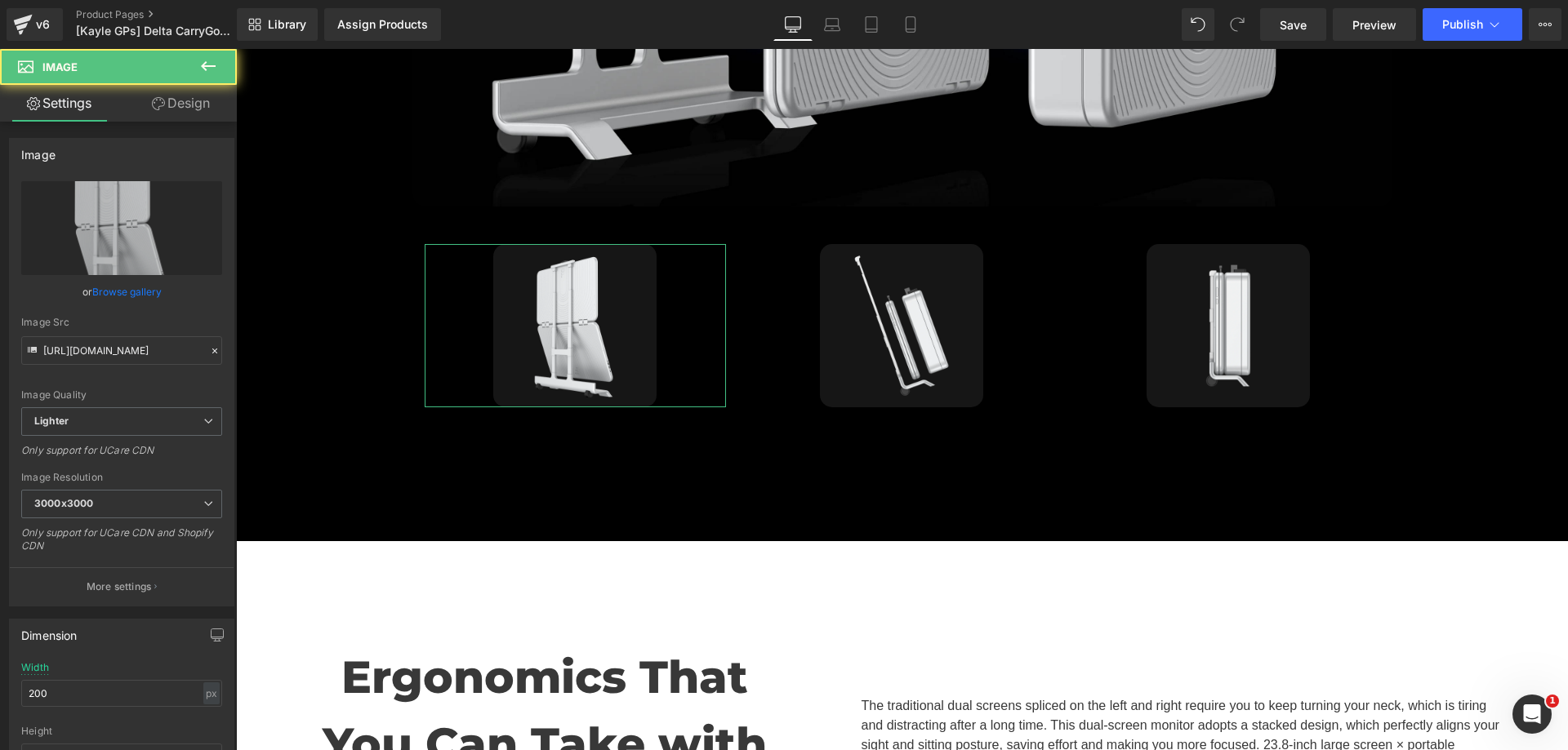
click at [177, 101] on link "Design" at bounding box center [180, 103] width 118 height 37
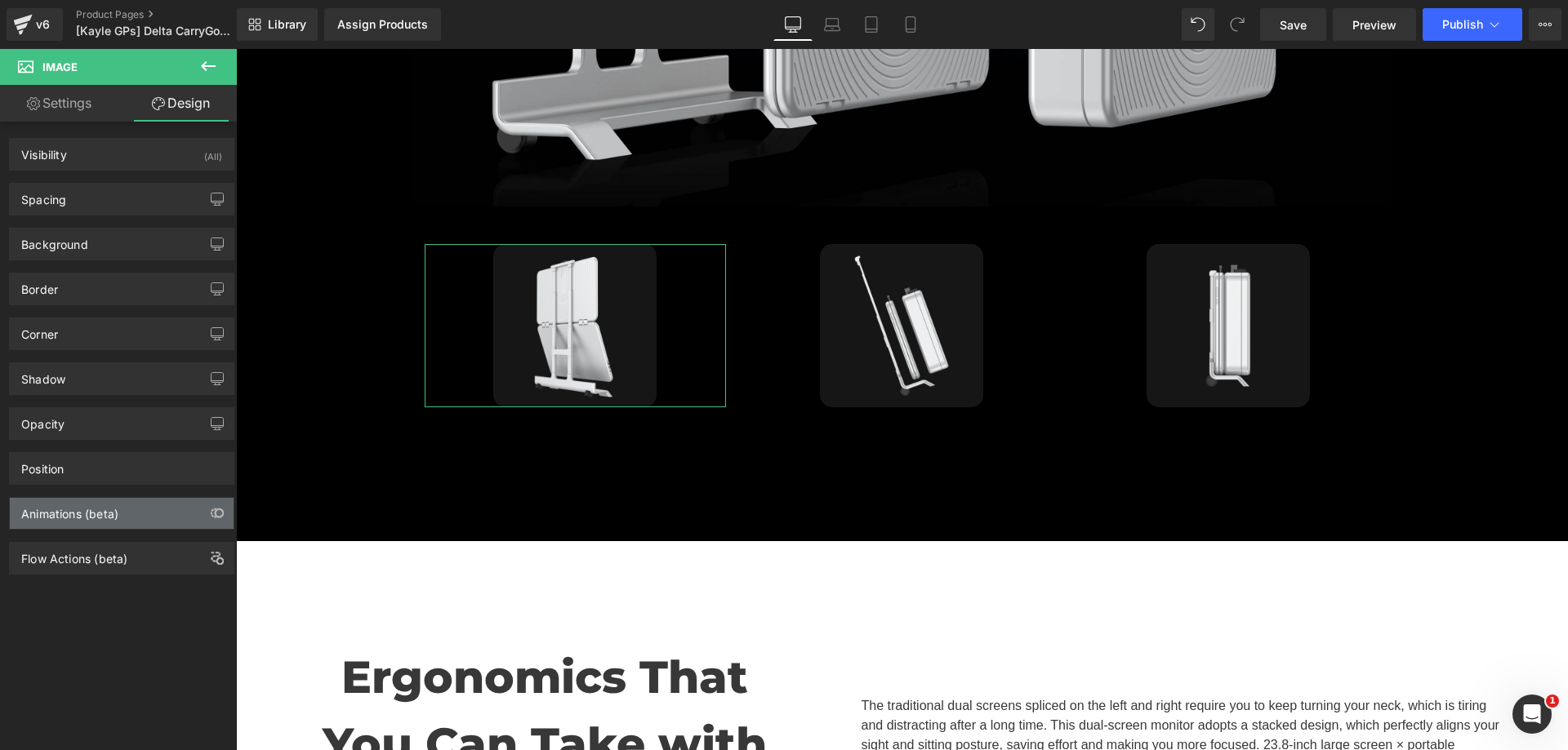
click at [106, 519] on div "Animations (beta)" at bounding box center [70, 510] width 97 height 23
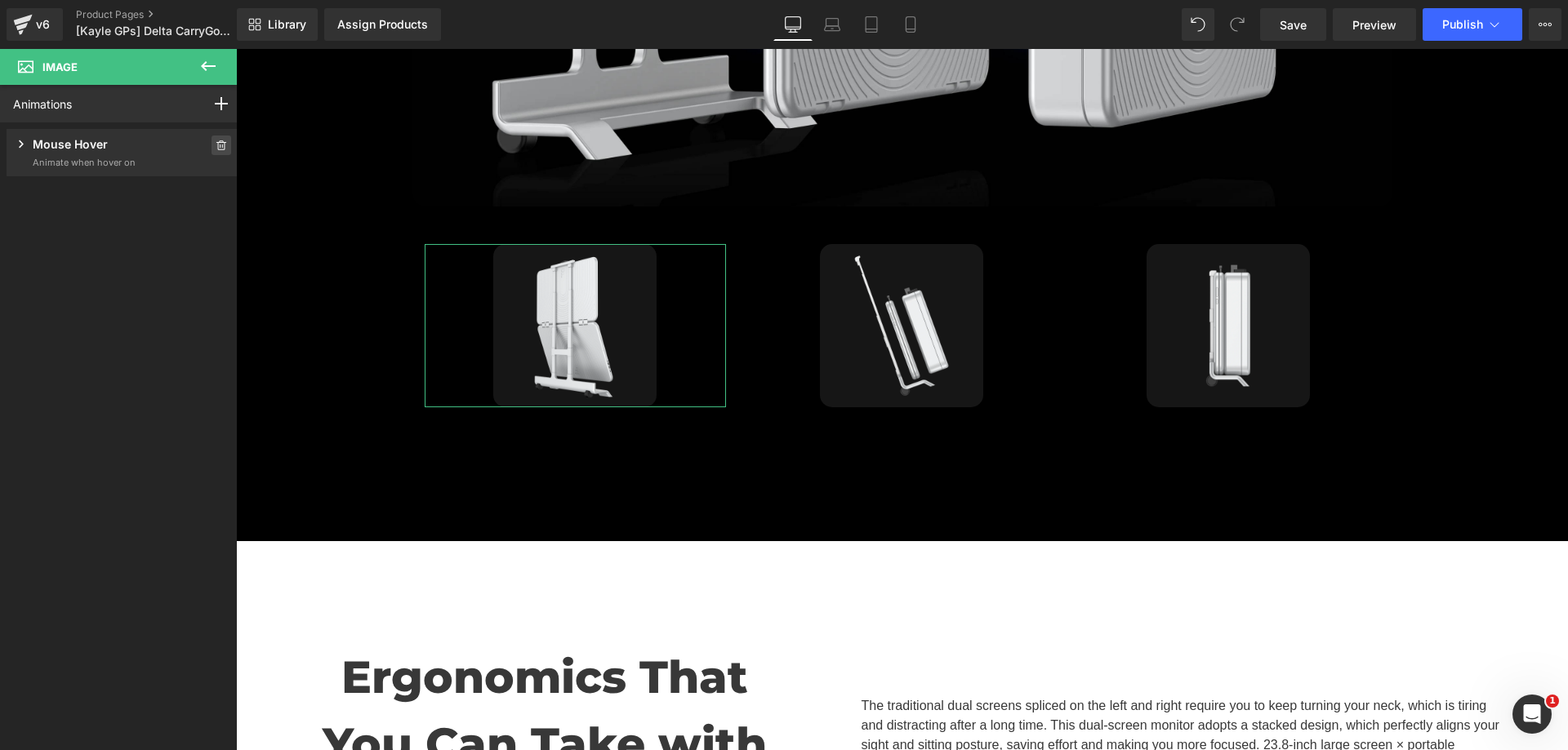
click at [217, 140] on icon at bounding box center [221, 145] width 12 height 10
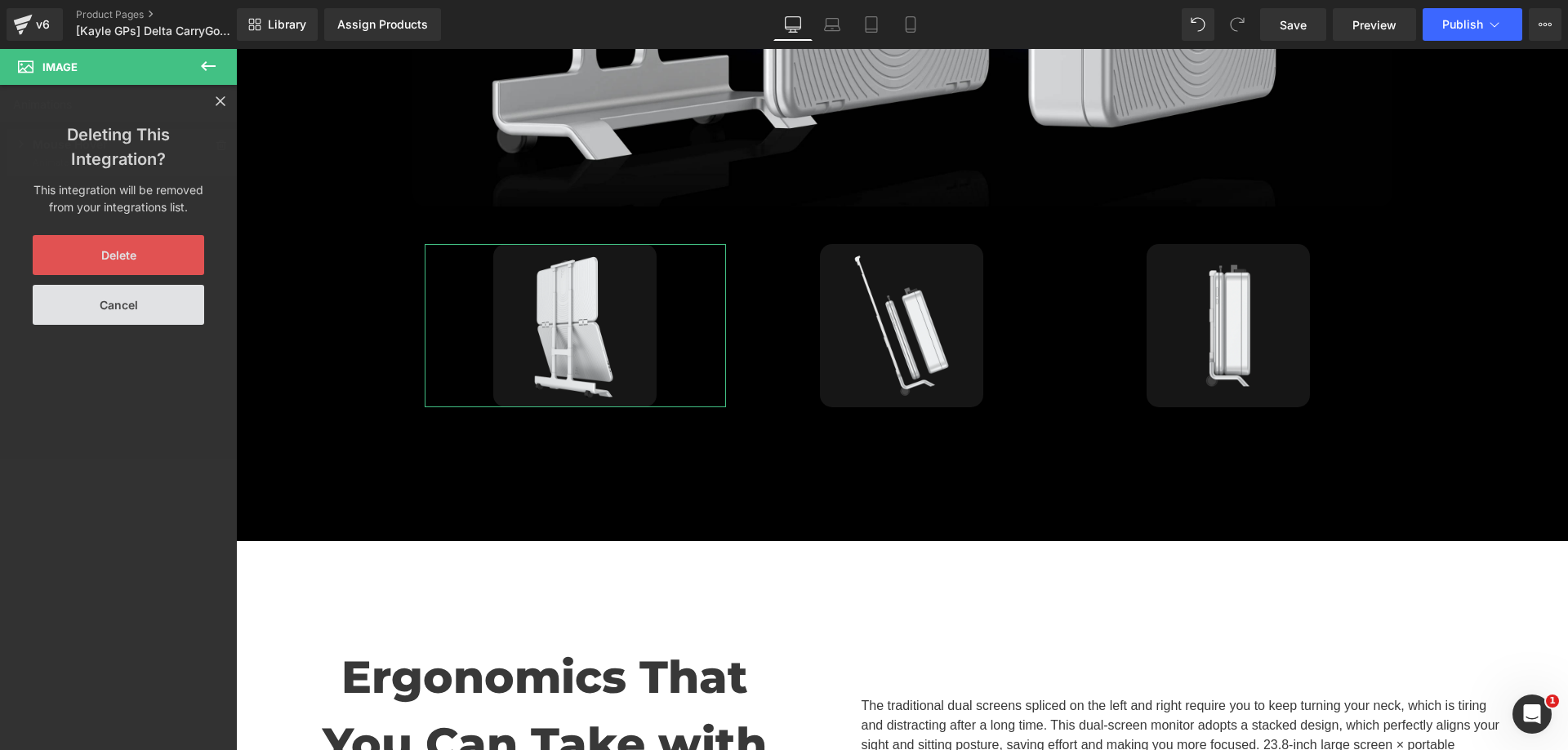
click at [113, 262] on button "Delete" at bounding box center [119, 255] width 172 height 40
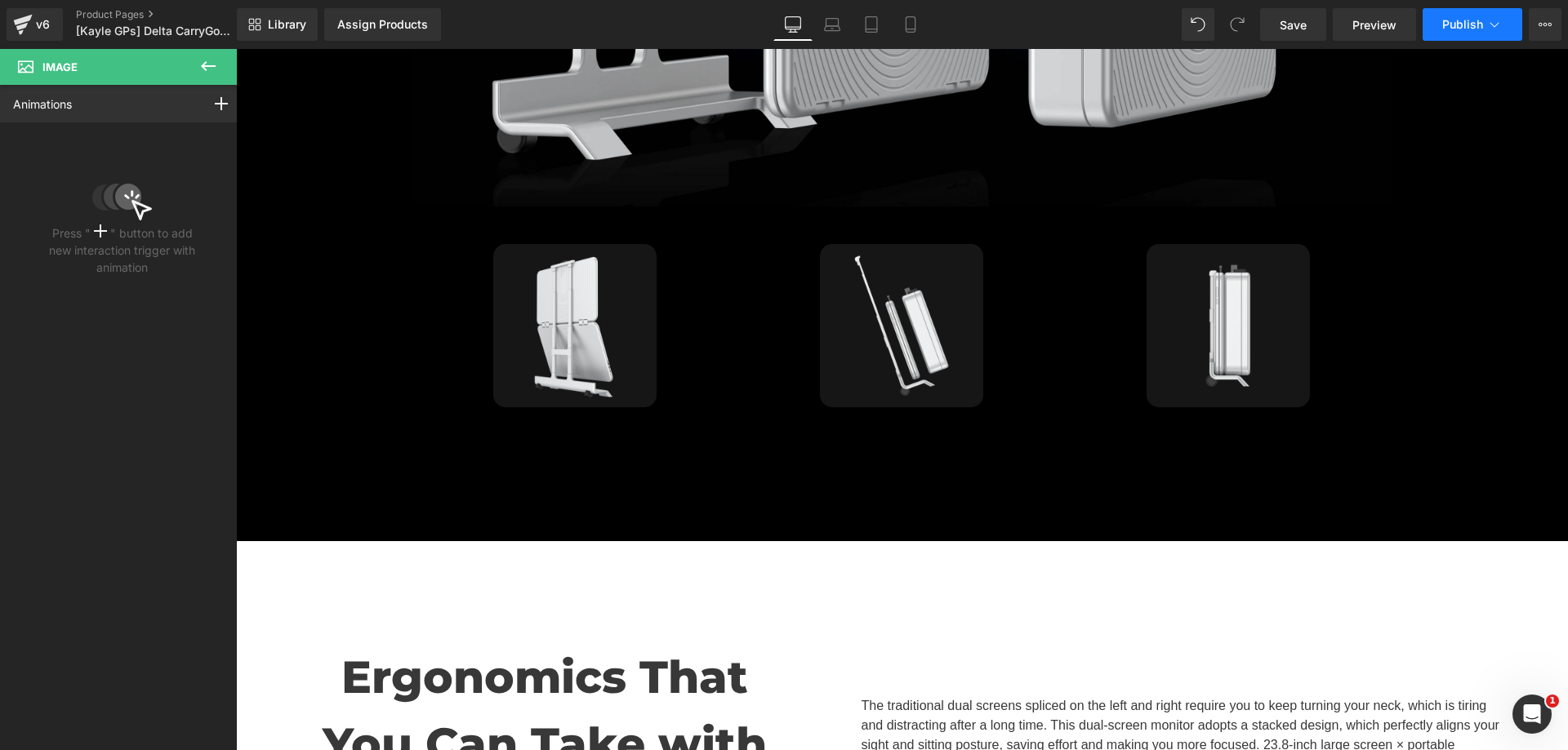
click at [1448, 26] on span "Publish" at bounding box center [1462, 25] width 40 height 13
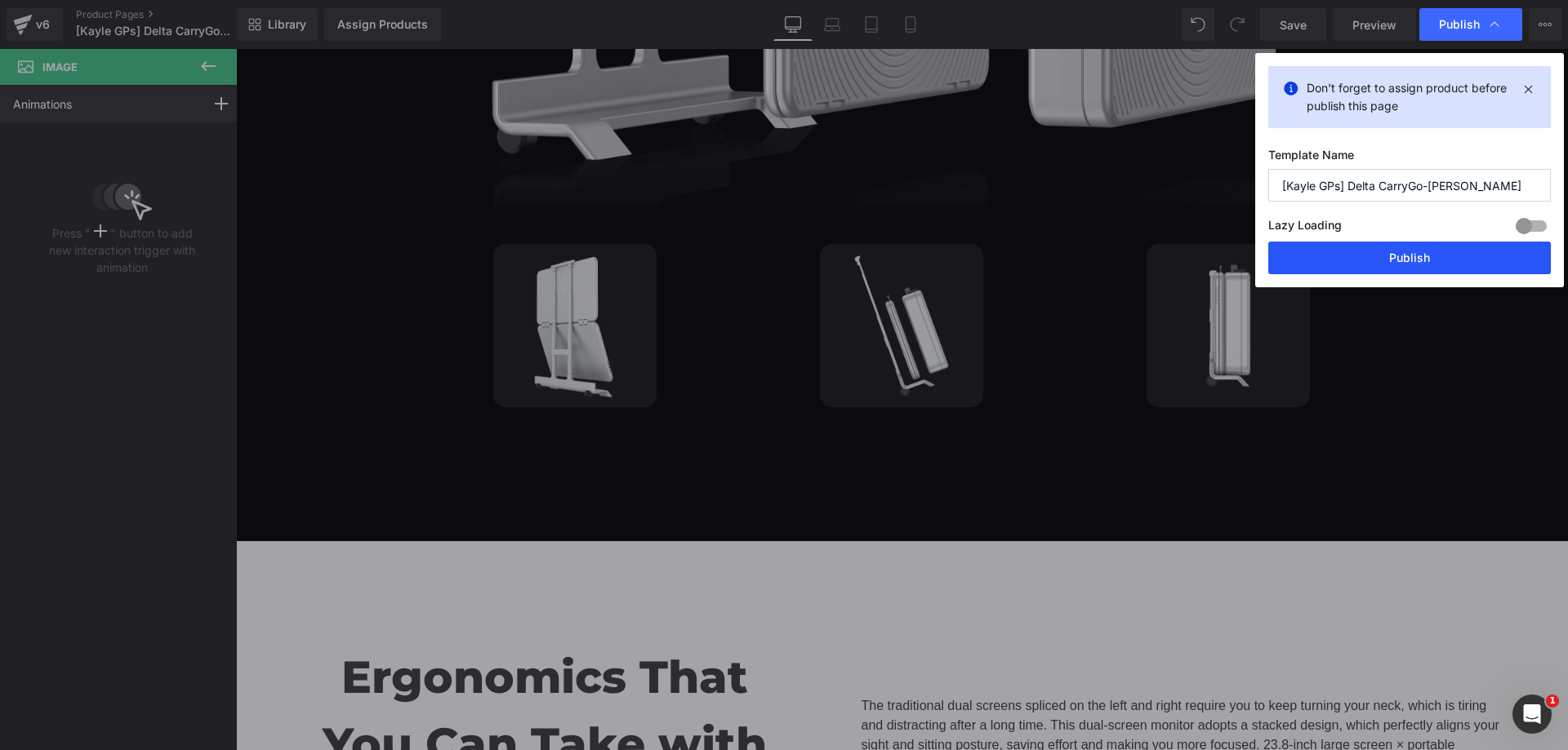
click at [1376, 265] on button "Publish" at bounding box center [1410, 258] width 282 height 33
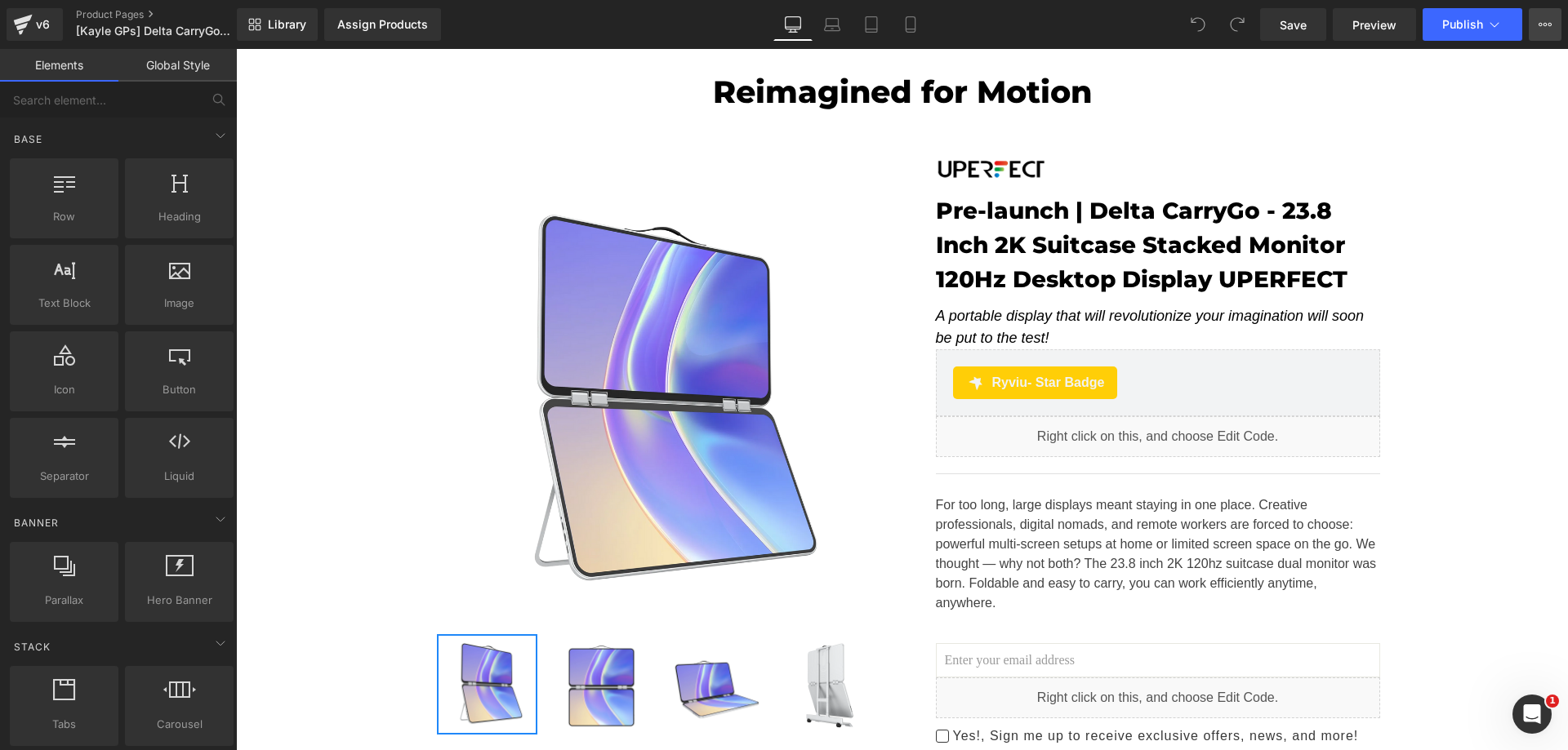
click at [1540, 25] on icon at bounding box center [1545, 25] width 13 height 13
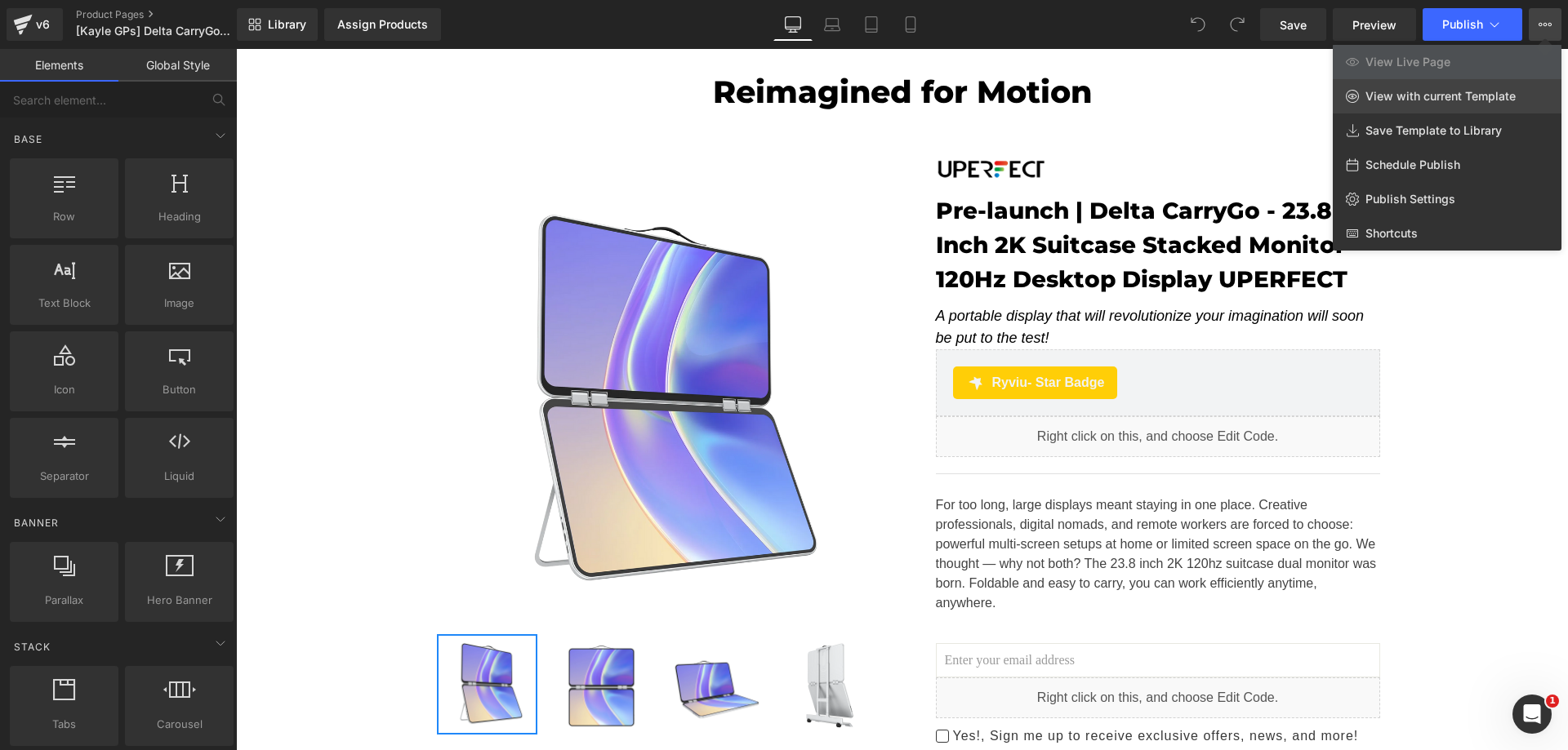
click at [1439, 95] on span "View with current Template" at bounding box center [1441, 97] width 150 height 15
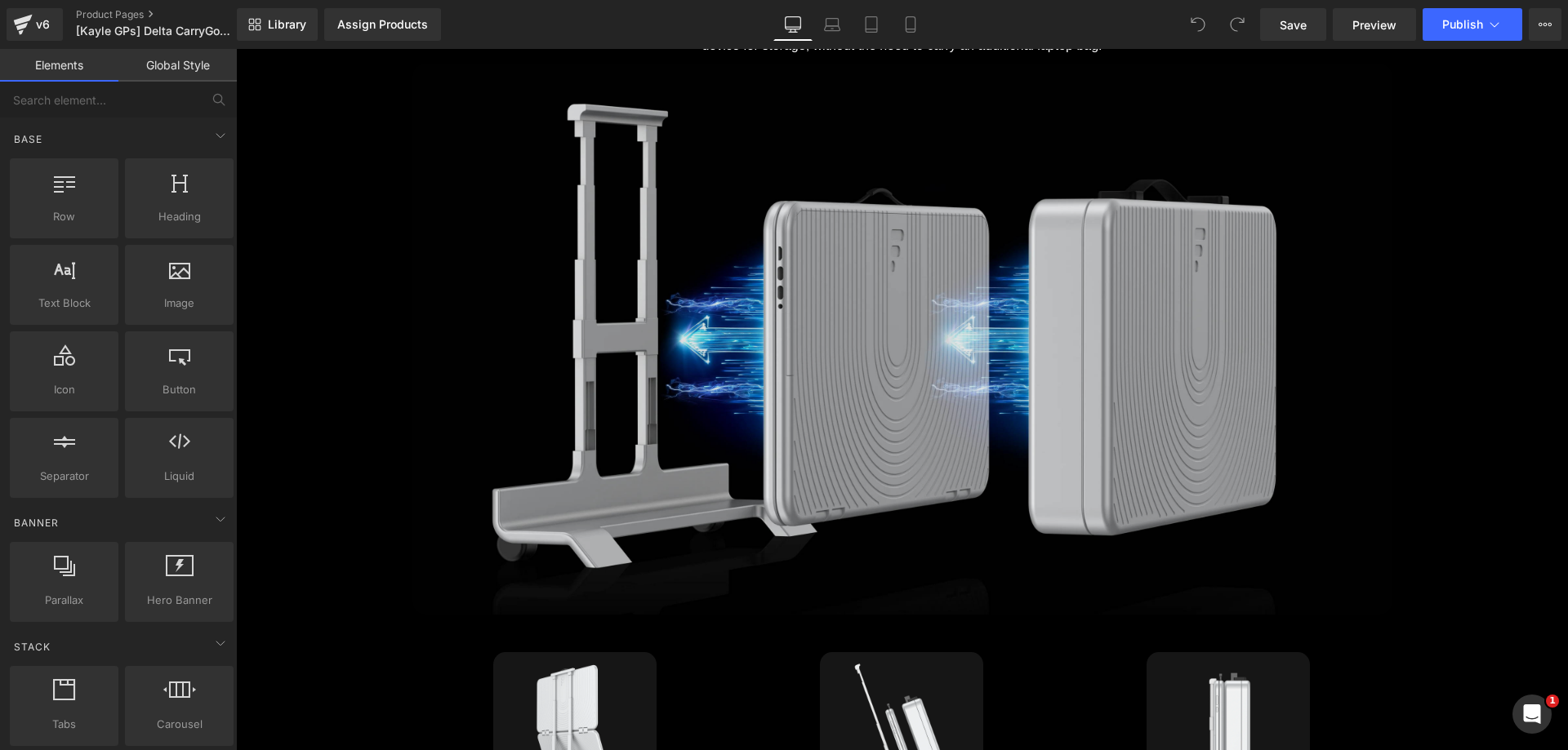
scroll to position [3919, 0]
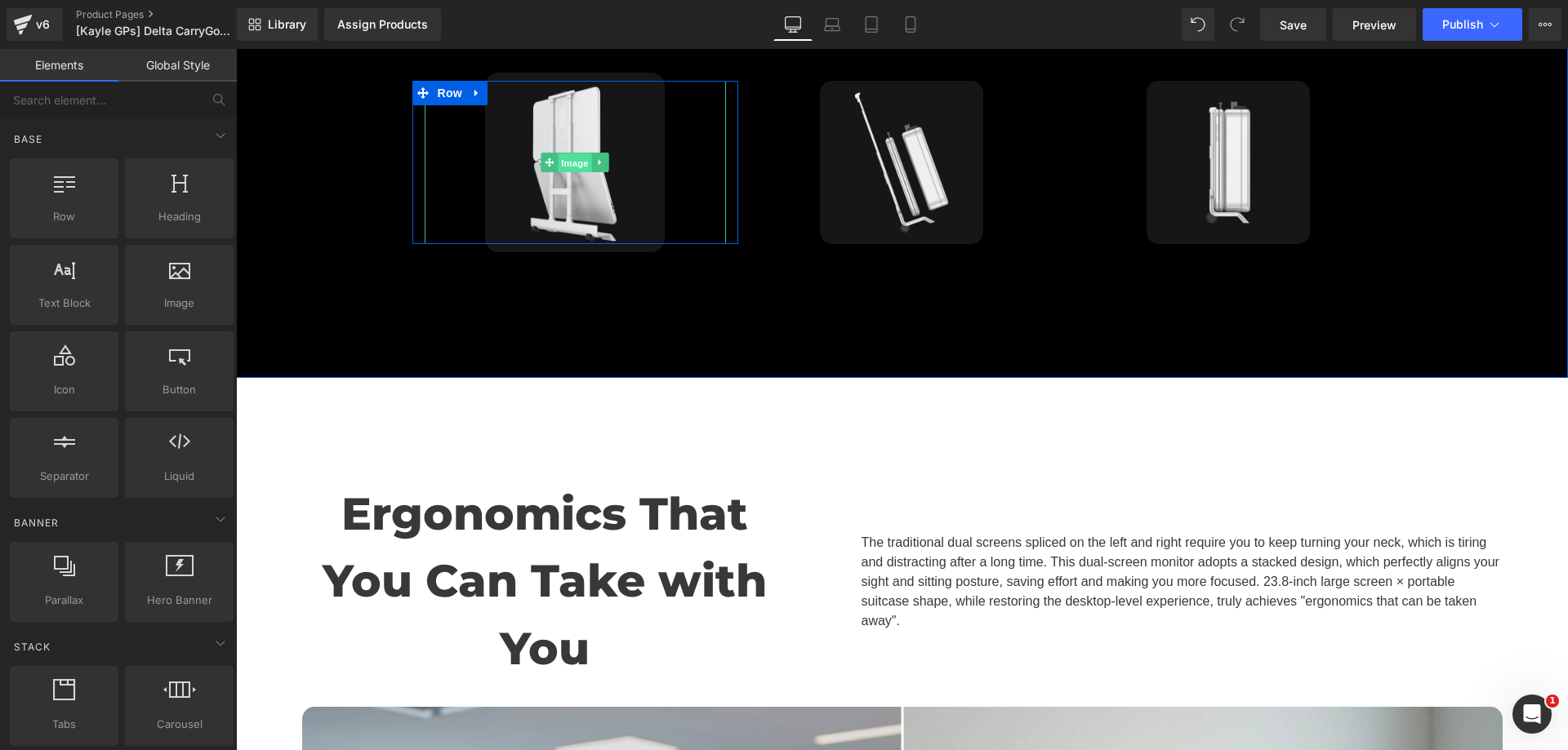
click at [578, 153] on span "Image" at bounding box center [576, 163] width 35 height 20
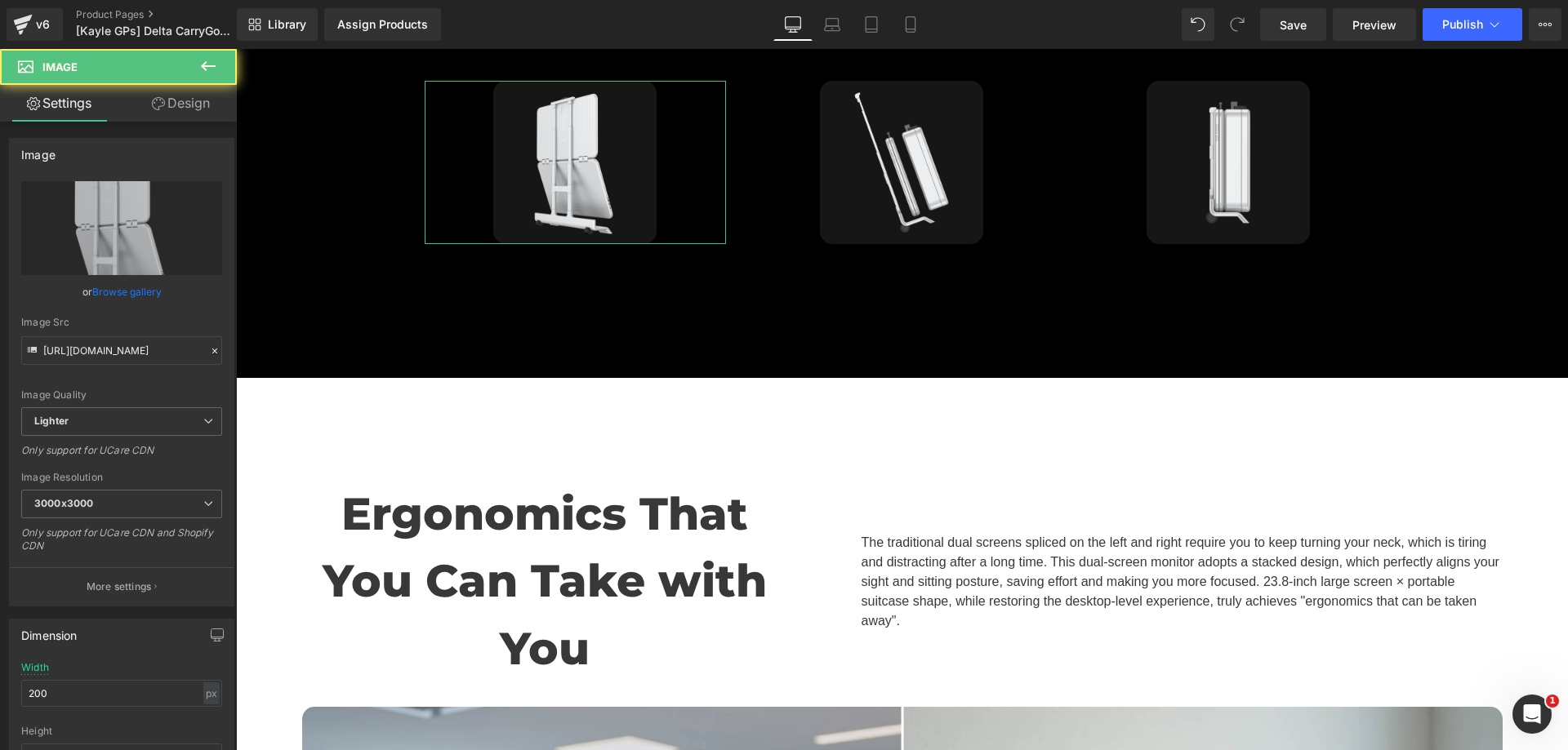
click at [179, 108] on link "Design" at bounding box center [180, 103] width 118 height 37
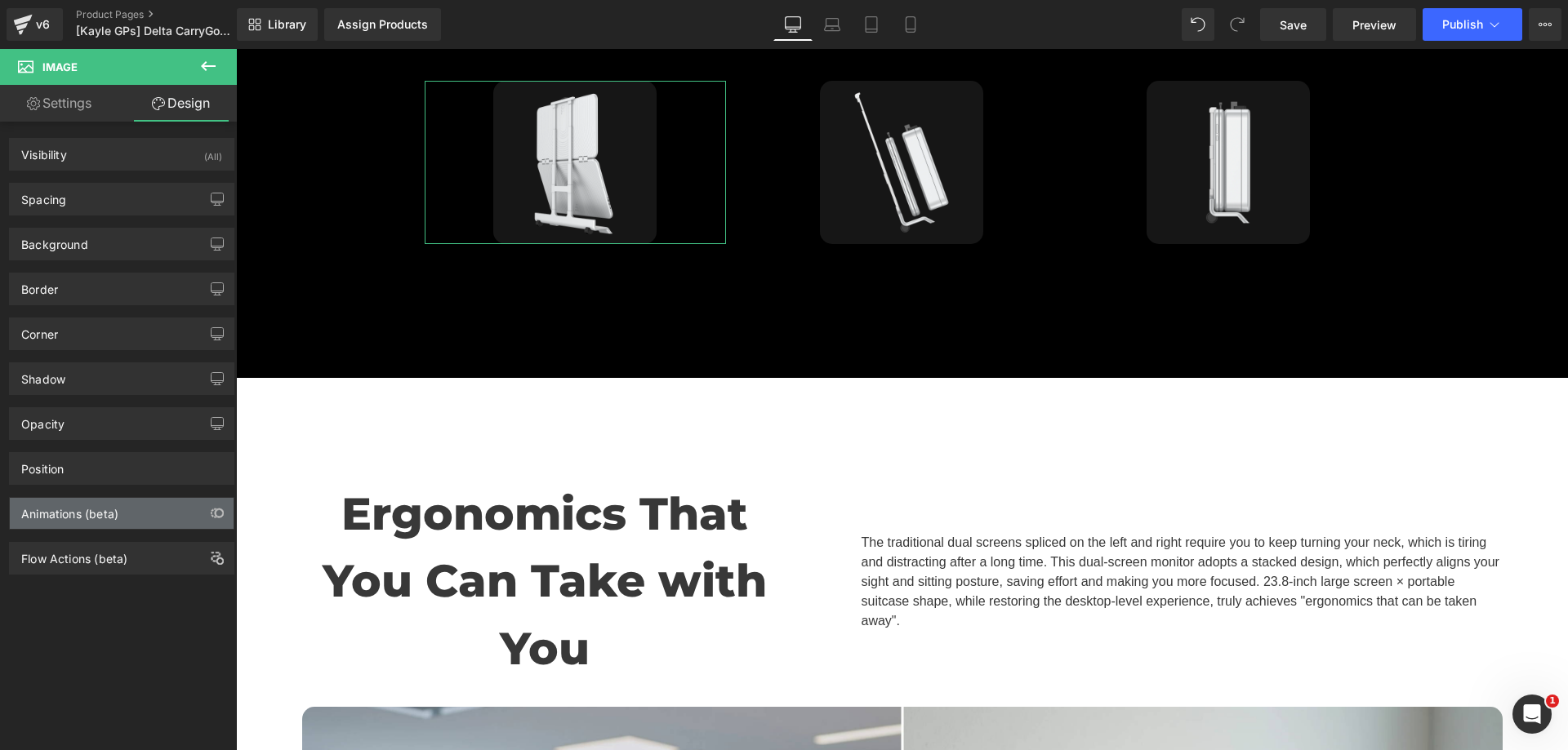
click at [76, 512] on div "Animations (beta)" at bounding box center [70, 510] width 97 height 23
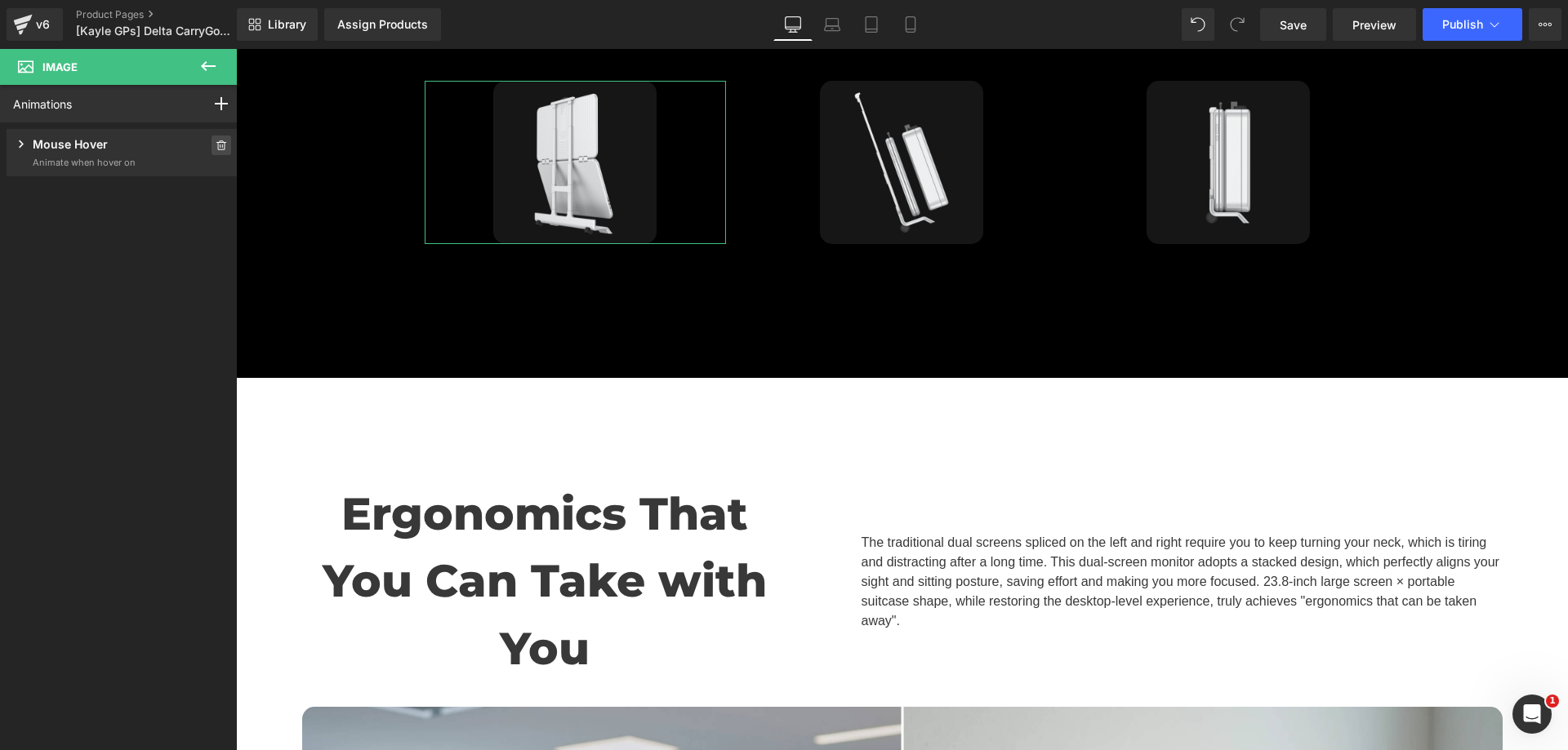
click at [212, 139] on span at bounding box center [221, 145] width 20 height 20
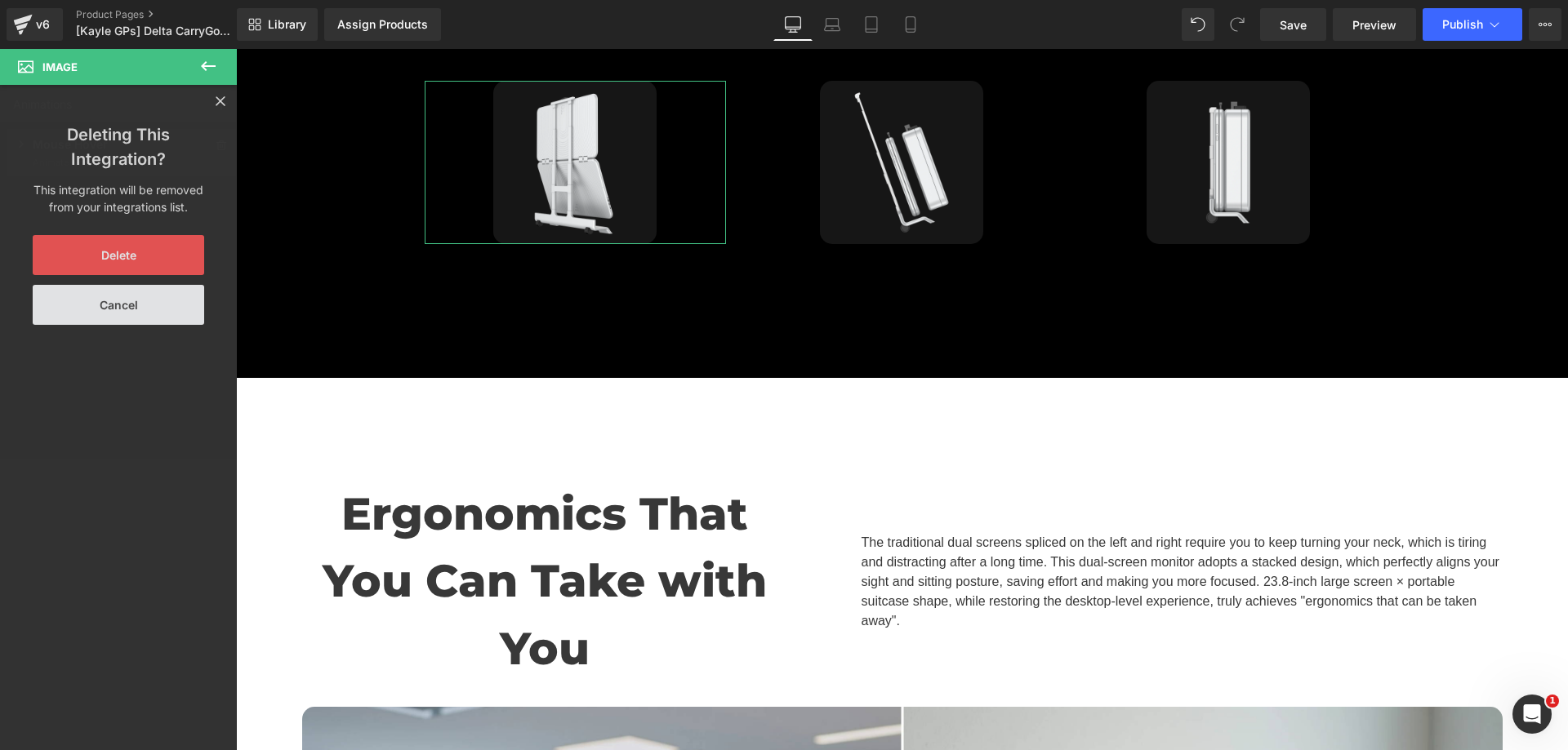
click at [145, 261] on button "Delete" at bounding box center [119, 255] width 172 height 40
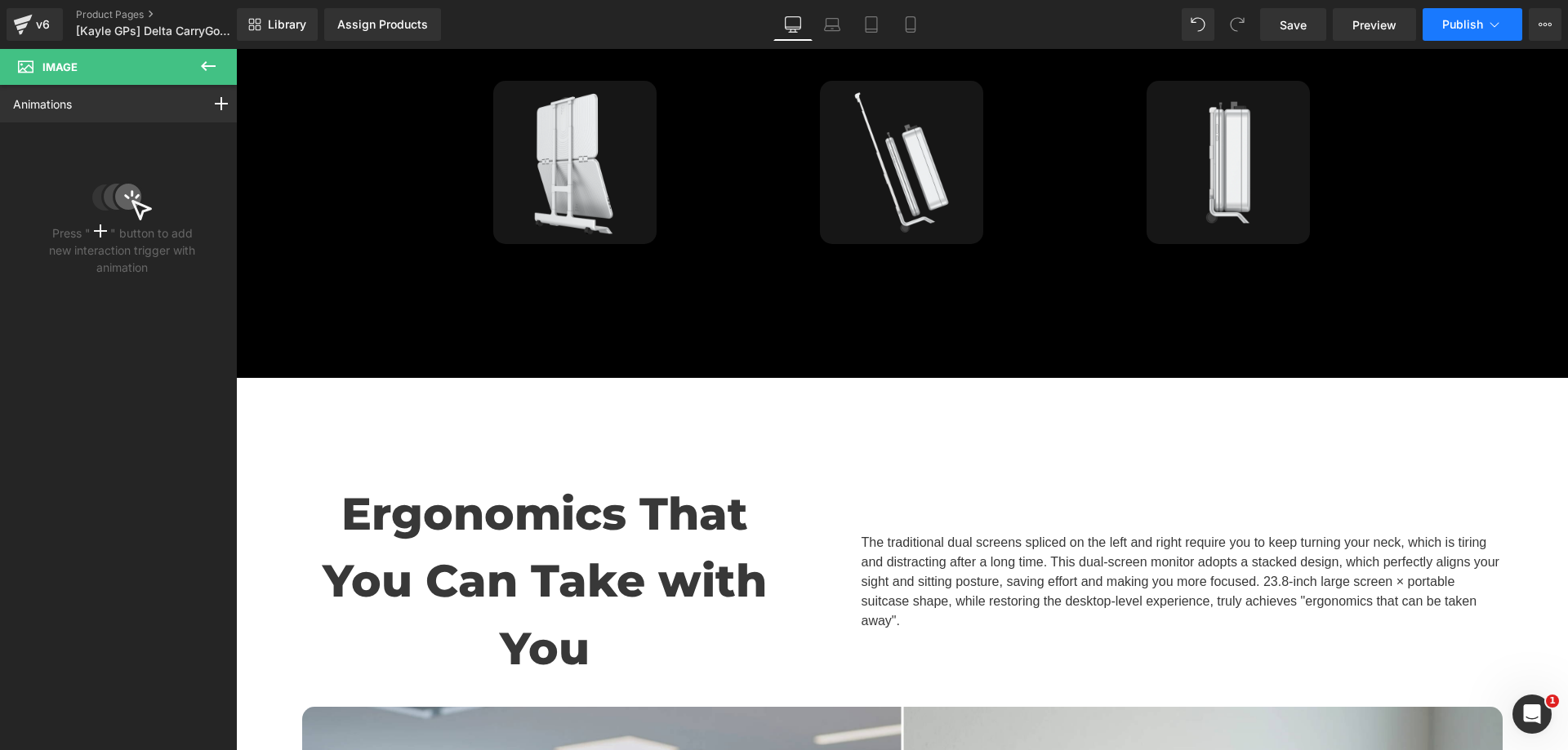
click at [1462, 27] on span "Publish" at bounding box center [1462, 25] width 40 height 13
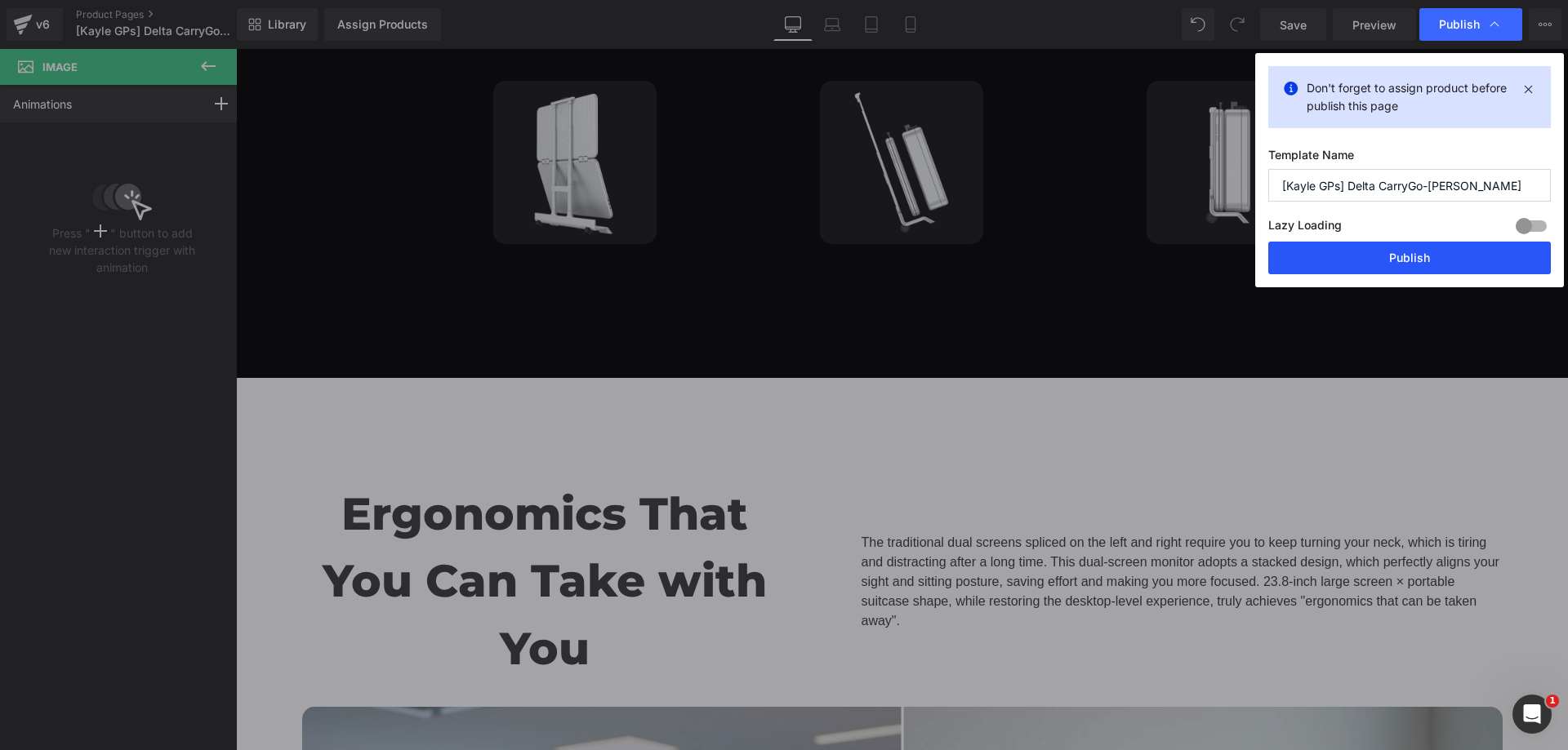
drag, startPoint x: 1414, startPoint y: 261, endPoint x: 1178, endPoint y: 218, distance: 239.9
click at [1414, 261] on button "Publish" at bounding box center [1410, 258] width 282 height 33
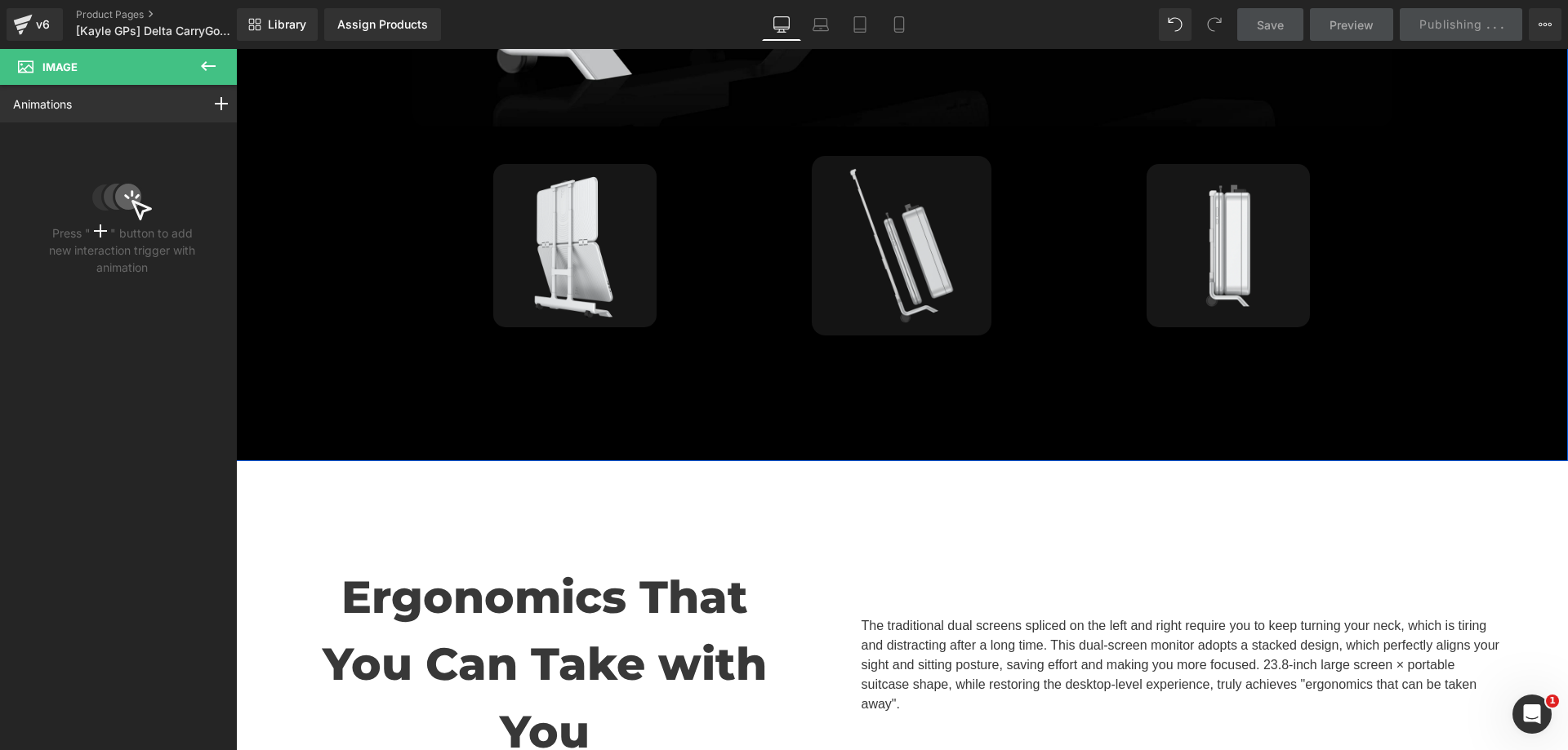
scroll to position [3756, 0]
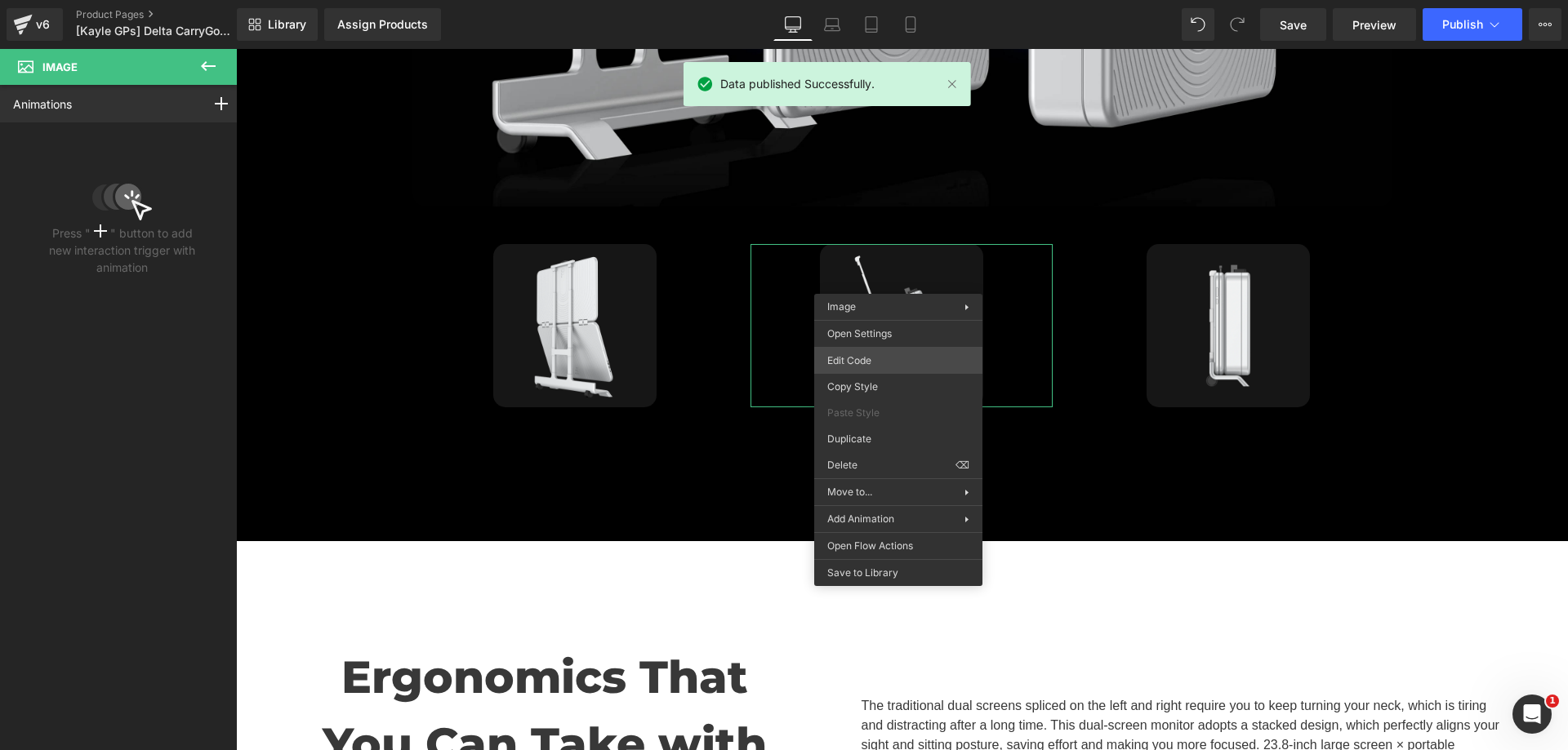
click at [896, 0] on div "Image You are previewing how the will restyle your page. You can not edit Eleme…" at bounding box center [784, 0] width 1568 height 0
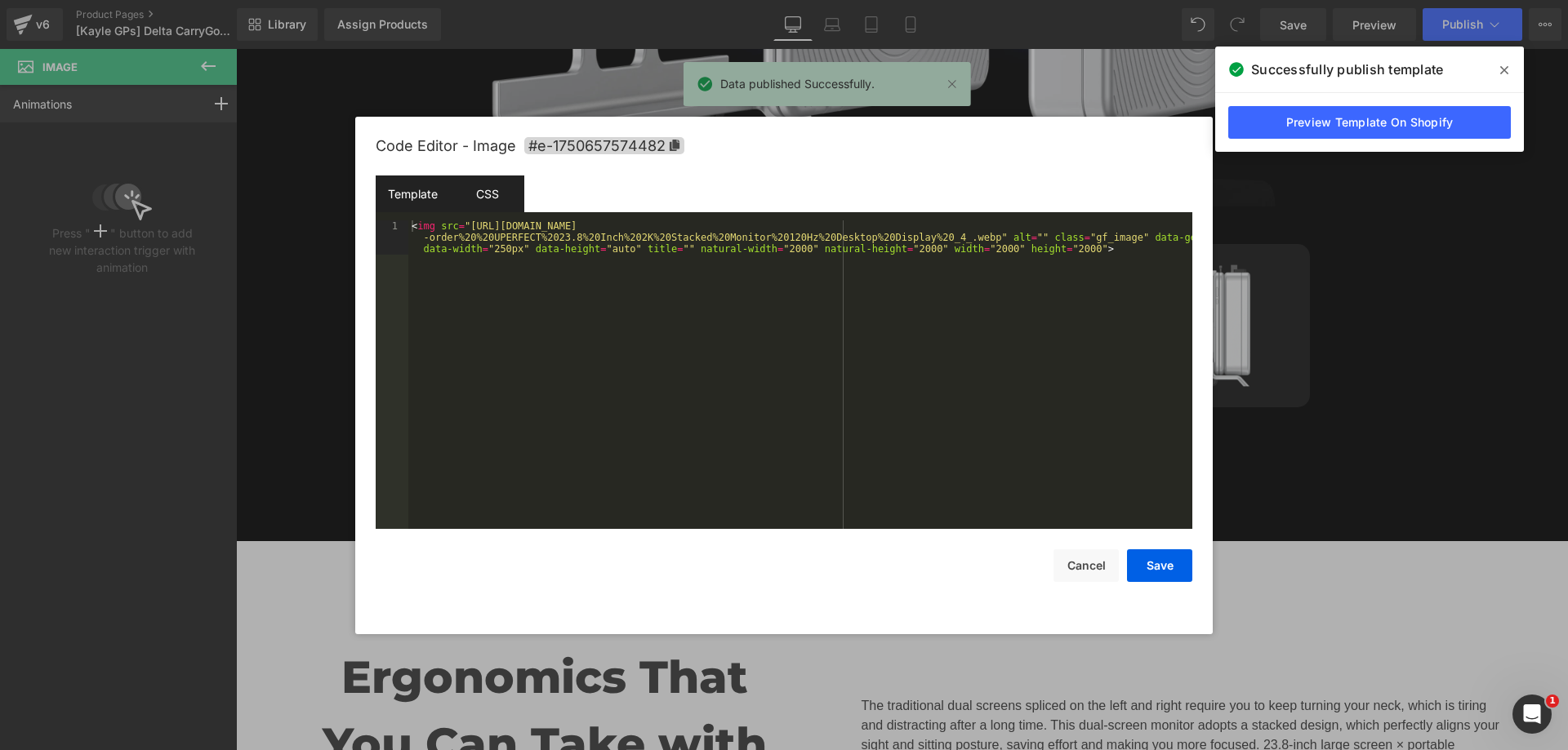
click at [494, 197] on div "CSS" at bounding box center [487, 194] width 74 height 37
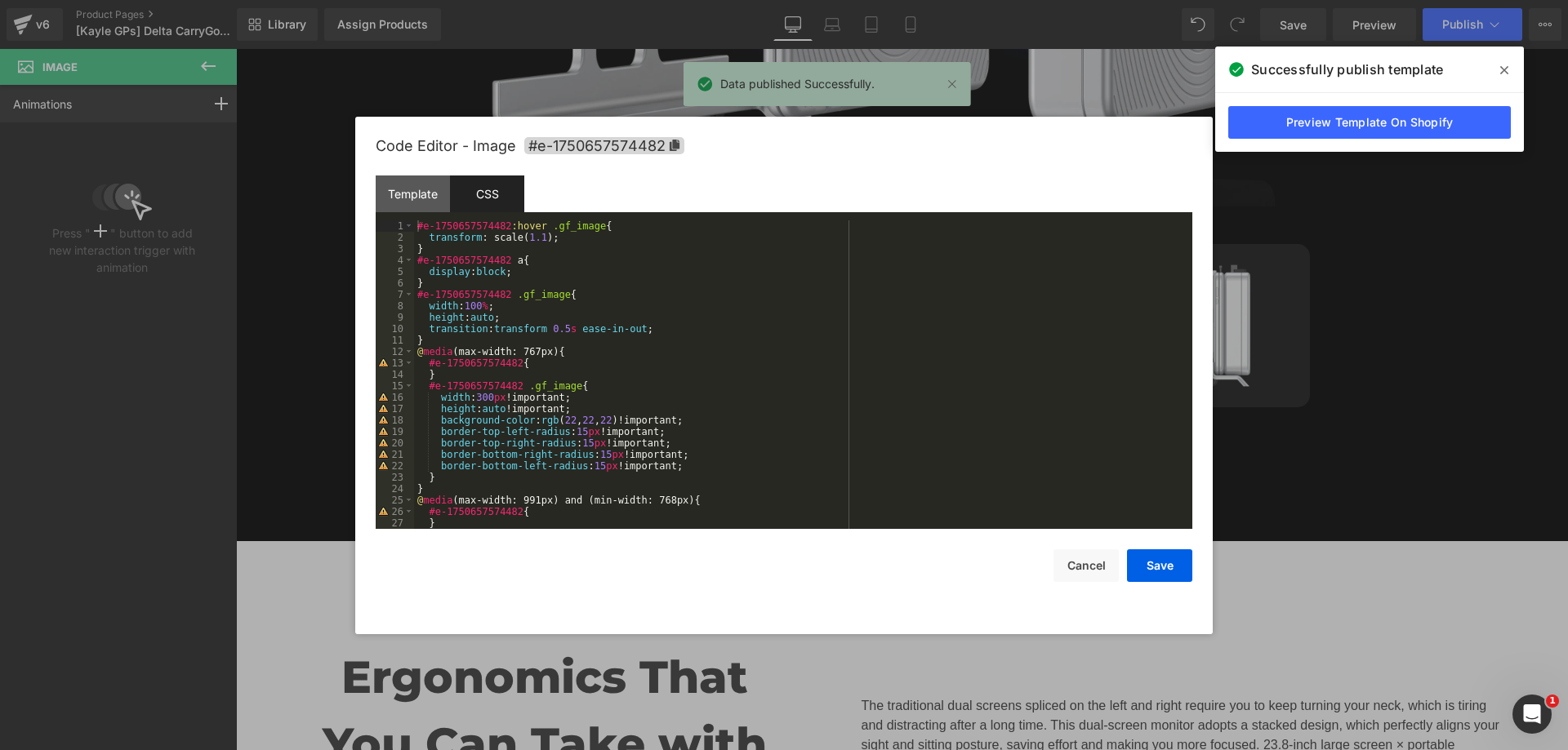
click at [1501, 68] on icon at bounding box center [1504, 70] width 8 height 8
